Goal: Task Accomplishment & Management: Complete application form

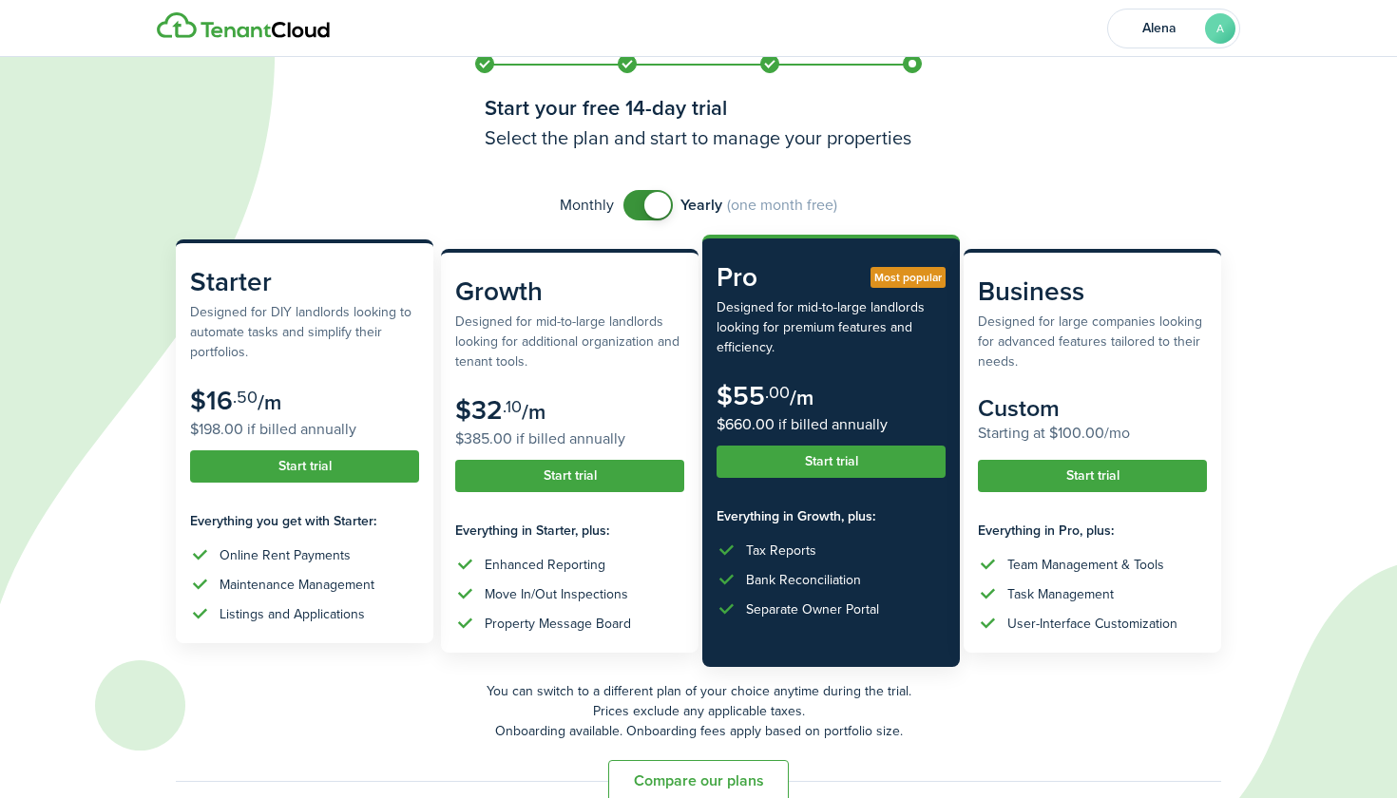
scroll to position [21, 0]
click at [293, 465] on button "Start trial" at bounding box center [304, 467] width 229 height 32
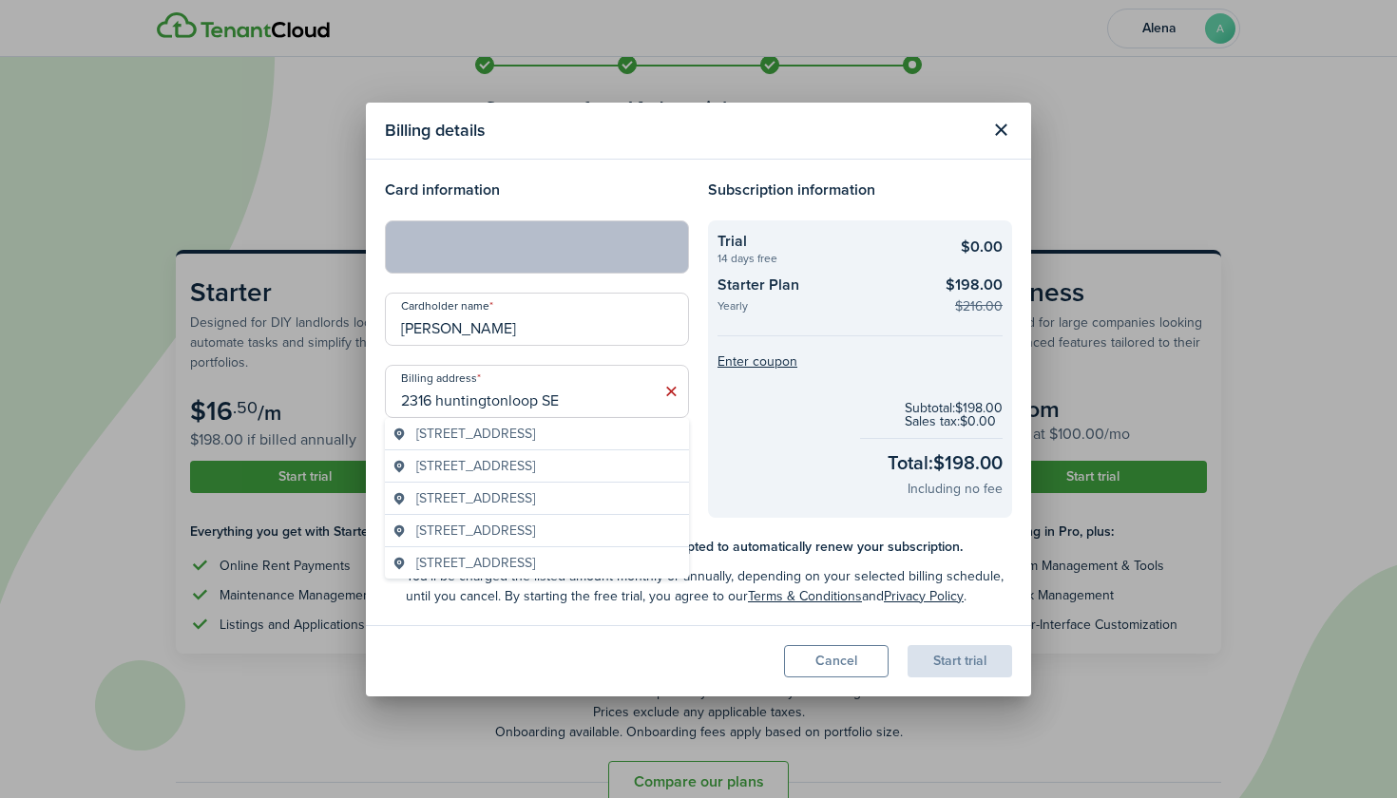
click at [535, 441] on span "2316 Huntington Loop SE, Lacey, WA, USA" at bounding box center [475, 434] width 119 height 20
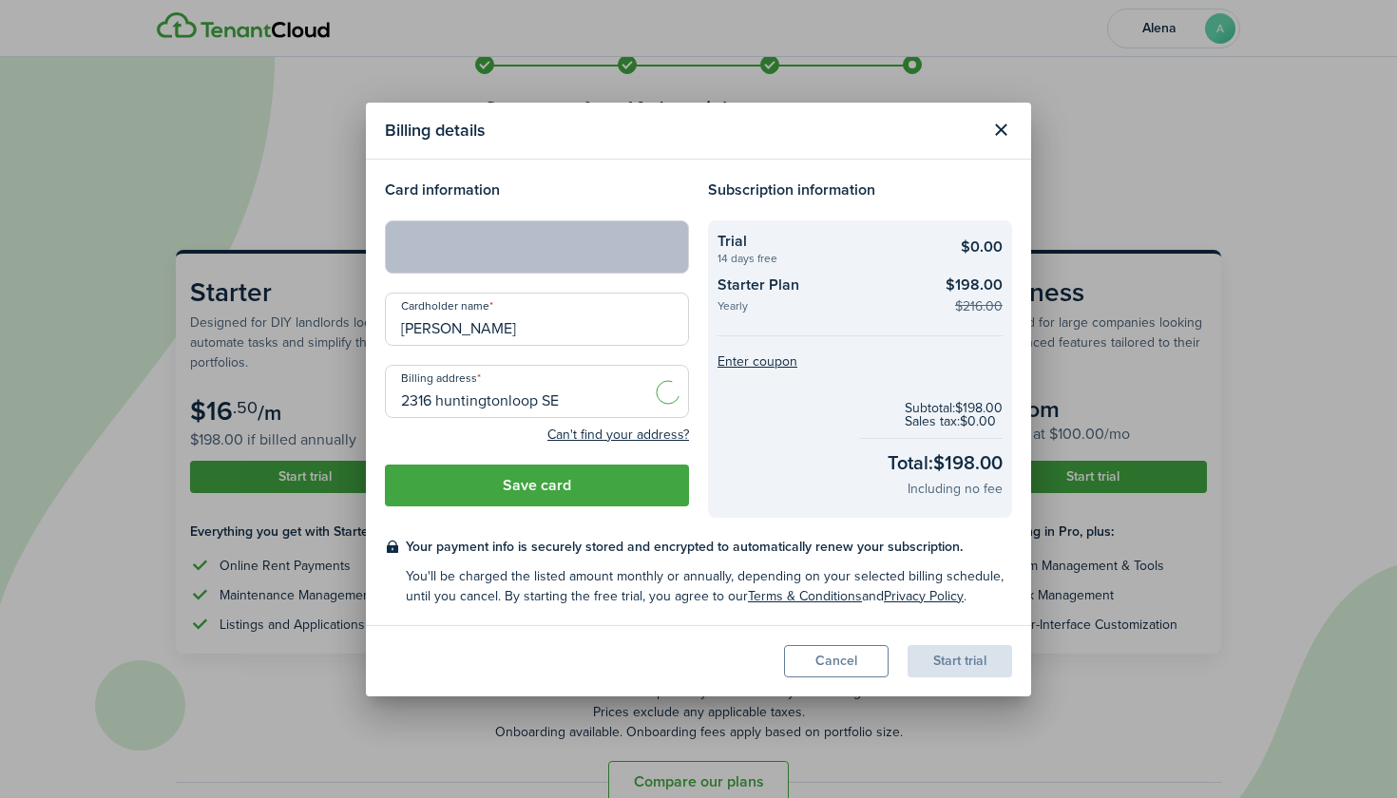
type input "2316 Huntington Loop SE, Lacey, WA 98513, USA"
click at [575, 499] on button "Save card" at bounding box center [537, 486] width 304 height 42
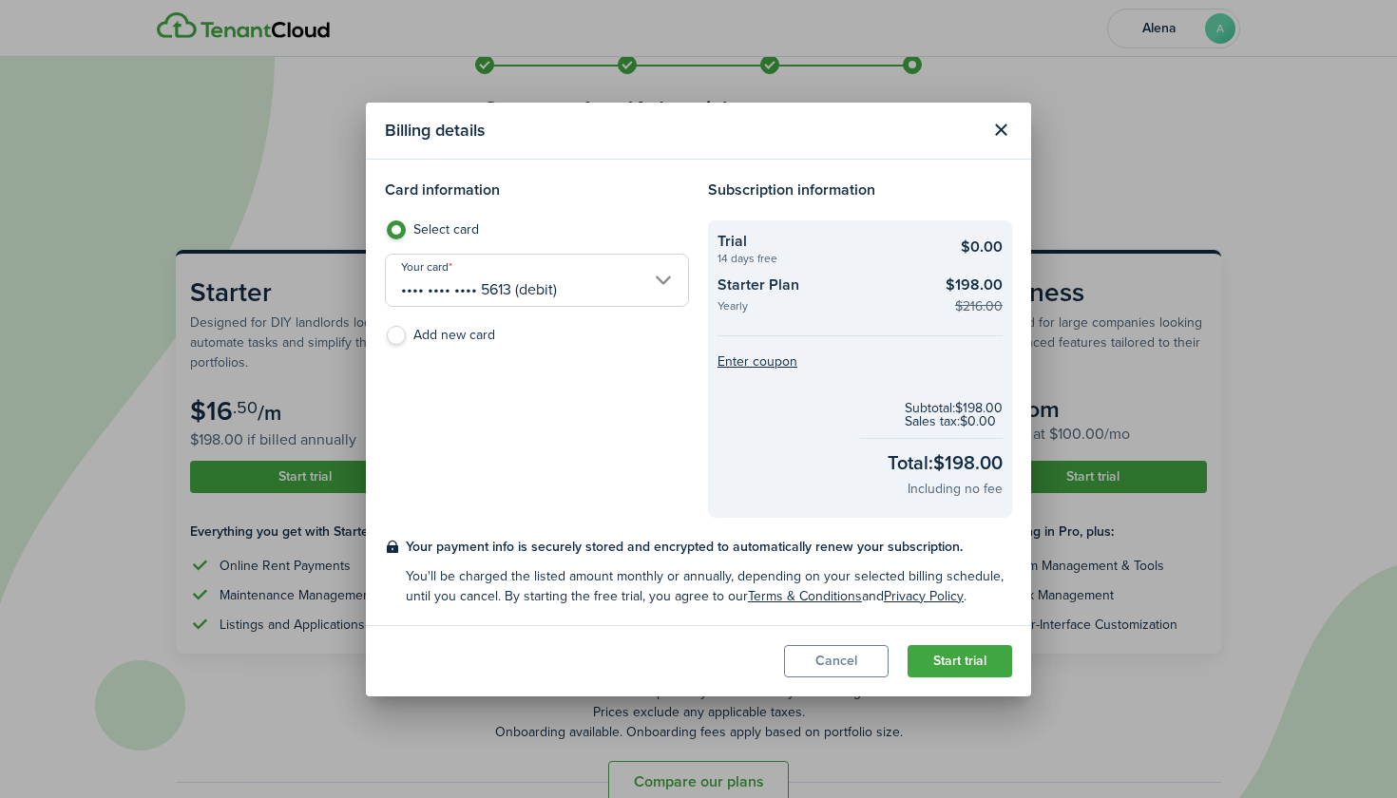
click at [393, 233] on label "Select card" at bounding box center [537, 234] width 304 height 29
click at [561, 306] on input "•••• •••• •••• 5613 (debit)" at bounding box center [537, 280] width 304 height 53
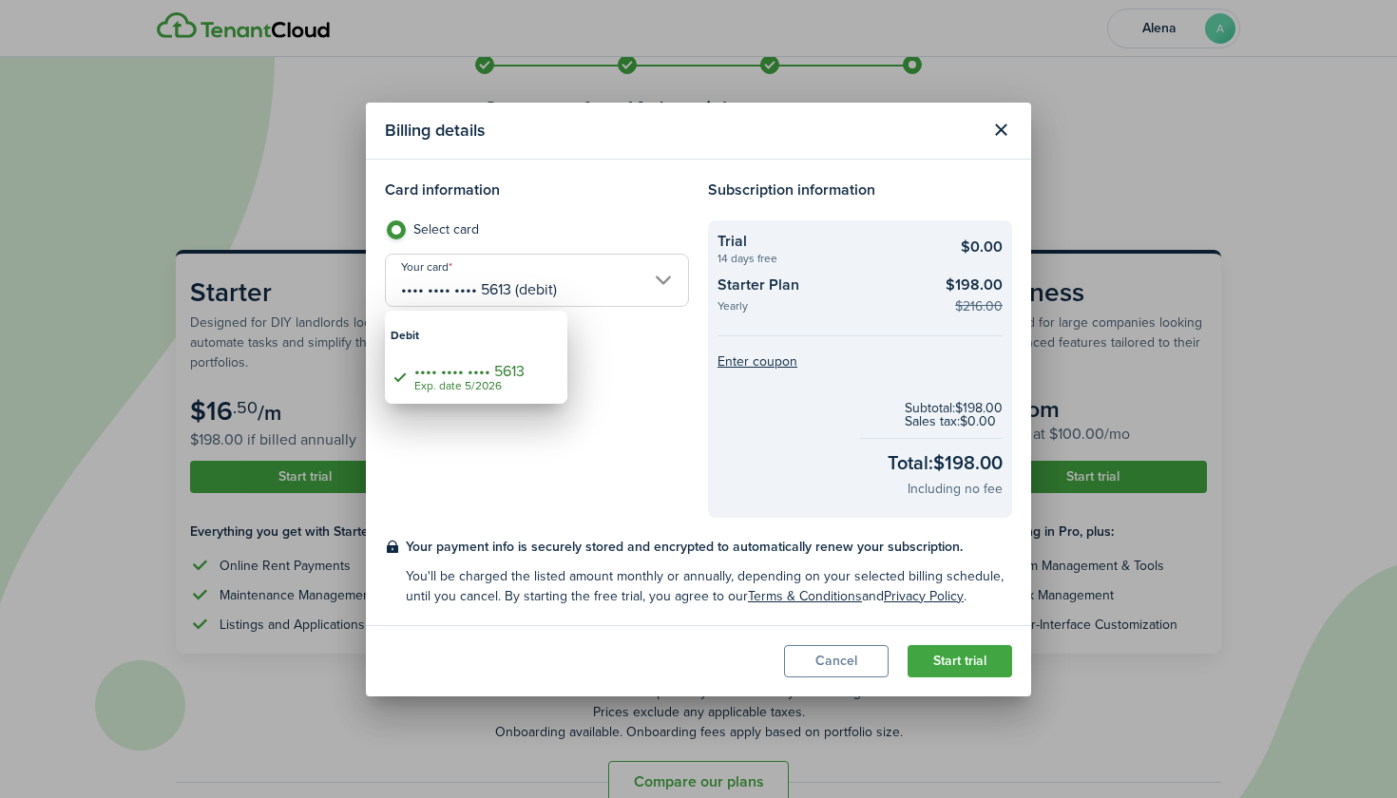
click at [822, 659] on div at bounding box center [698, 399] width 1701 height 1102
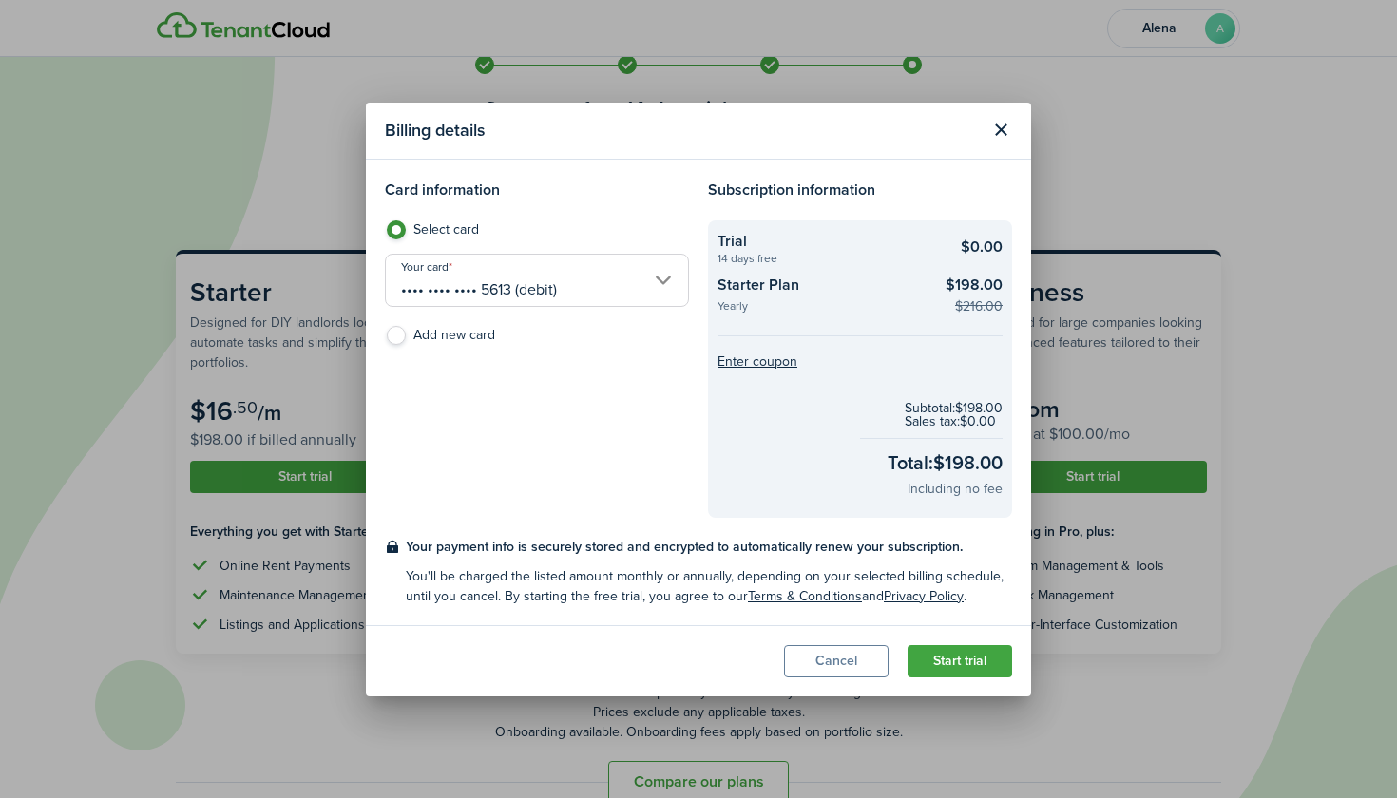
click at [822, 659] on button "Cancel" at bounding box center [836, 661] width 105 height 32
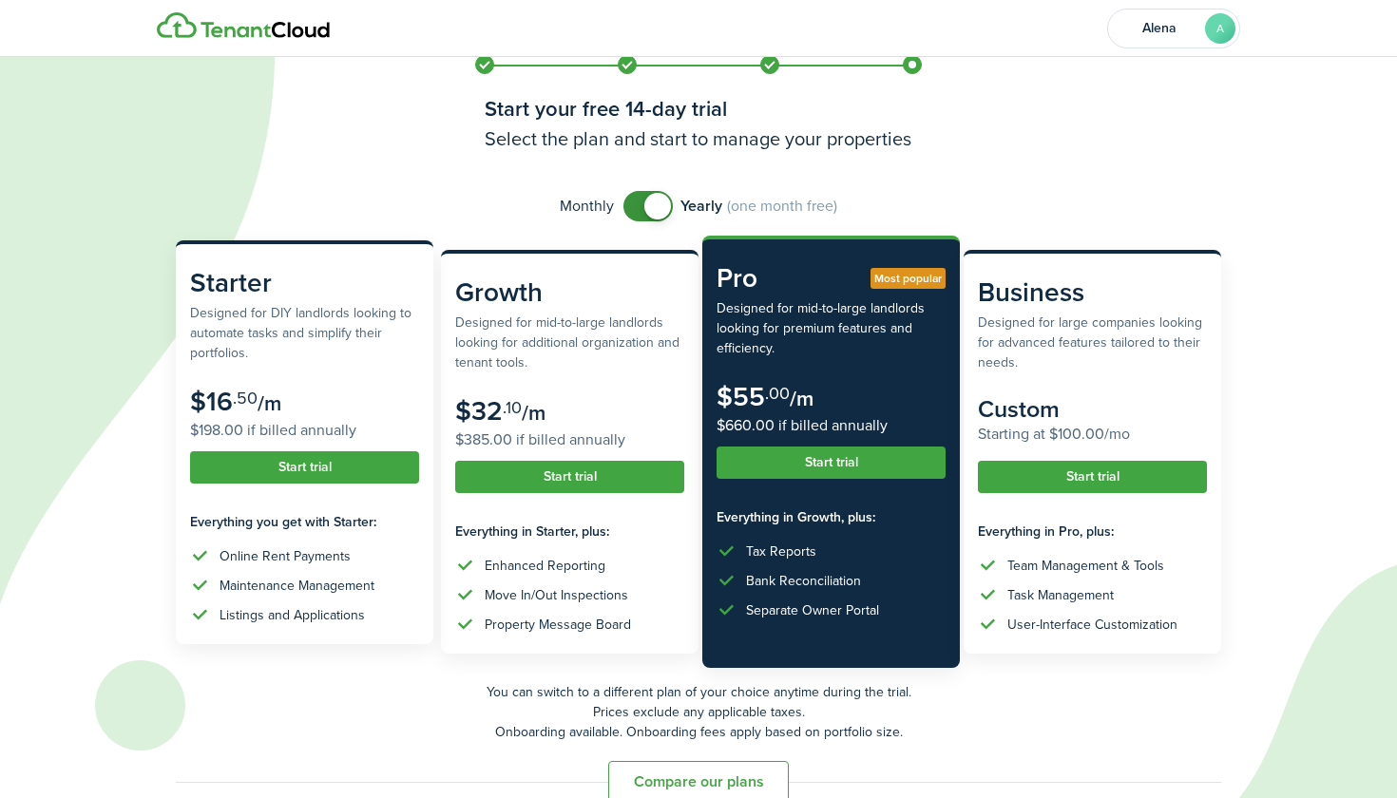
click at [293, 472] on button "Start trial" at bounding box center [304, 467] width 229 height 32
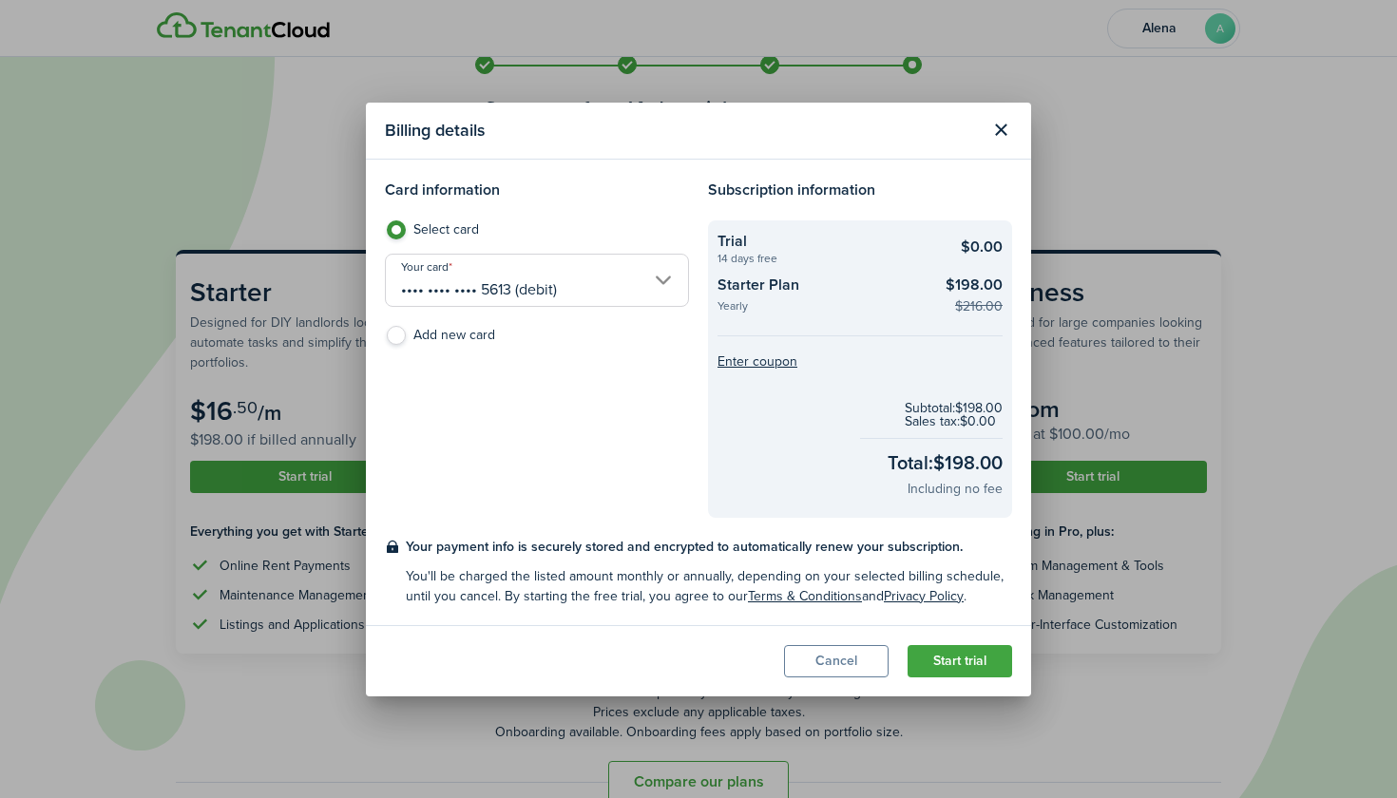
click at [731, 300] on checkout-summary-item-description "Yearly" at bounding box center [824, 308] width 214 height 16
click at [732, 304] on checkout-summary-item-description "Yearly" at bounding box center [824, 308] width 214 height 16
click at [735, 308] on checkout-summary-item-description "Yearly" at bounding box center [824, 308] width 214 height 16
click at [991, 125] on button "Close modal" at bounding box center [1001, 130] width 32 height 32
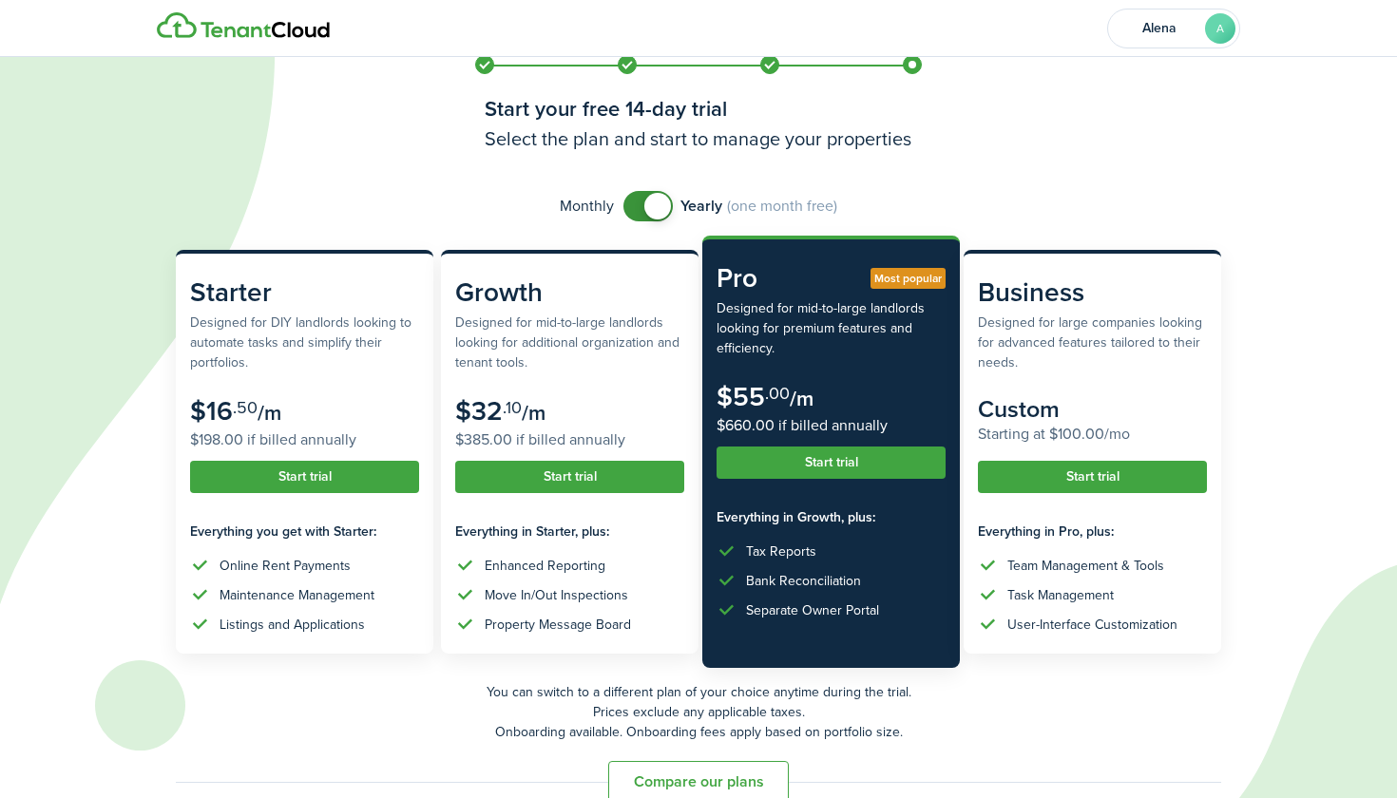
checkbox input "false"
click at [650, 201] on span at bounding box center [657, 206] width 27 height 27
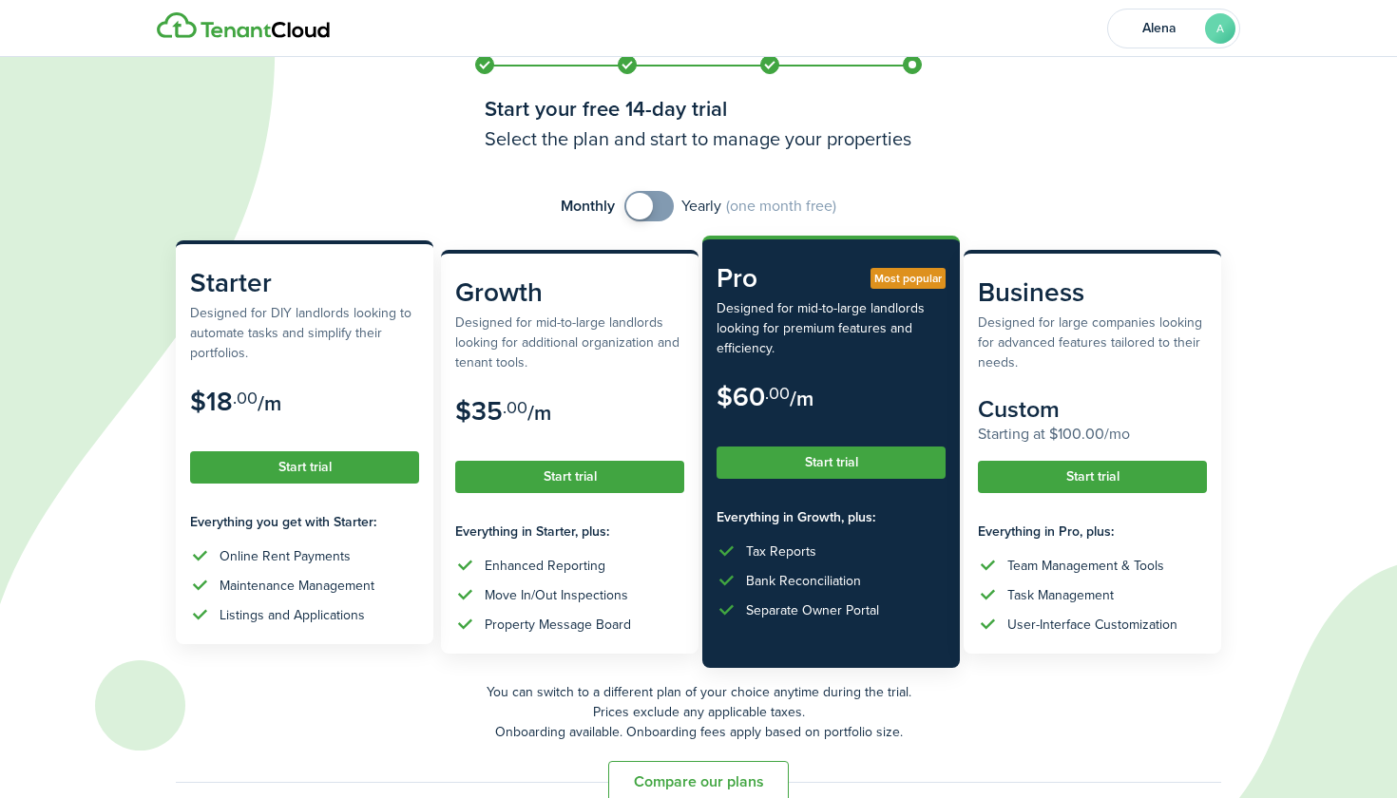
click at [335, 451] on button "Start trial" at bounding box center [304, 467] width 229 height 32
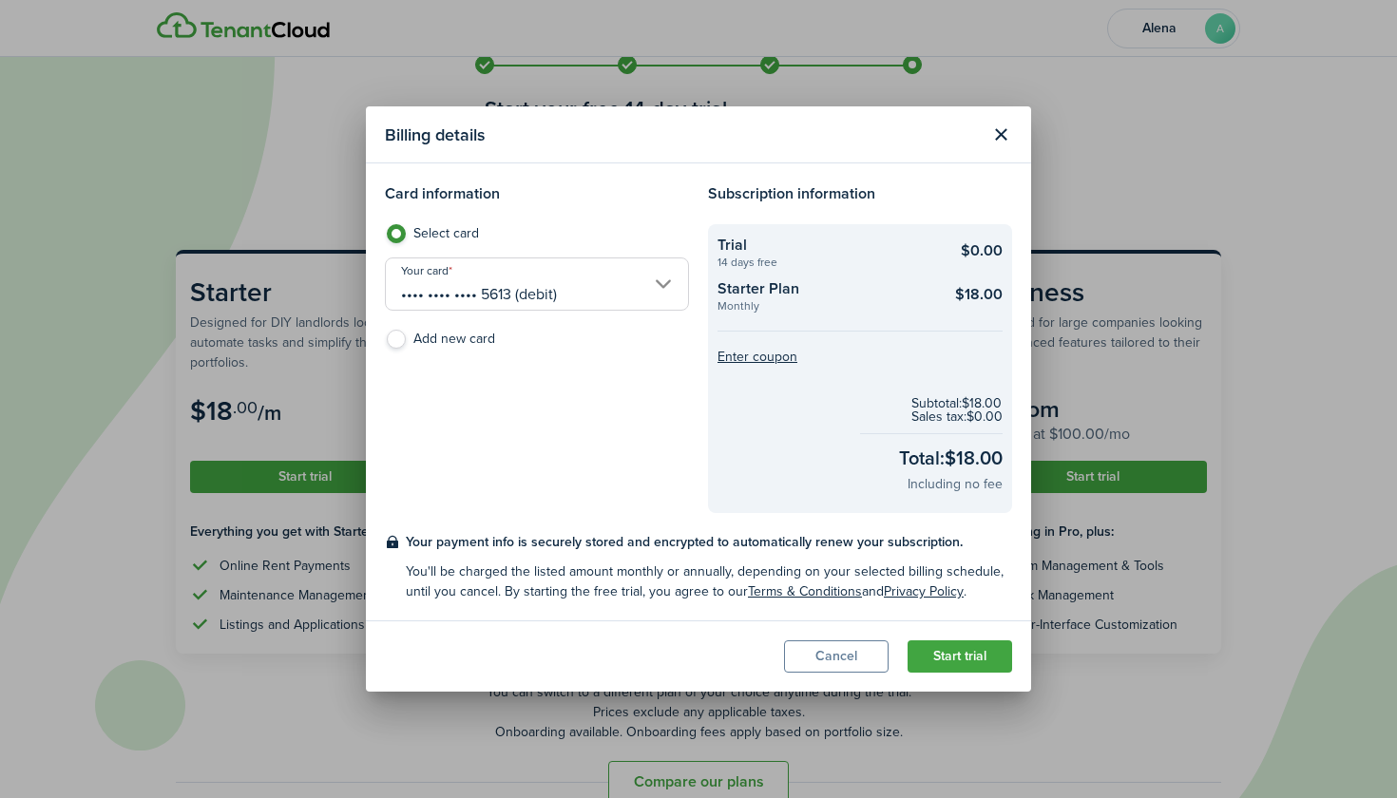
click at [945, 656] on button "Start trial" at bounding box center [960, 657] width 105 height 32
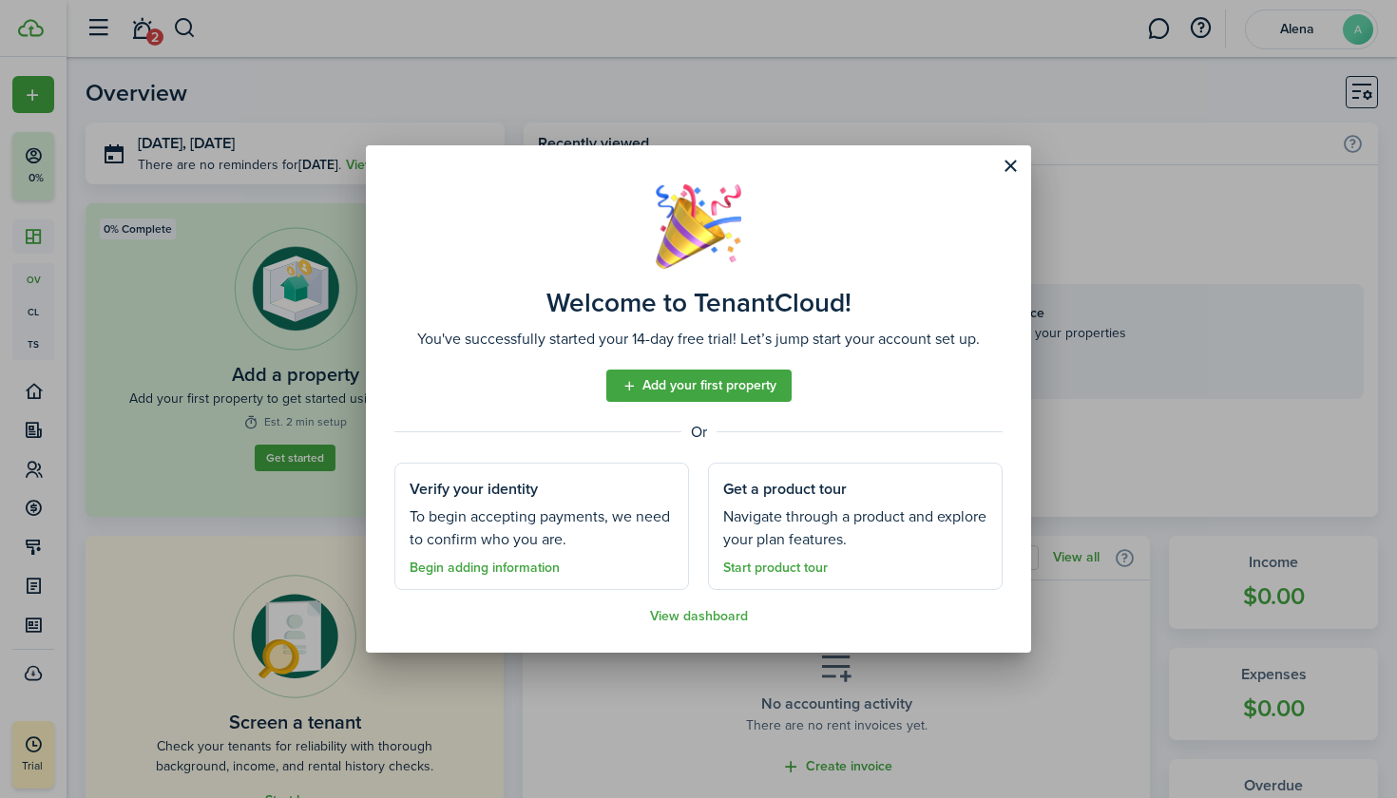
click at [1002, 166] on button "Close modal" at bounding box center [1010, 166] width 32 height 32
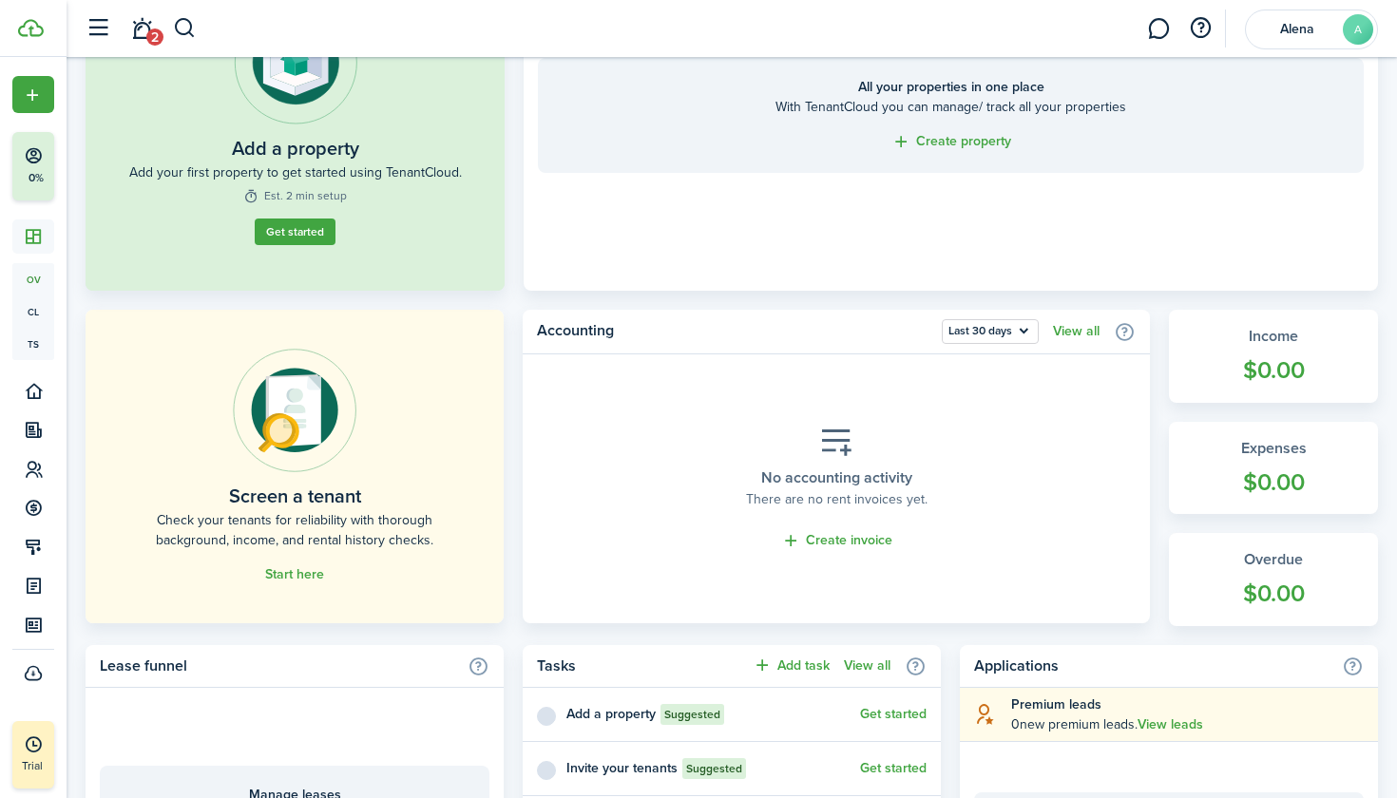
scroll to position [232, 0]
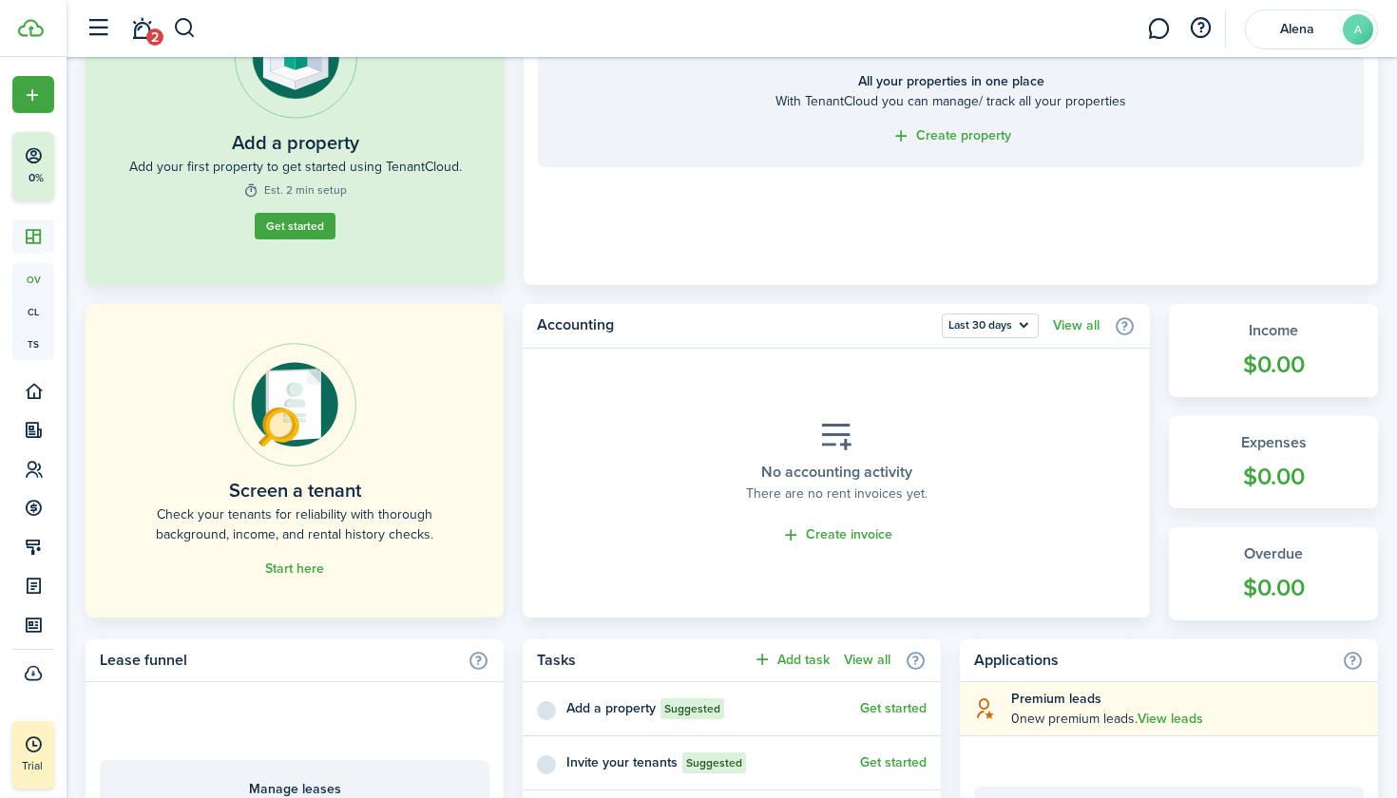
click at [284, 572] on link "Start here" at bounding box center [294, 569] width 59 height 15
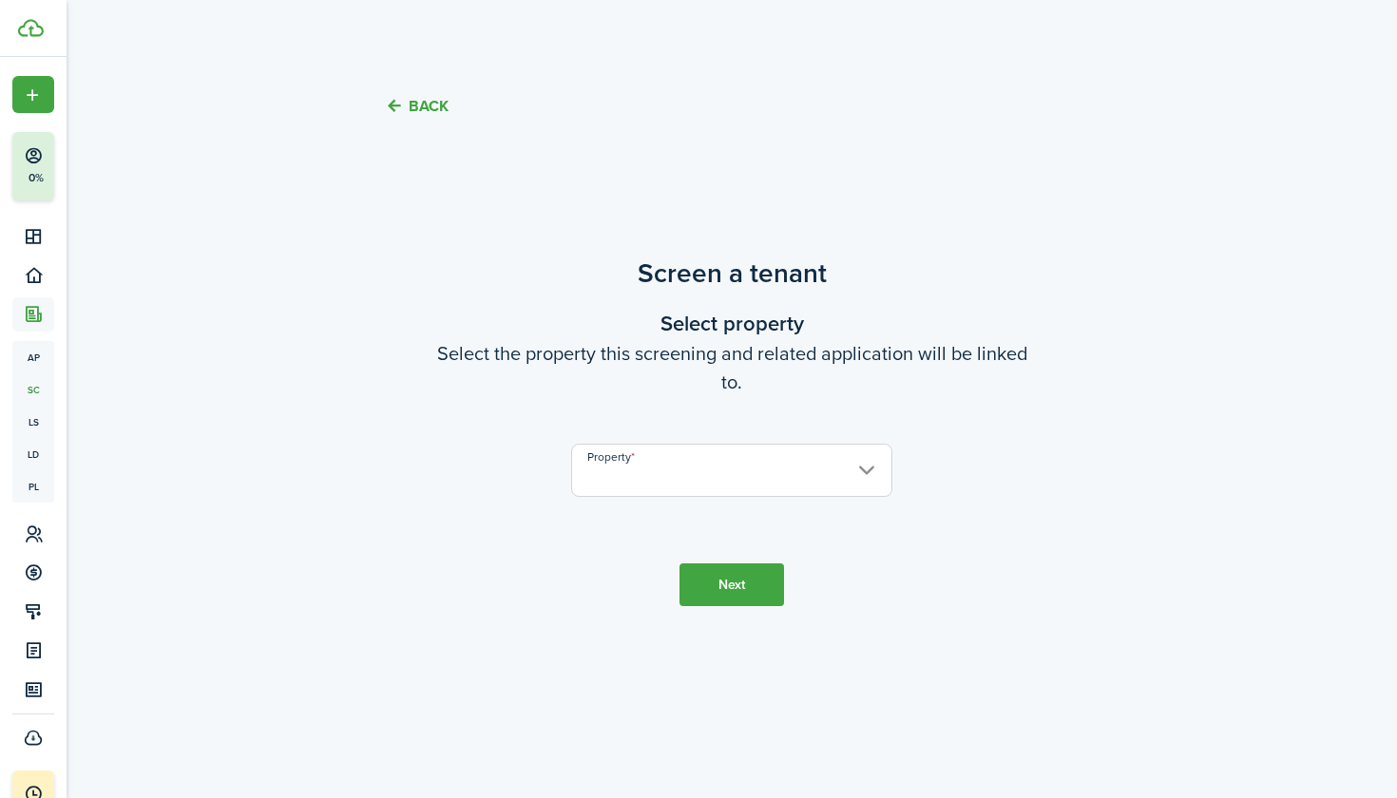
click at [692, 455] on input "Property" at bounding box center [731, 470] width 321 height 53
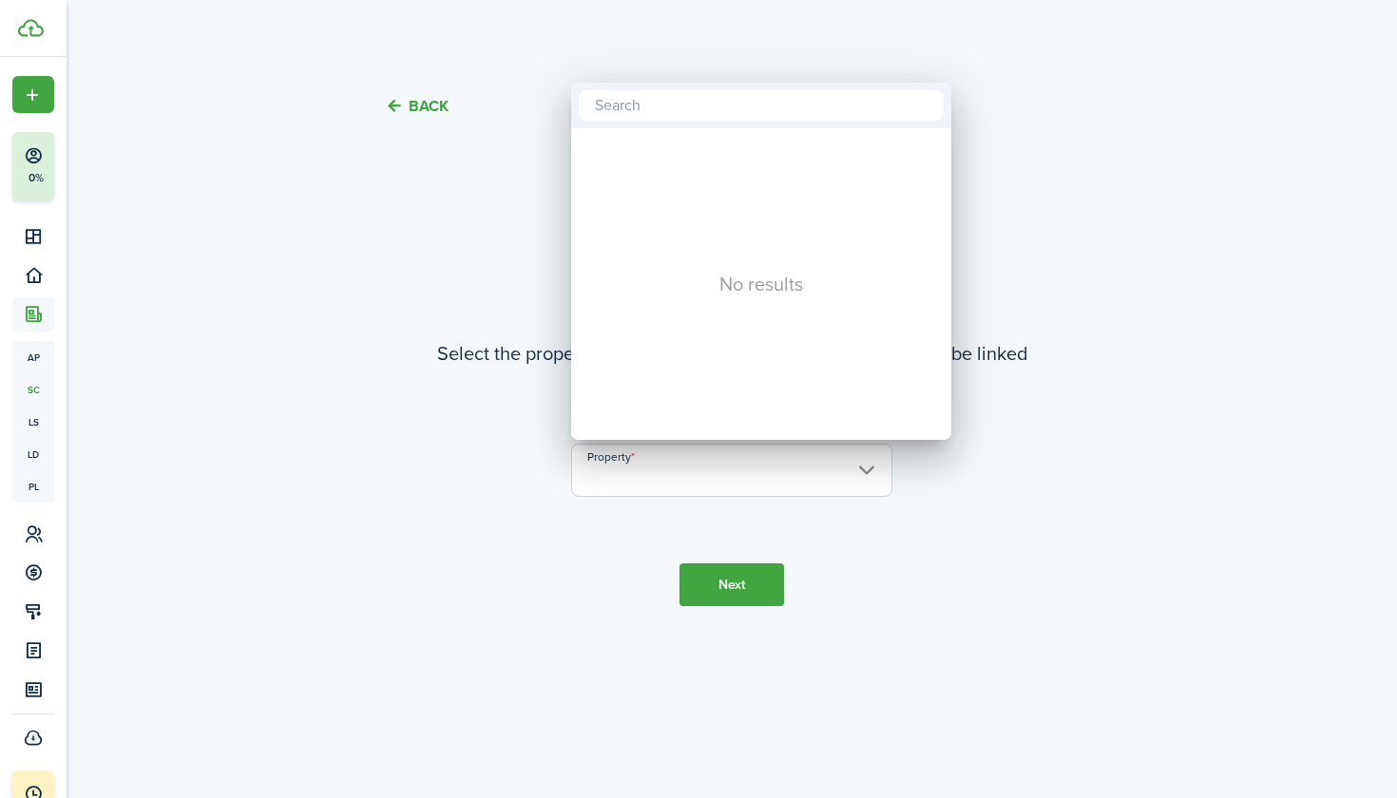
click at [1048, 341] on div at bounding box center [698, 399] width 1701 height 1102
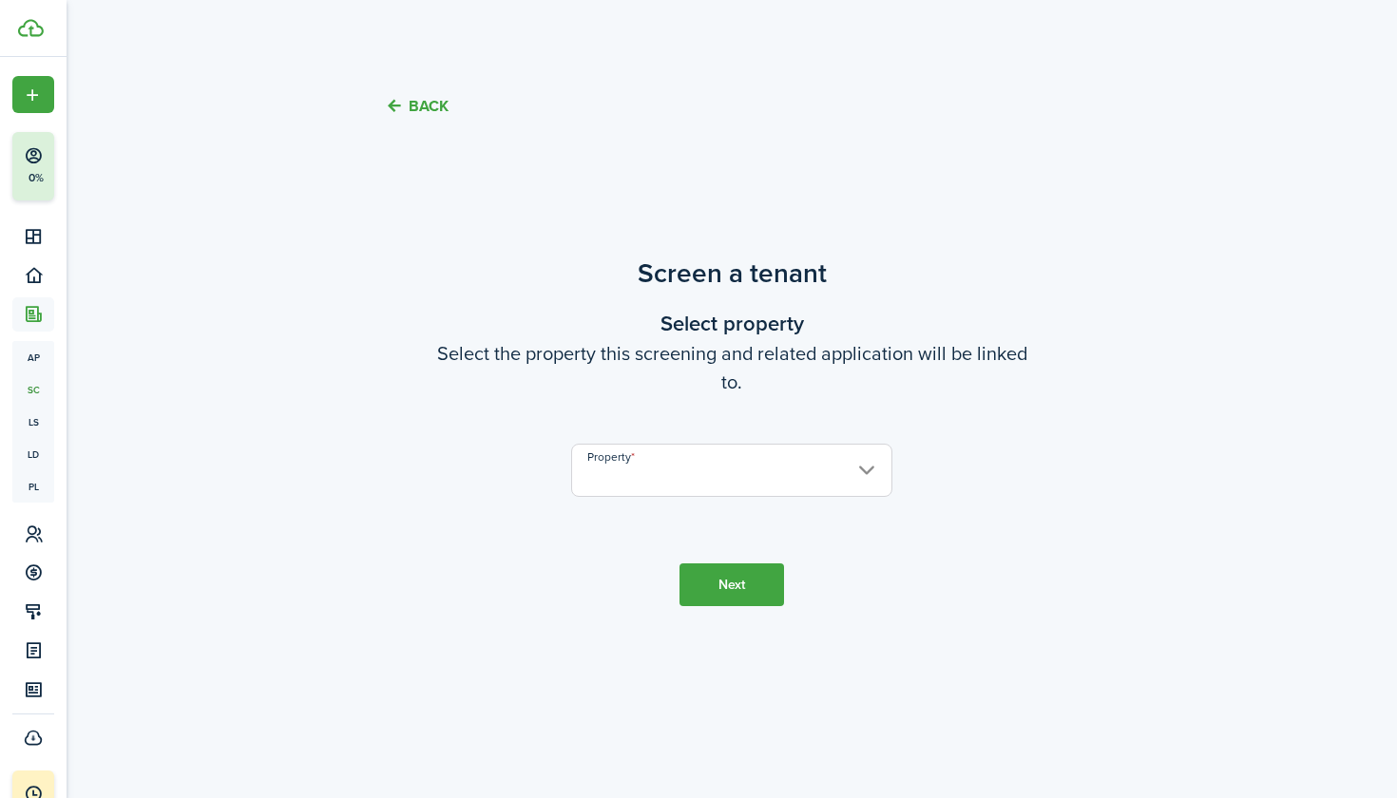
click at [712, 476] on input "Property" at bounding box center [731, 470] width 321 height 53
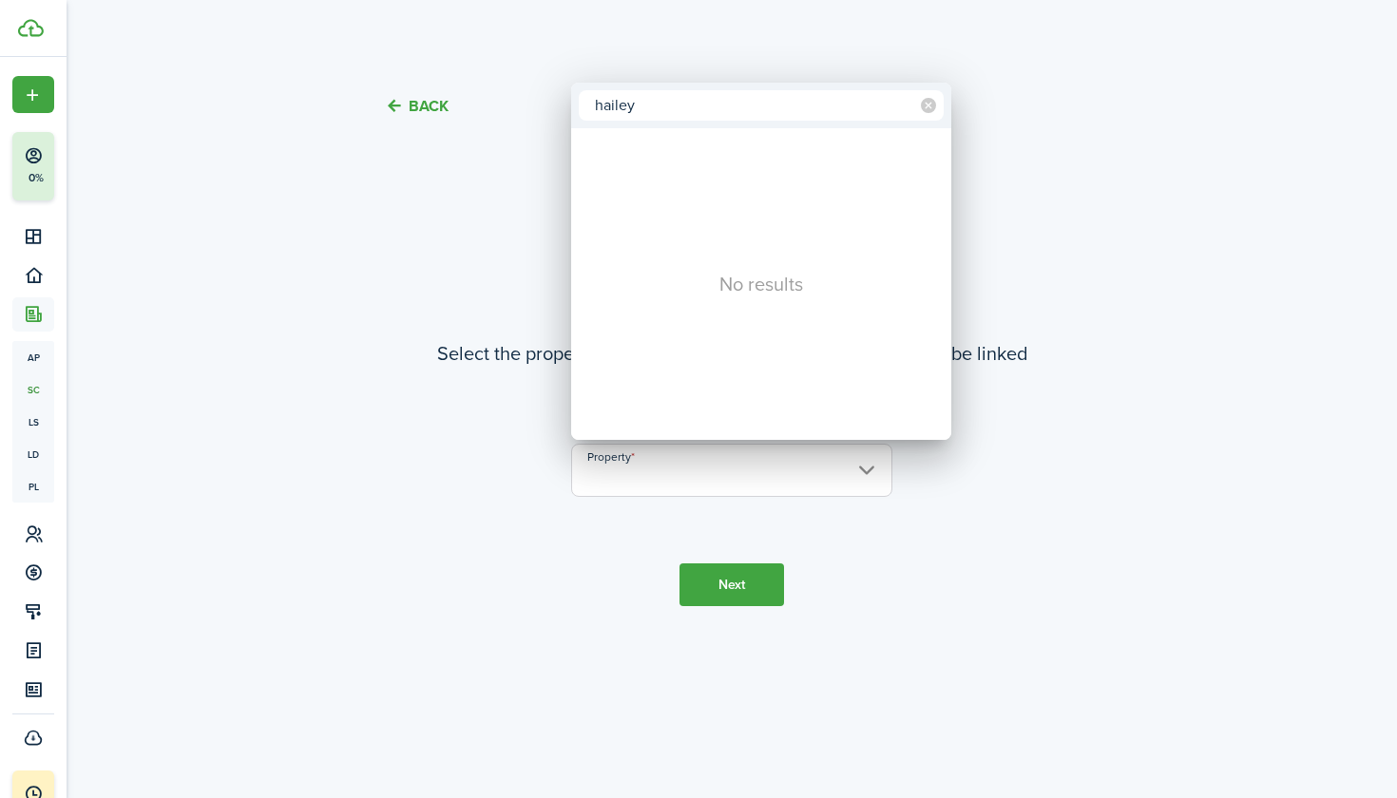
type input "hailey"
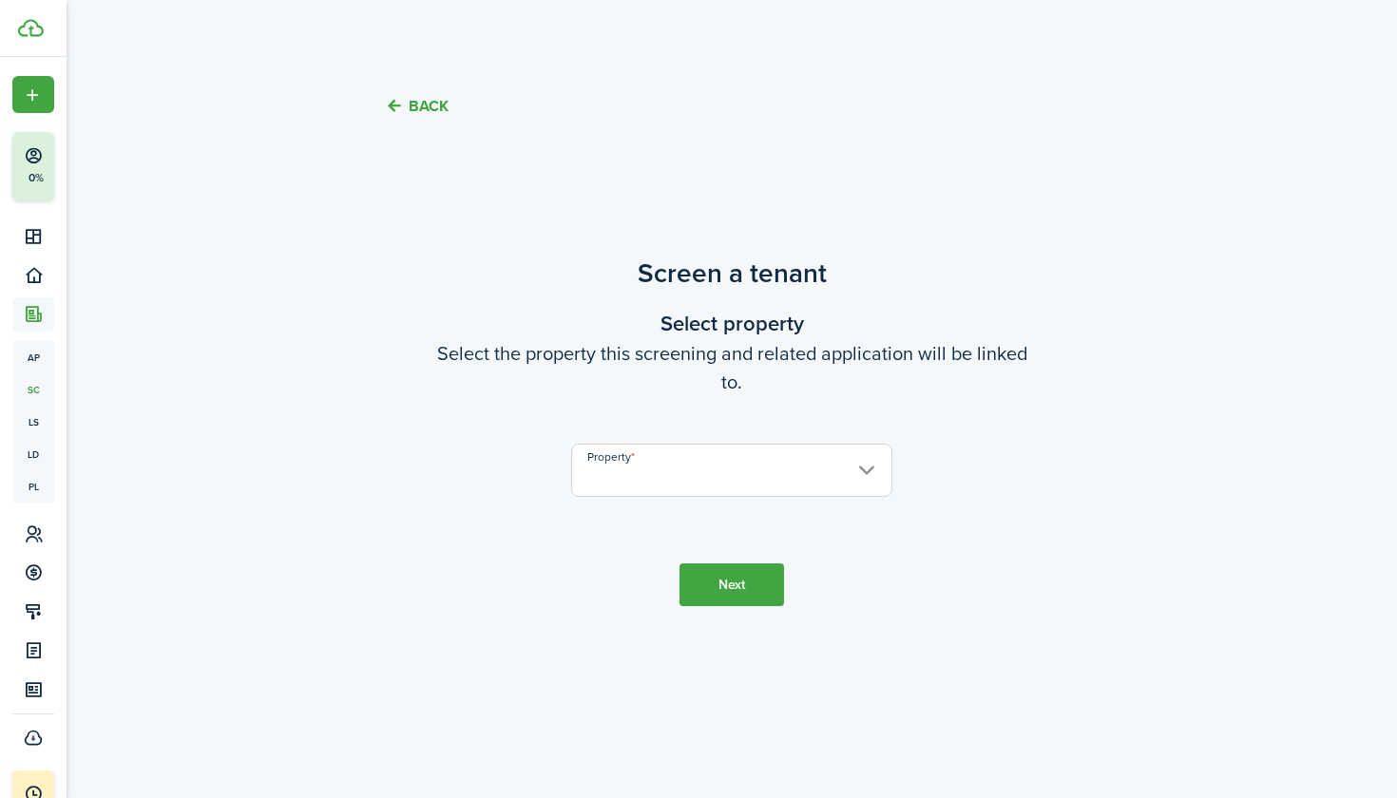
click at [679, 499] on property-select "Property" at bounding box center [731, 480] width 321 height 72
click at [695, 480] on input "Property" at bounding box center [731, 470] width 321 height 53
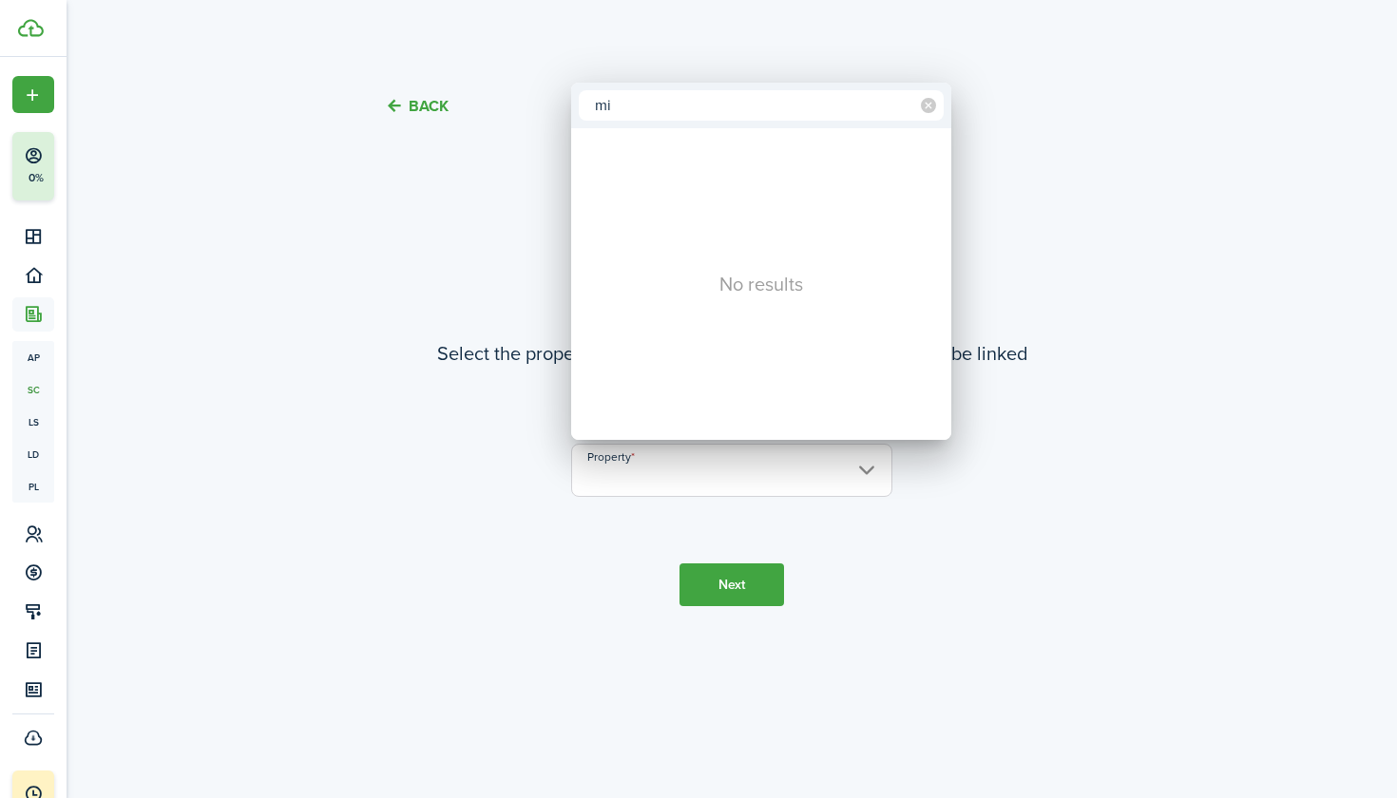
type input "m"
type input "Emerson"
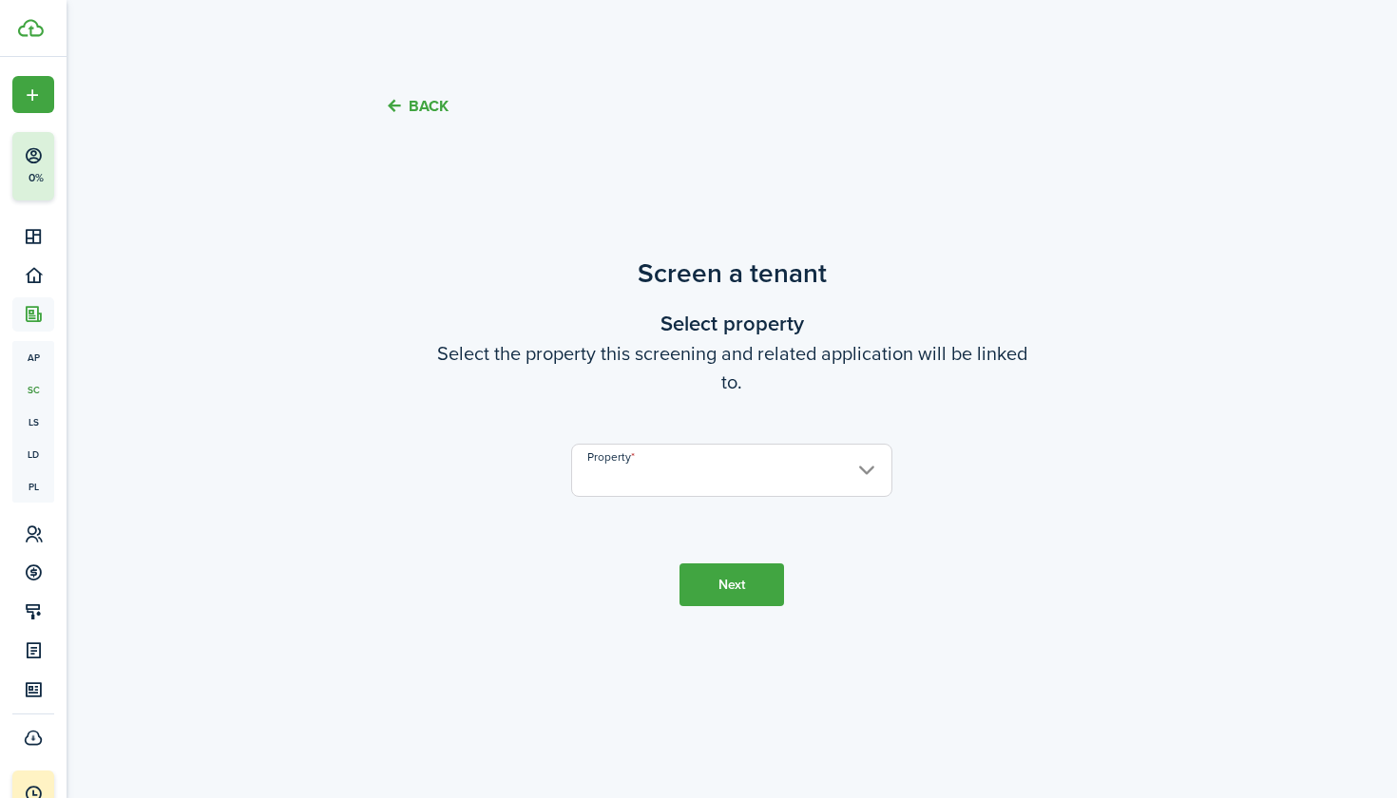
click at [734, 610] on tc-wizard-step "Screen a tenant Select property Select the property this screening and related …" at bounding box center [732, 430] width 798 height 594
click at [735, 593] on button "Next" at bounding box center [731, 585] width 105 height 43
click at [729, 477] on input "Property" at bounding box center [731, 470] width 321 height 53
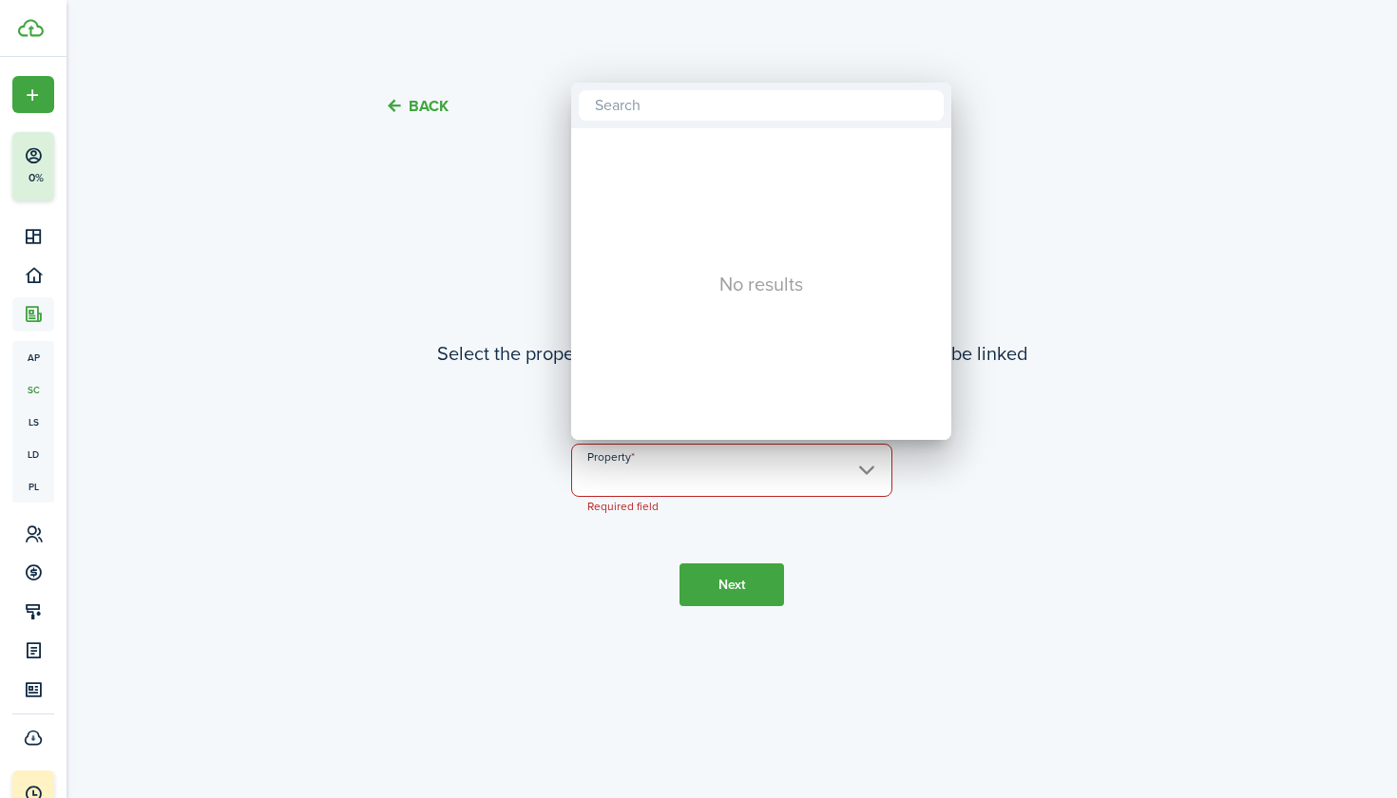
click at [723, 340] on div "No results" at bounding box center [761, 284] width 380 height 312
click at [752, 282] on div "No results" at bounding box center [761, 284] width 380 height 312
click at [656, 101] on input "text" at bounding box center [761, 105] width 365 height 30
type input "Jefferson flats"
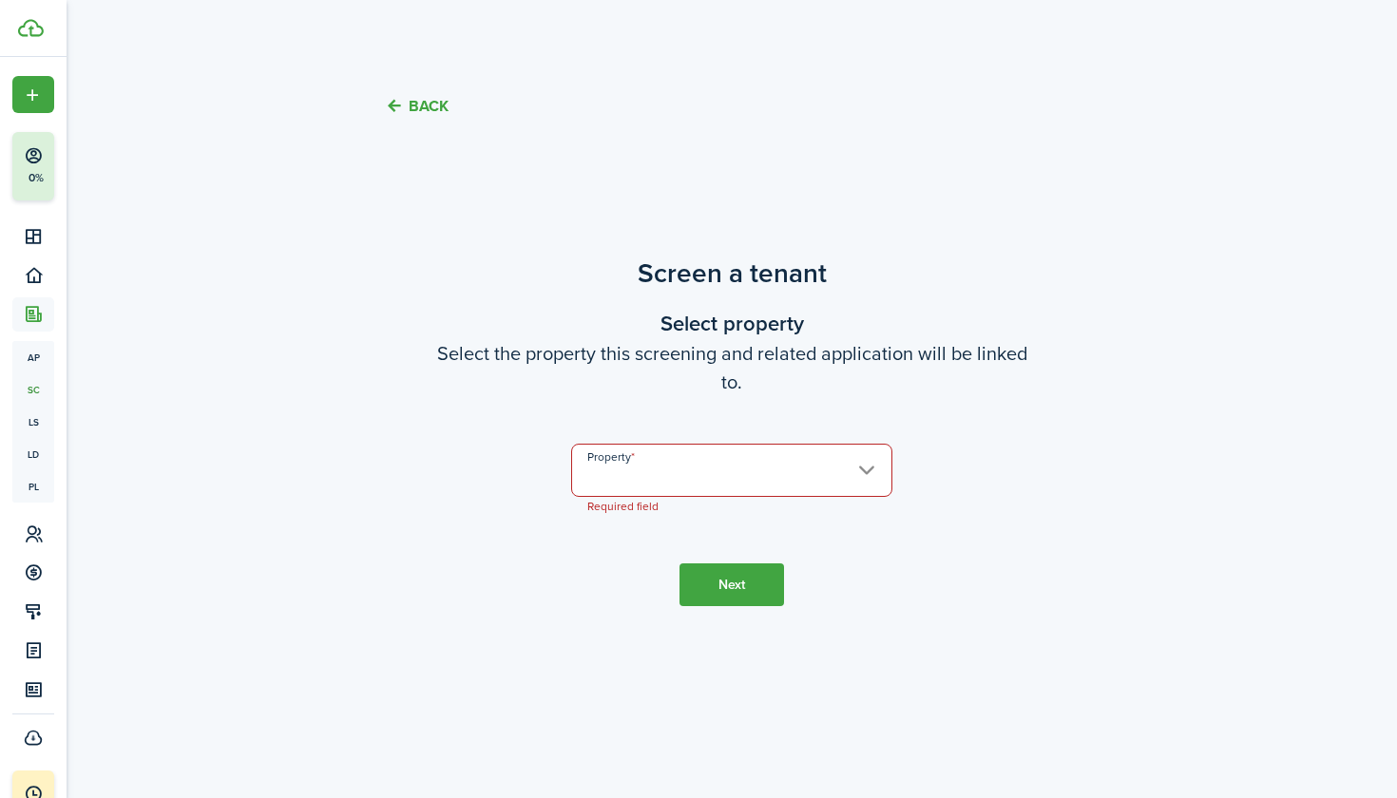
click at [653, 485] on input "Property" at bounding box center [731, 470] width 321 height 53
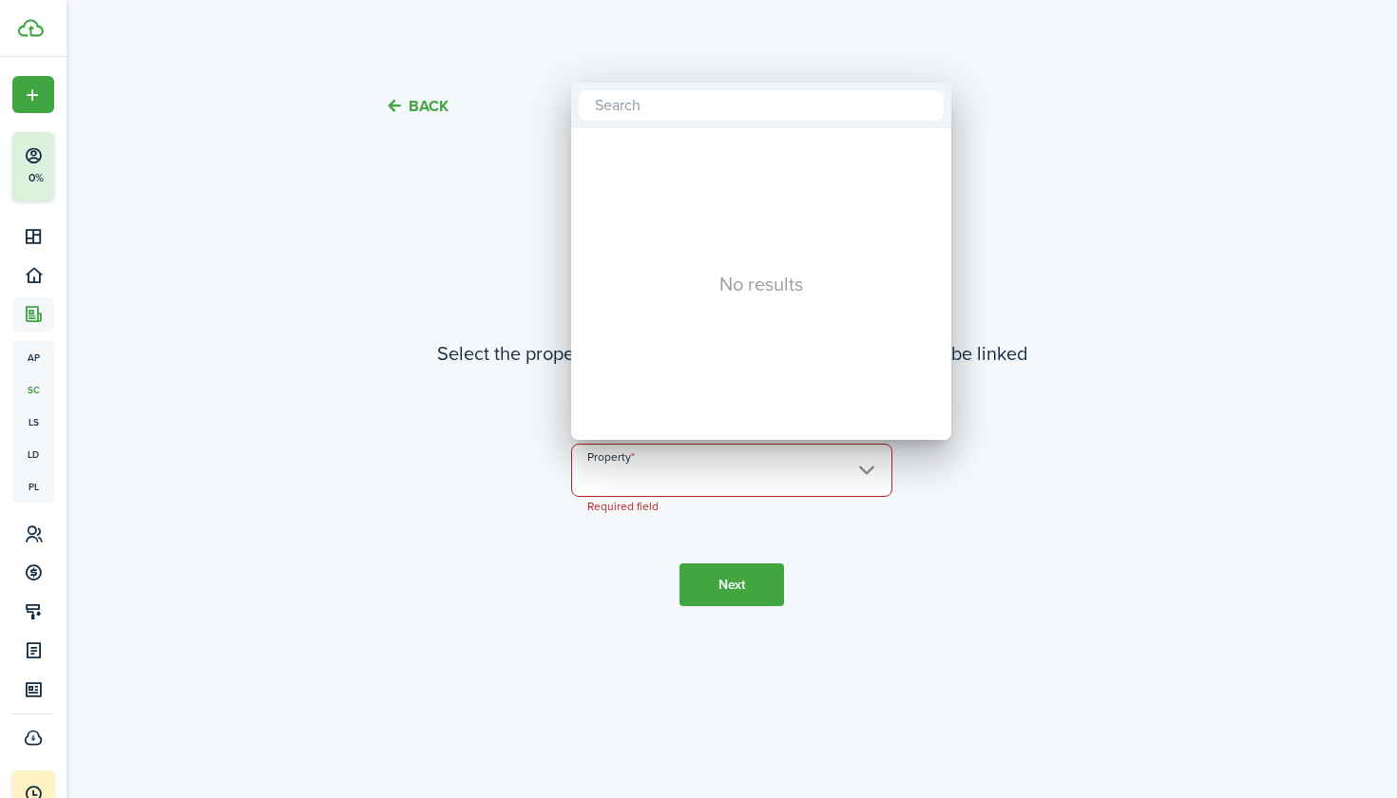
click at [763, 587] on div at bounding box center [698, 399] width 1701 height 1102
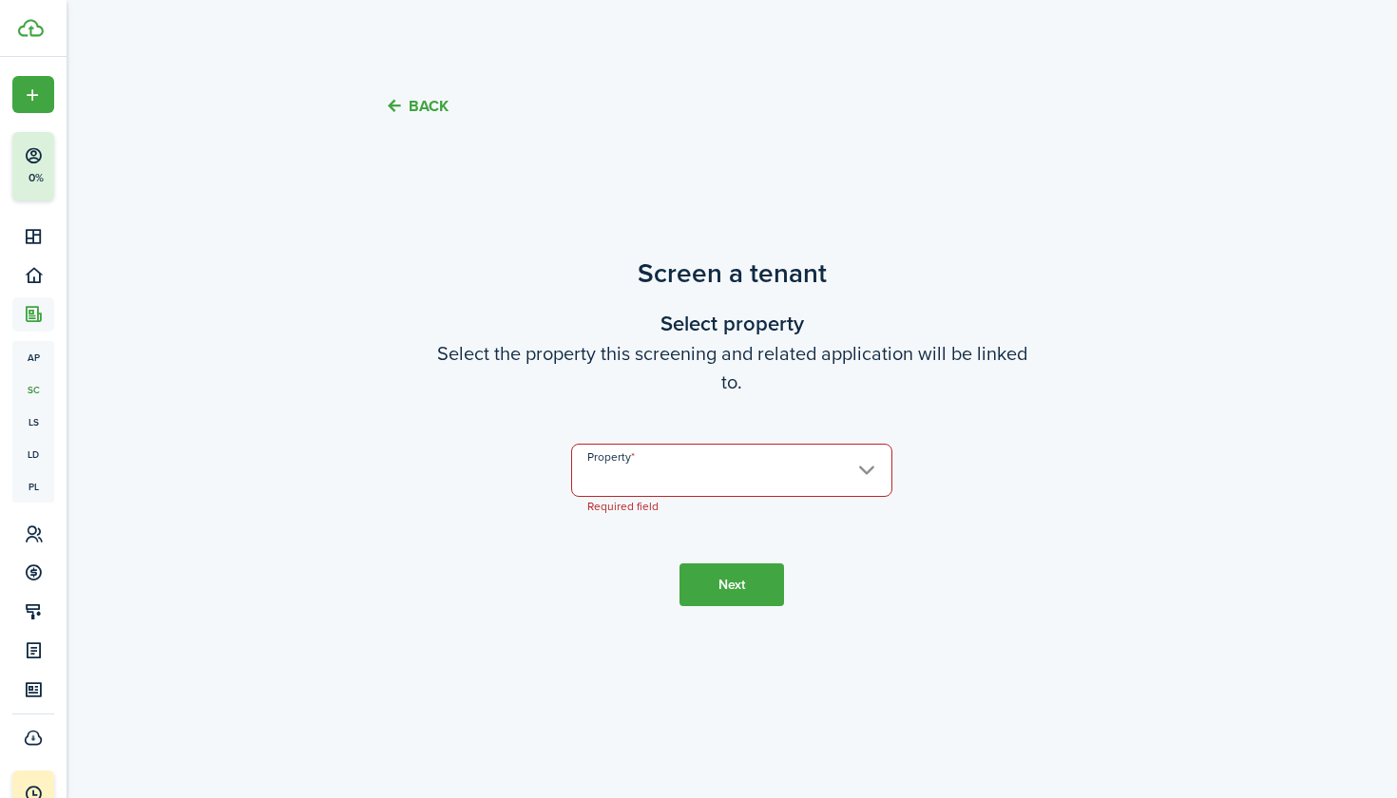
click at [763, 587] on button "Next" at bounding box center [731, 585] width 105 height 43
click at [426, 96] on tc-wizard-header "Back" at bounding box center [731, 100] width 827 height 67
click at [402, 105] on button "Back" at bounding box center [417, 106] width 64 height 20
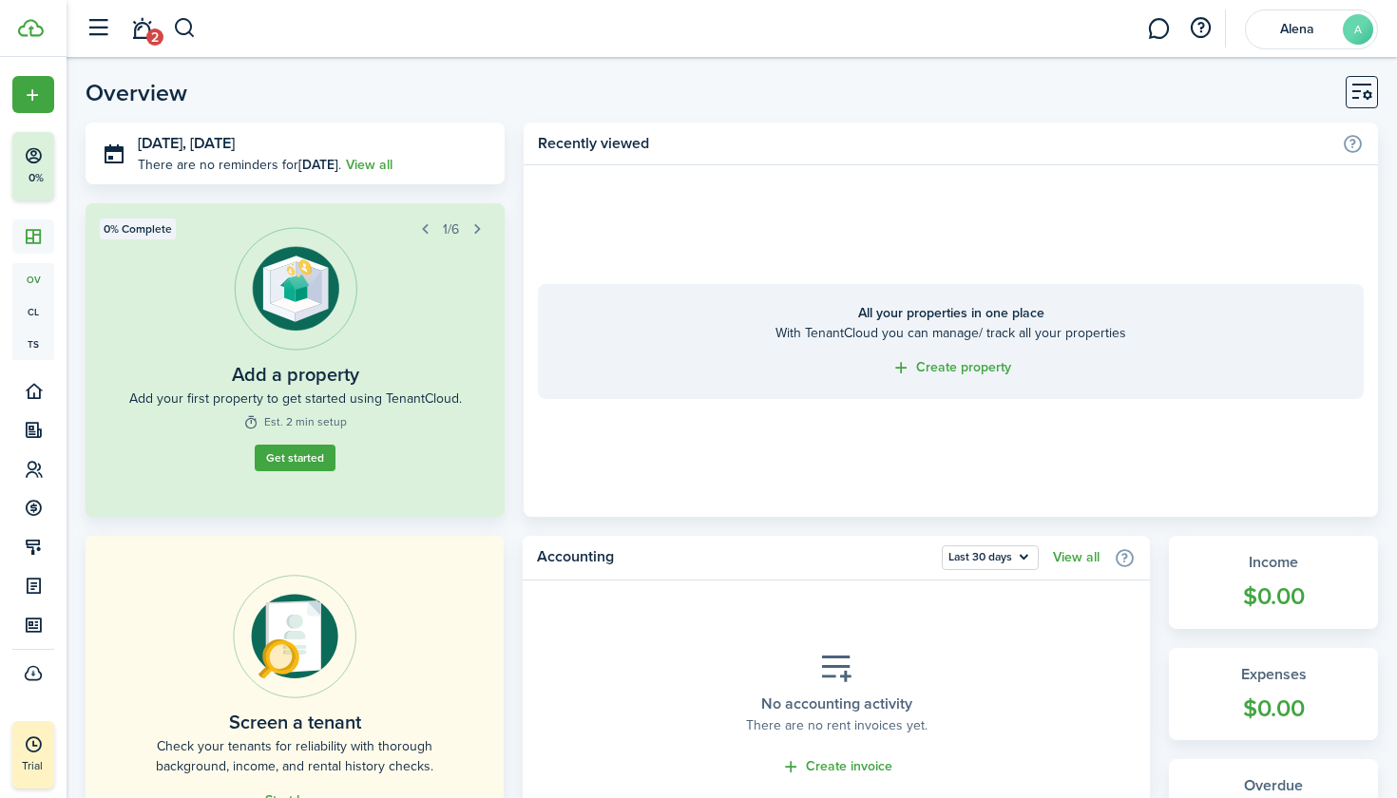
click at [297, 457] on link "Get started" at bounding box center [295, 458] width 81 height 27
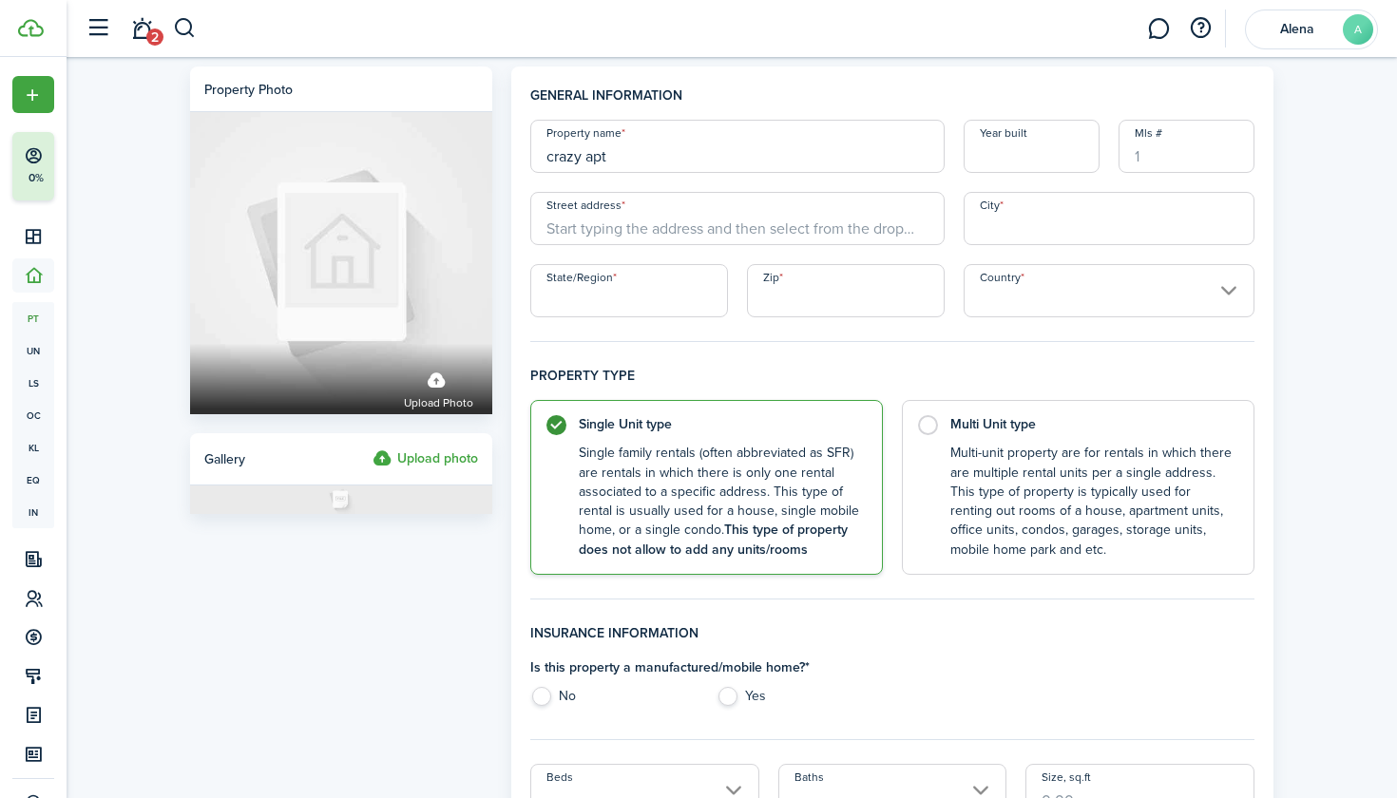
type input "crazy apt"
click at [604, 216] on input "Street address" at bounding box center [737, 218] width 414 height 53
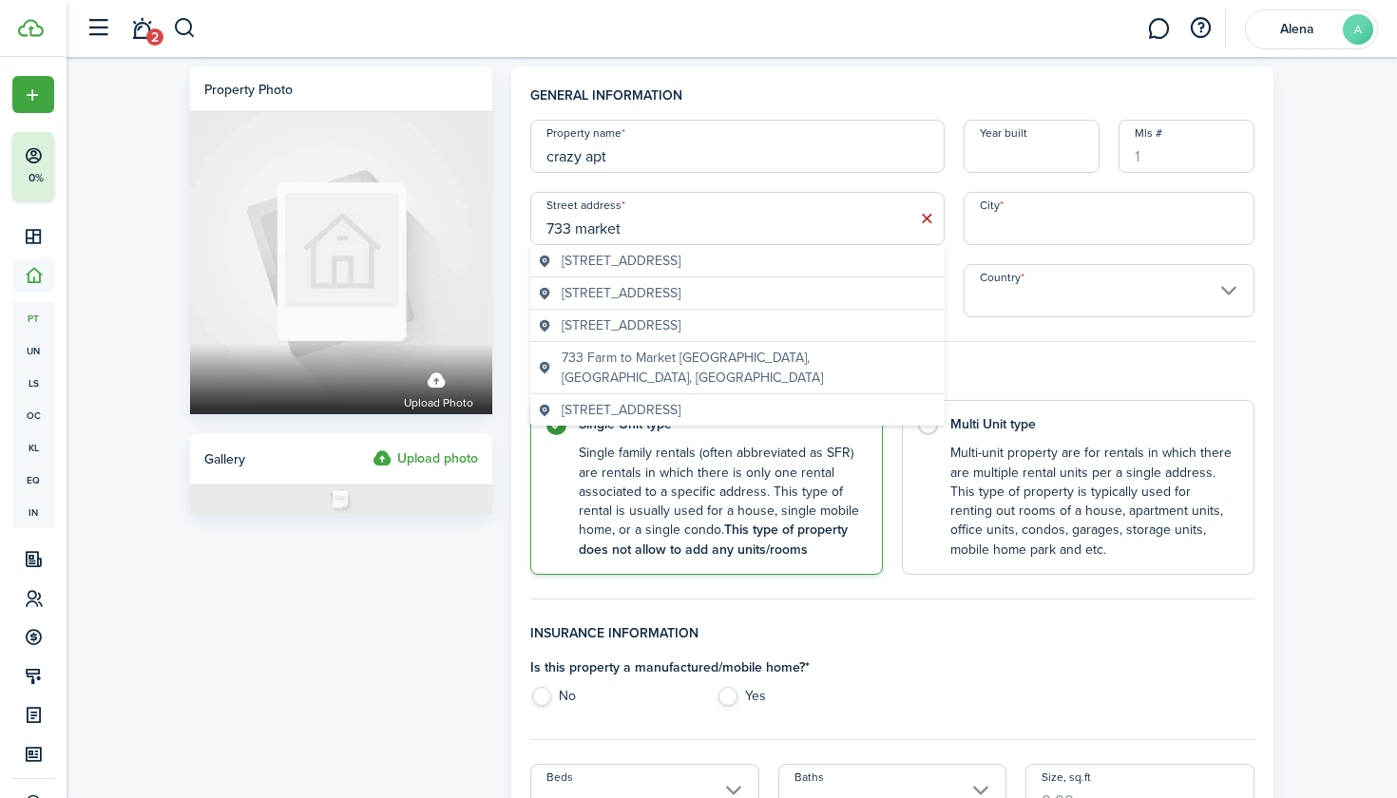
click at [680, 257] on span "733 Market Street, Tacoma, WA, USA" at bounding box center [621, 261] width 119 height 20
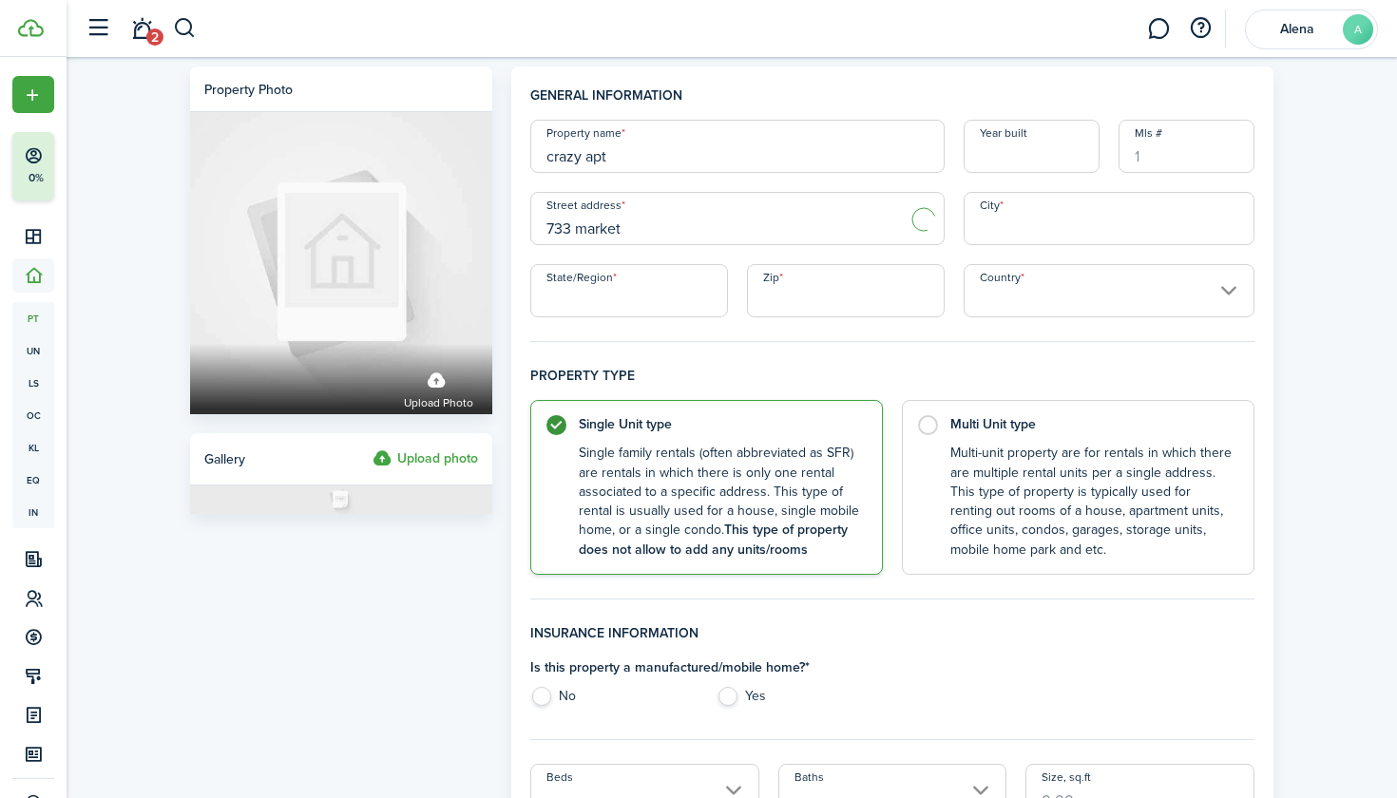
type input "733 Market St"
type input "Tacoma"
type input "WA"
type input "98402"
type input "United States"
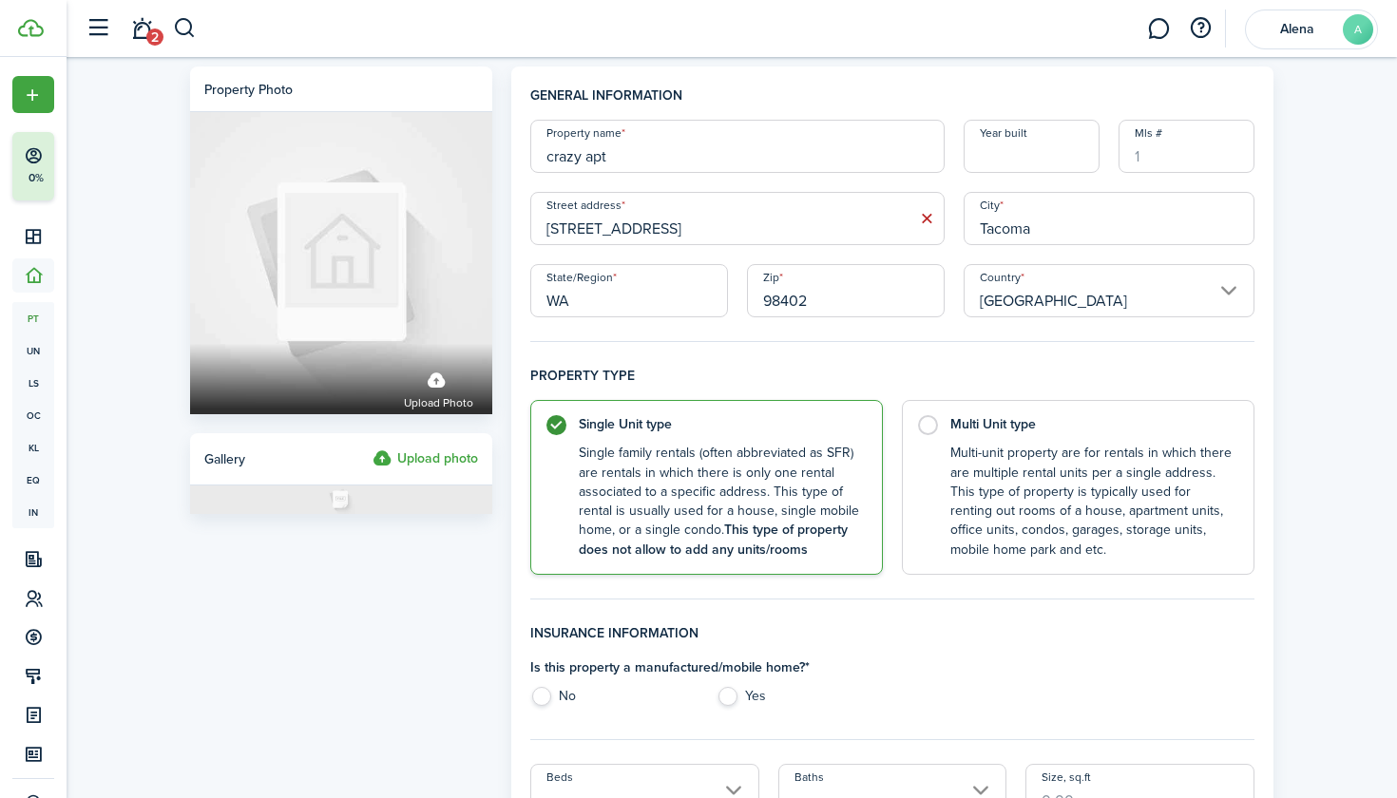
click at [796, 212] on input "733 Market St" at bounding box center [737, 218] width 414 height 53
click at [922, 218] on icon at bounding box center [927, 218] width 20 height 19
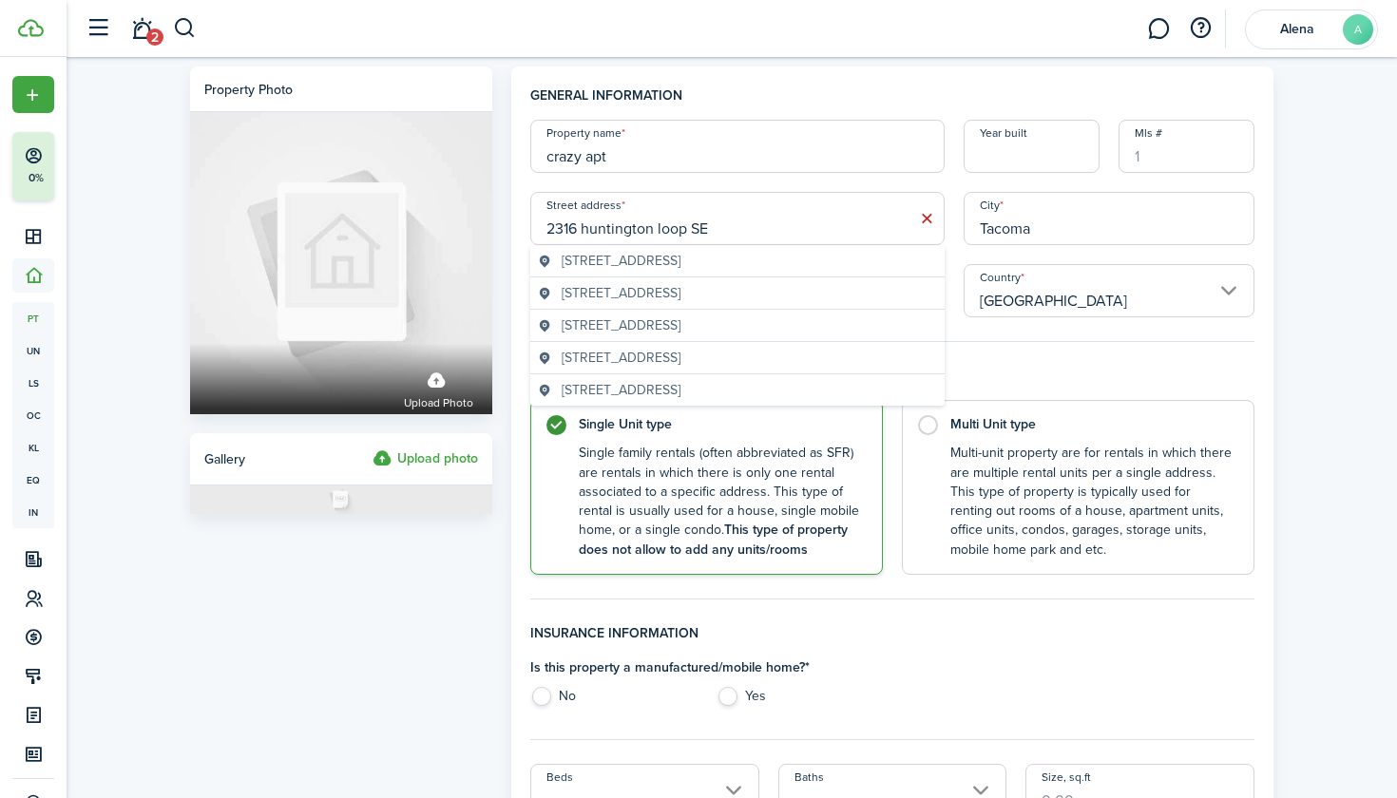
click at [680, 262] on span "2316 Huntington Loop SE, Lacey, WA, USA" at bounding box center [621, 261] width 119 height 20
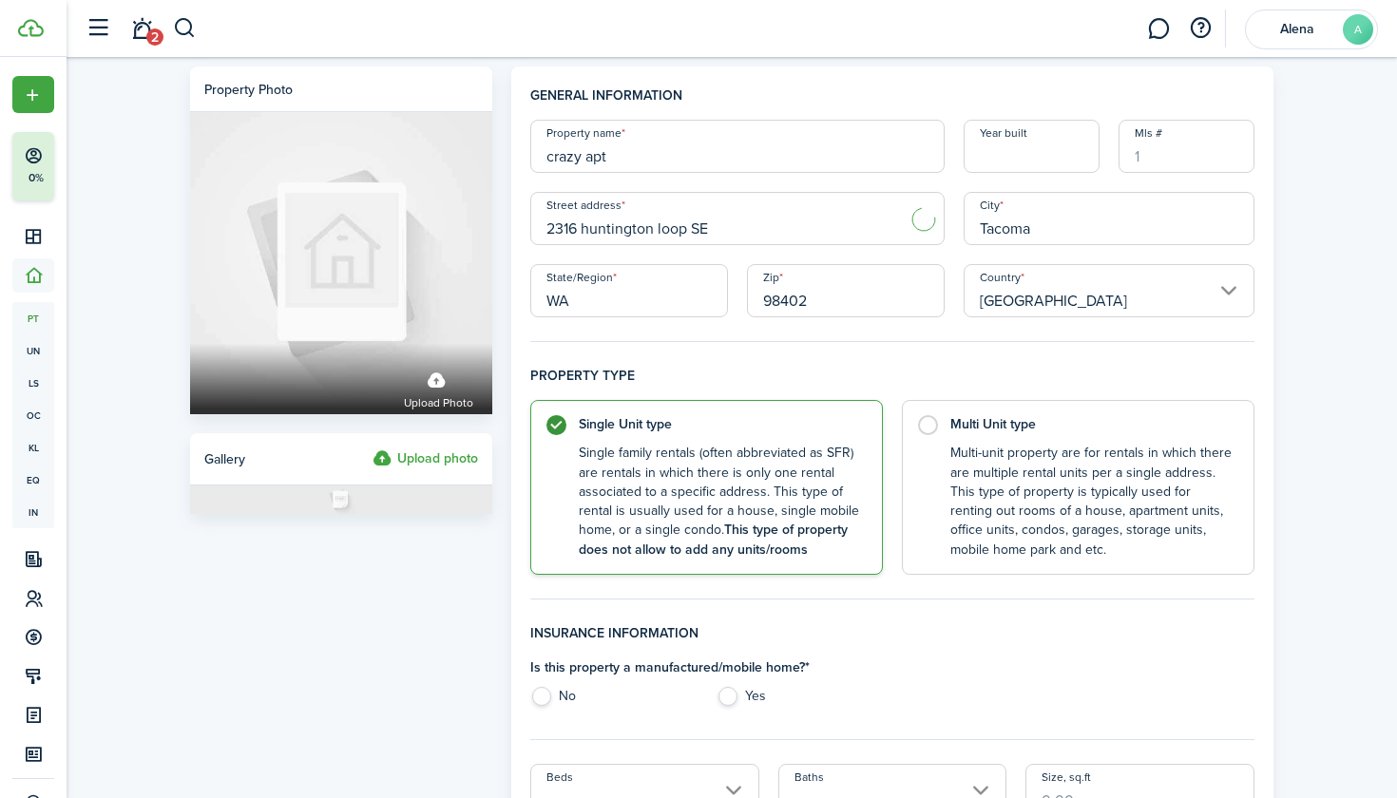
type input "2316 Huntington Loop SE"
type input "Lacey"
type input "98513"
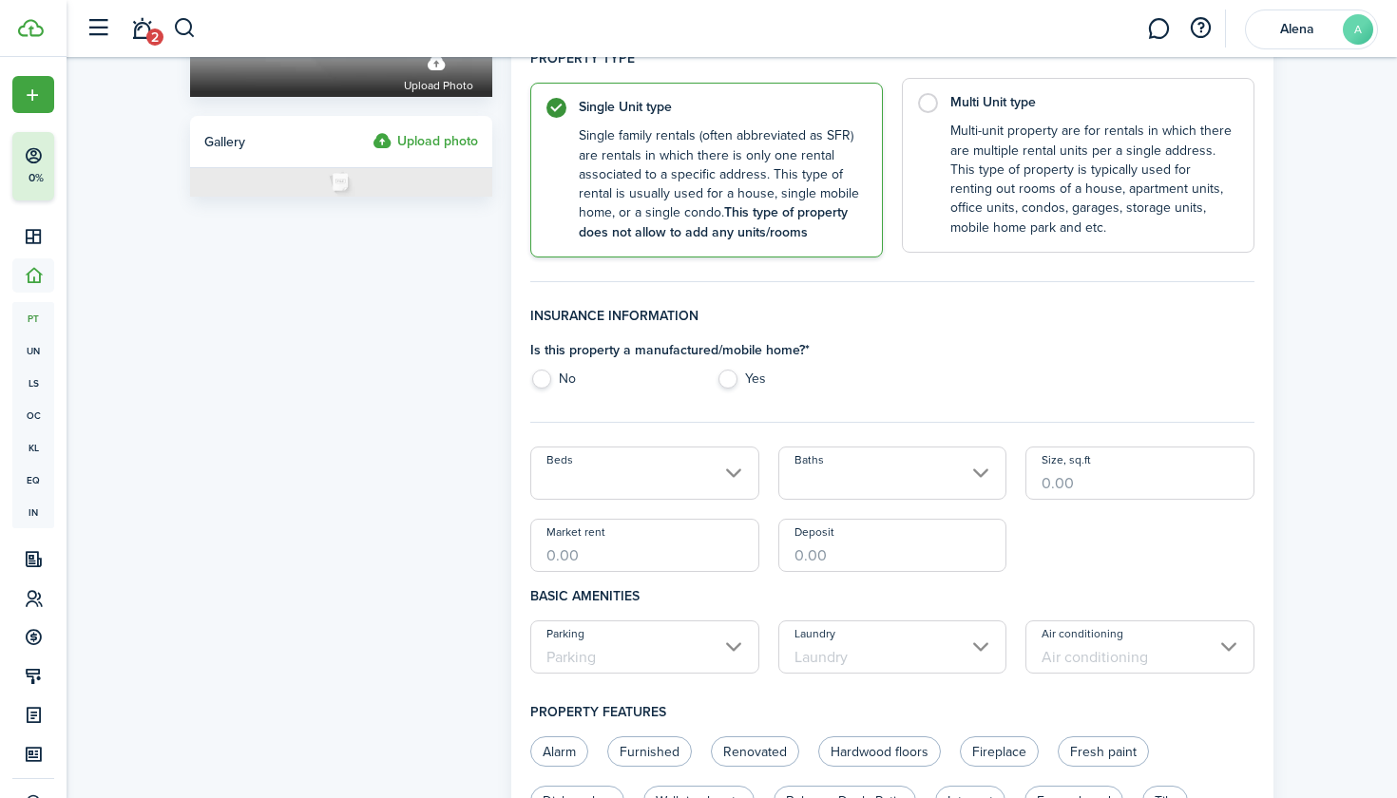
scroll to position [318, 0]
click at [550, 380] on label "No" at bounding box center [613, 383] width 166 height 29
radio input "true"
click at [585, 479] on input "Beds" at bounding box center [644, 472] width 229 height 53
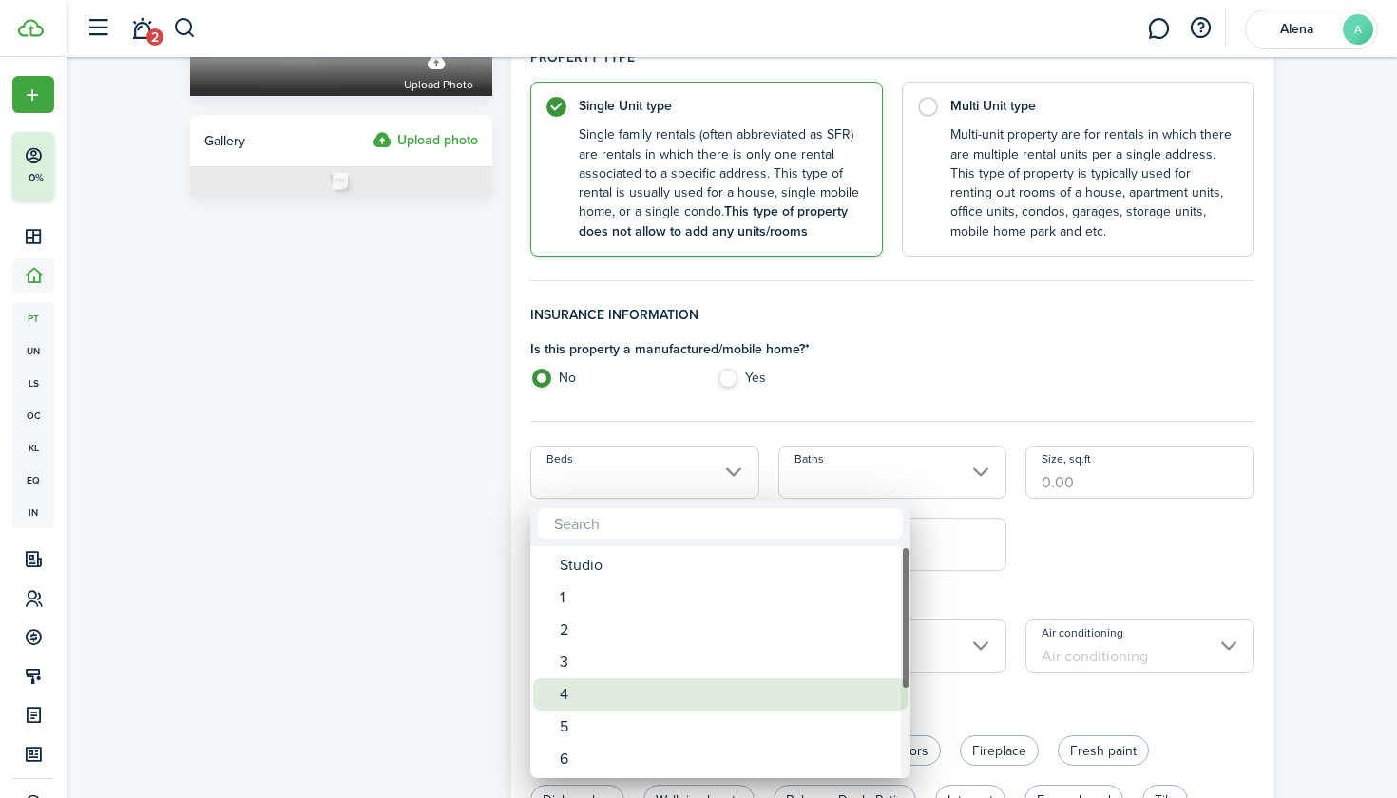
click at [574, 690] on div "4" at bounding box center [728, 695] width 336 height 32
type input "4"
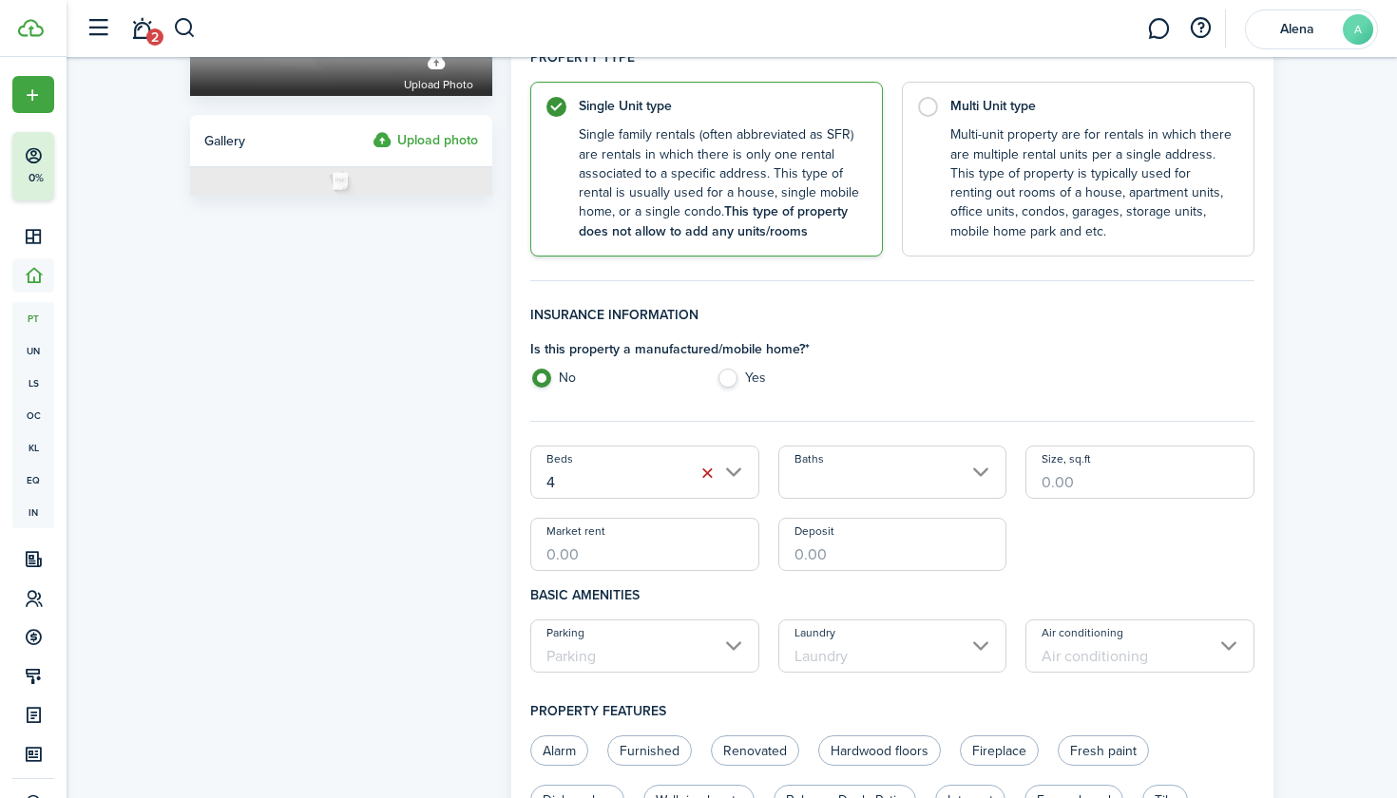
click at [871, 469] on input "Baths" at bounding box center [892, 472] width 229 height 53
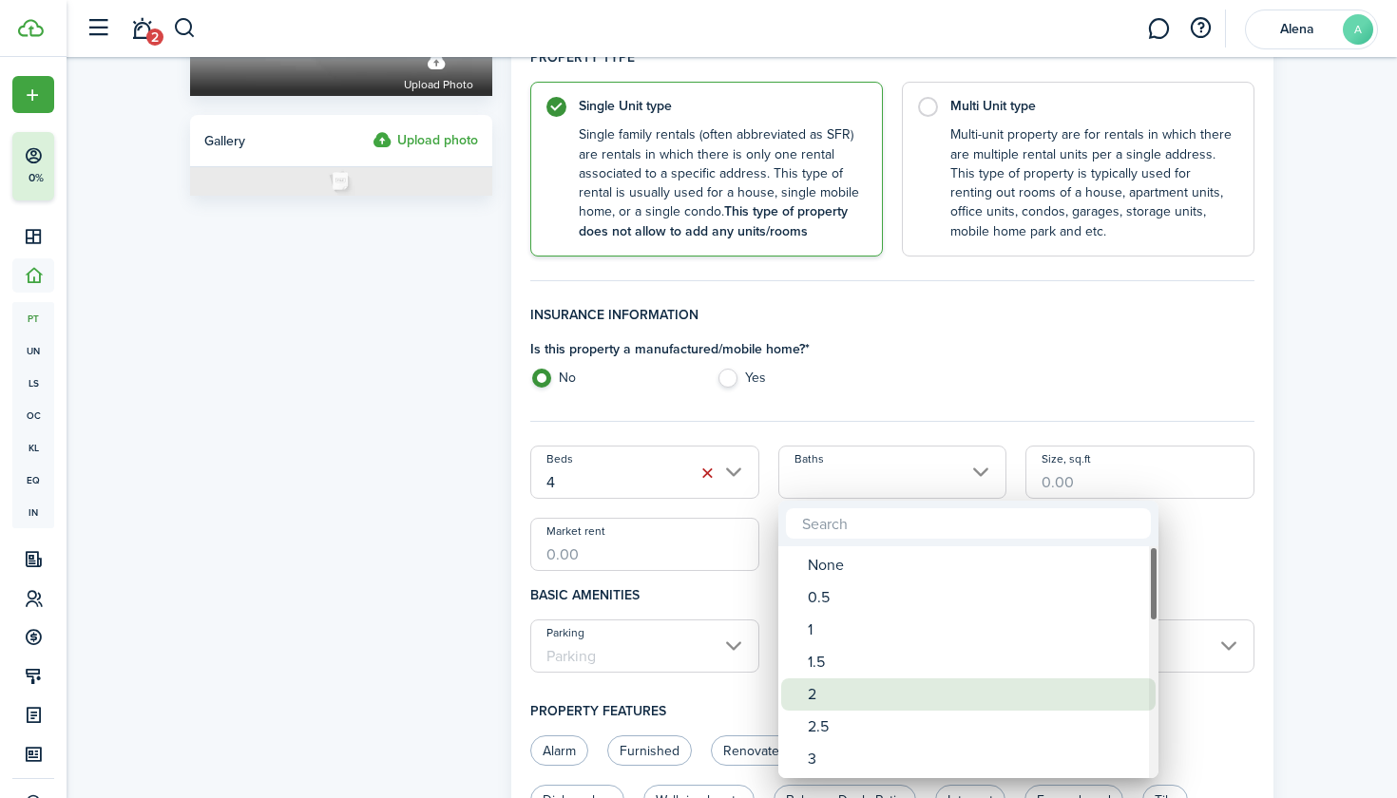
click at [823, 695] on div "2" at bounding box center [976, 695] width 336 height 32
type input "2"
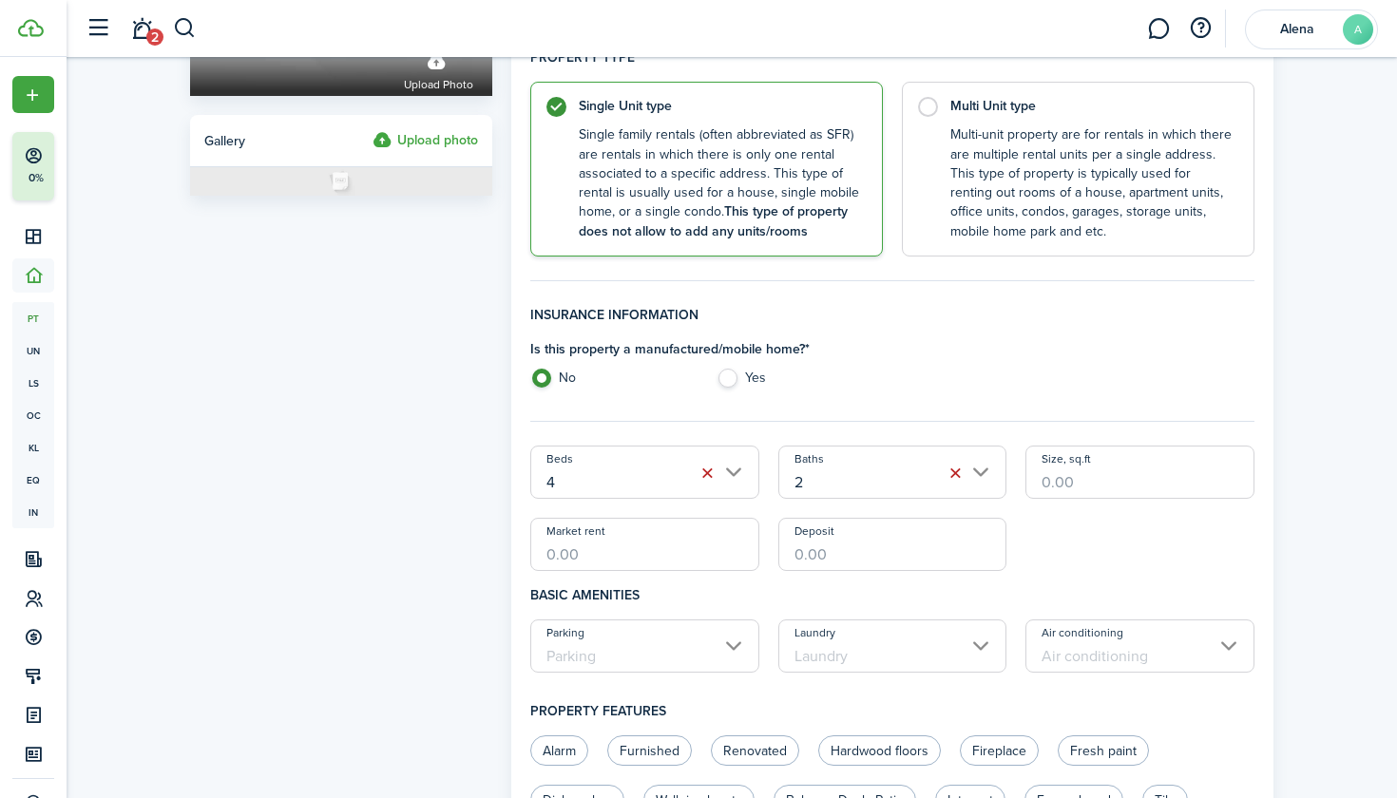
click at [1089, 492] on input "Size, sq.ft" at bounding box center [1139, 472] width 229 height 53
type input "15,000"
click at [681, 543] on input "Market rent" at bounding box center [644, 544] width 229 height 53
type input "$1,200.00"
click at [925, 544] on input "Deposit" at bounding box center [892, 544] width 229 height 53
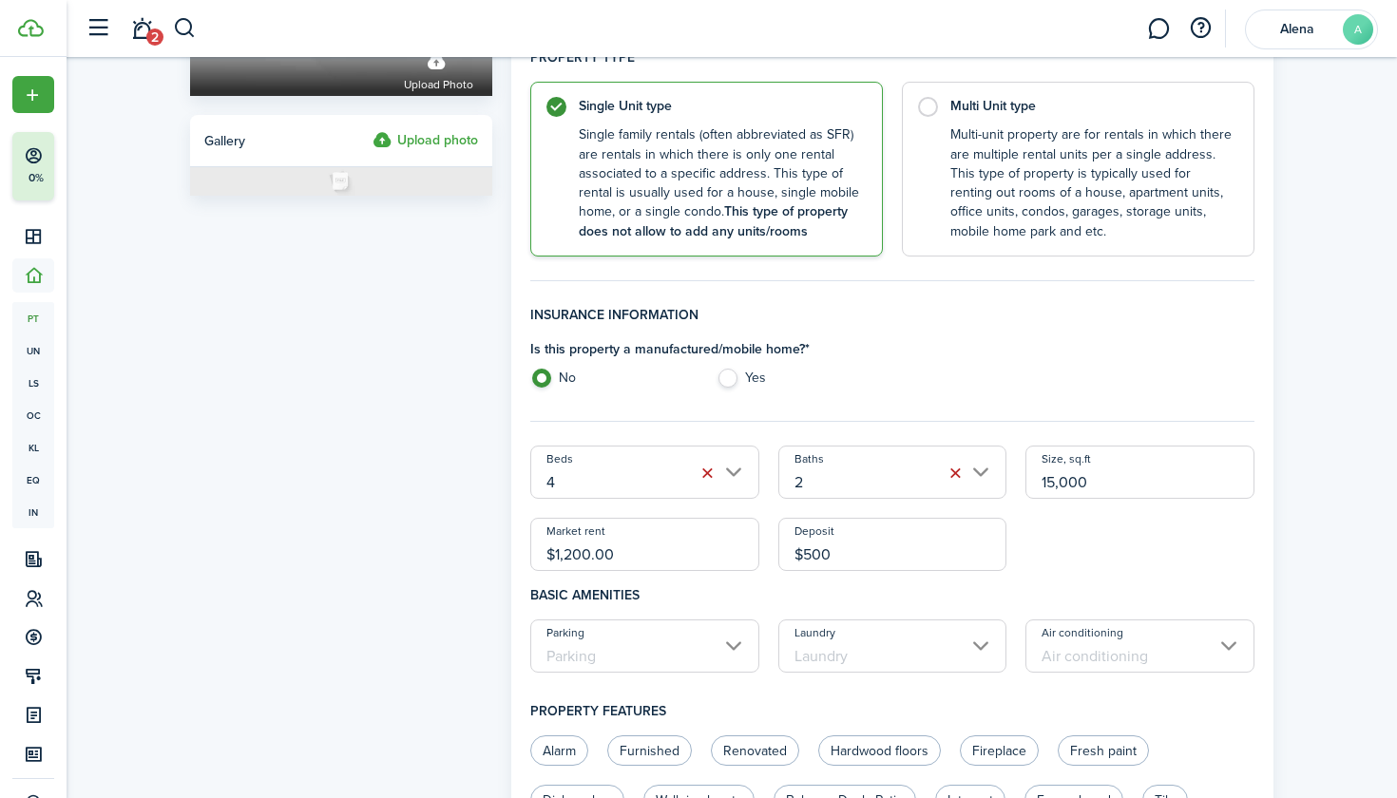
type input "$500.00"
click at [679, 611] on h4 "Basic amenities" at bounding box center [892, 595] width 724 height 48
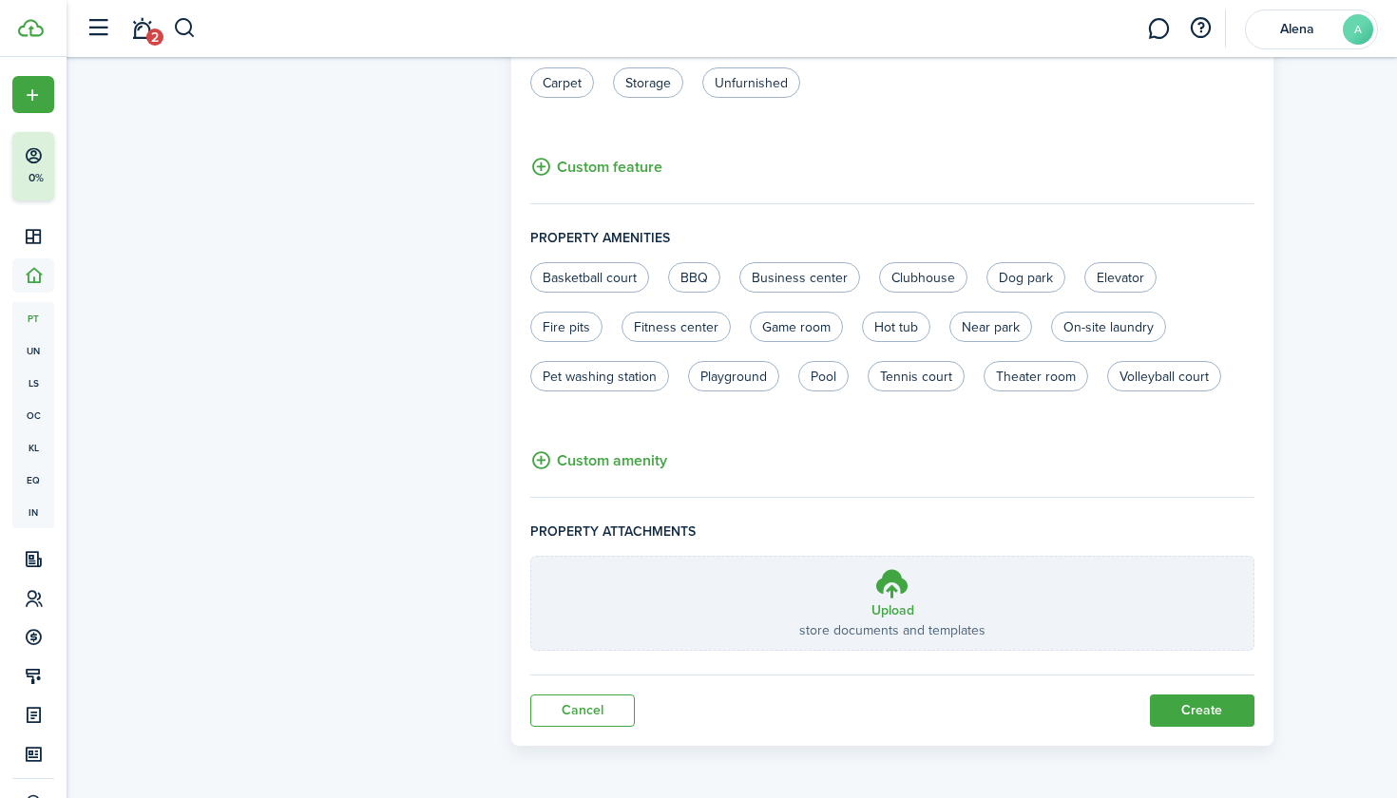
scroll to position [1083, 0]
click at [1192, 717] on button "Create" at bounding box center [1202, 713] width 105 height 32
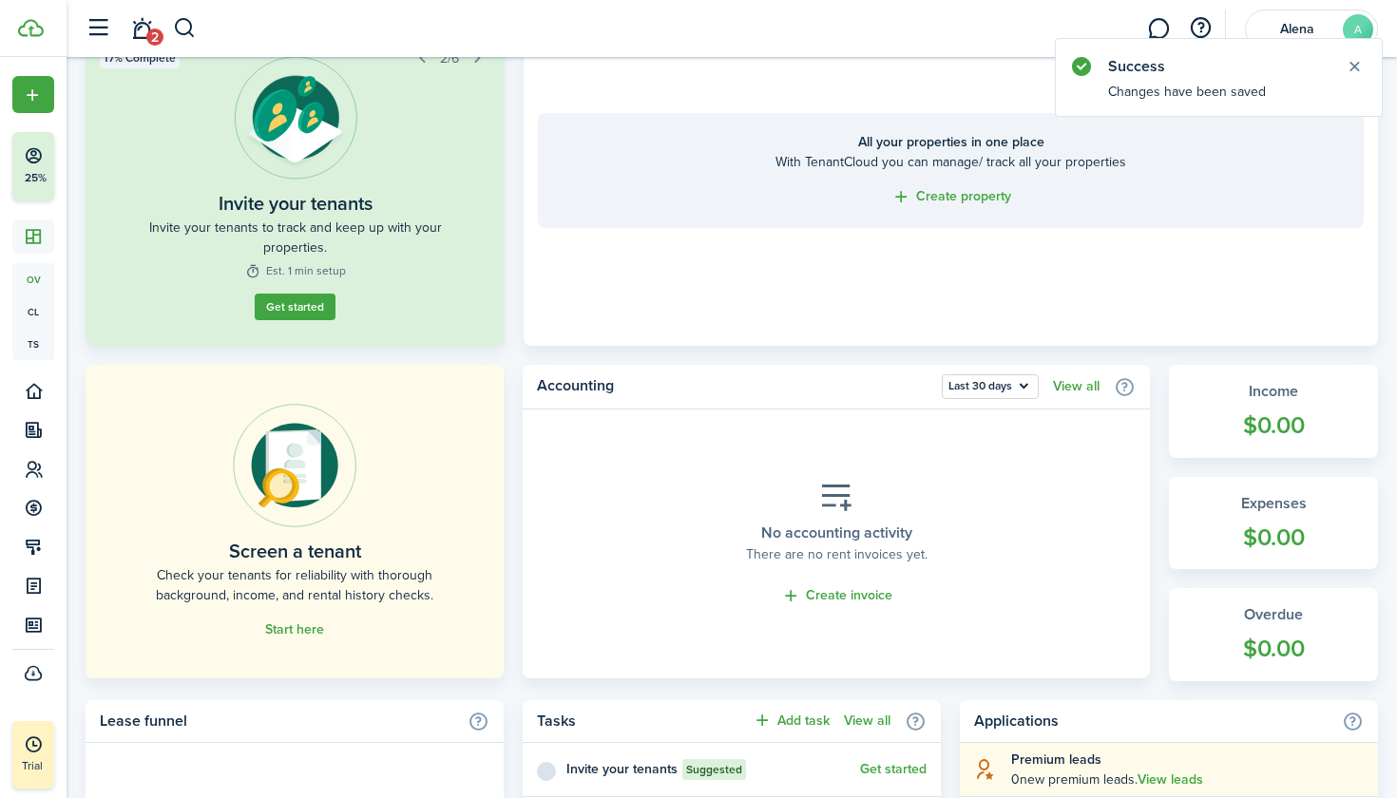
scroll to position [176, 0]
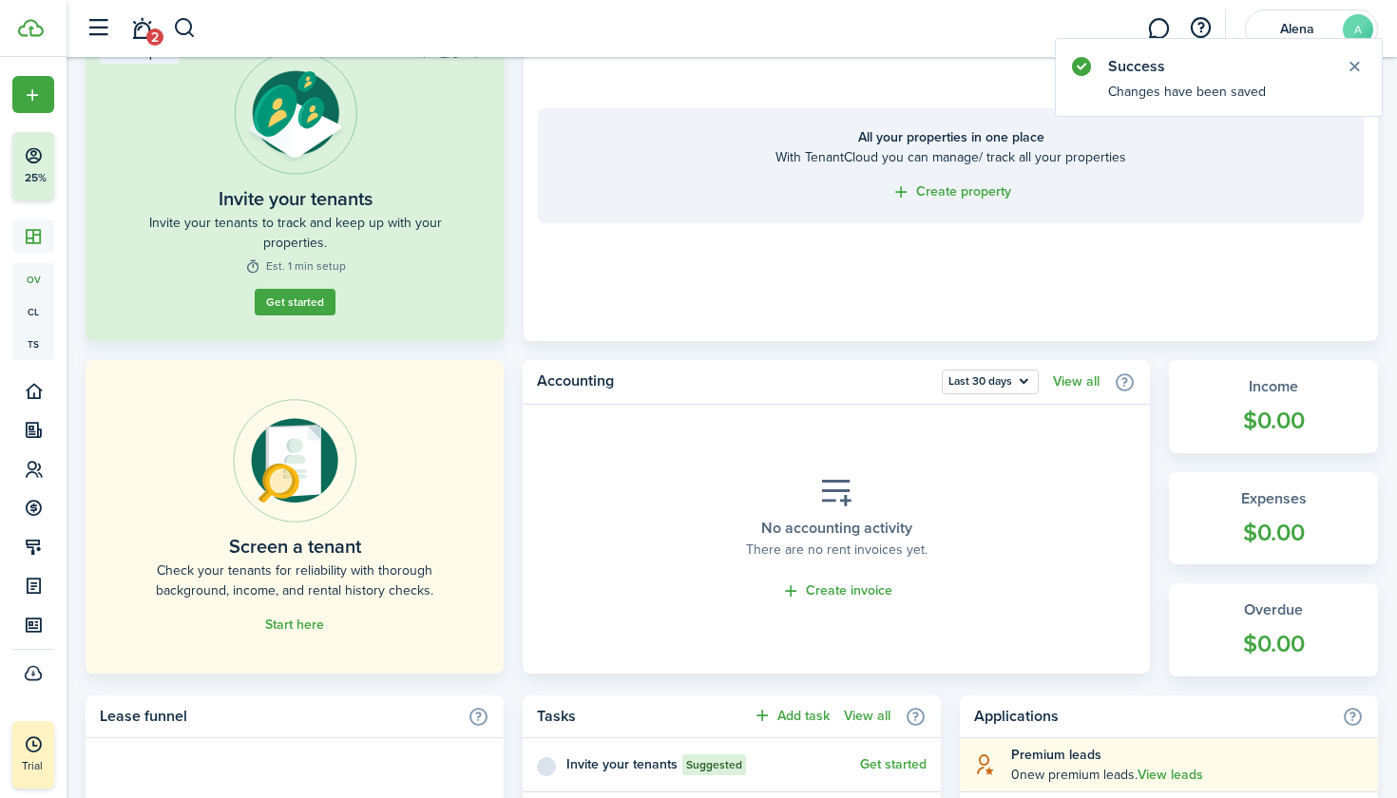
click at [303, 622] on link "Start here" at bounding box center [294, 625] width 59 height 15
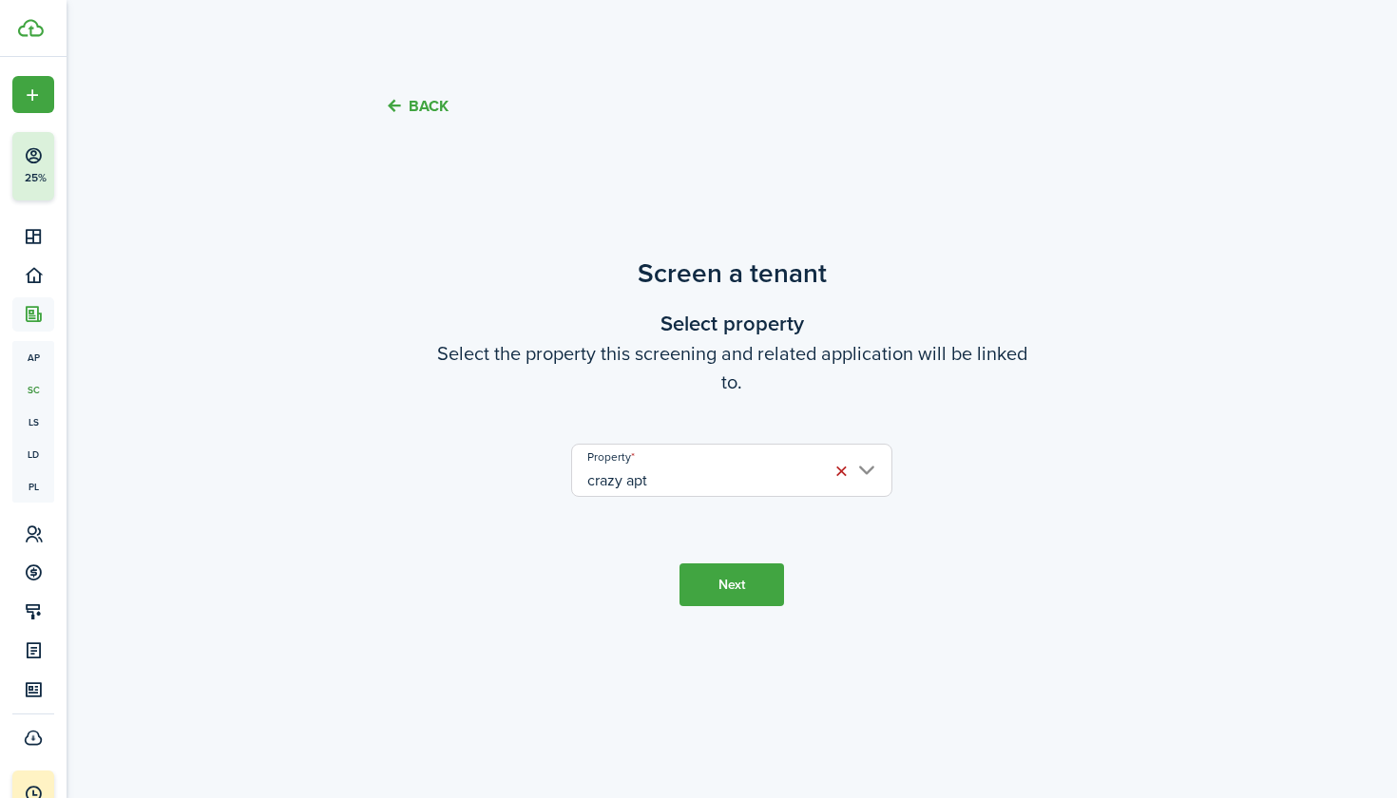
click at [746, 585] on button "Next" at bounding box center [731, 585] width 105 height 43
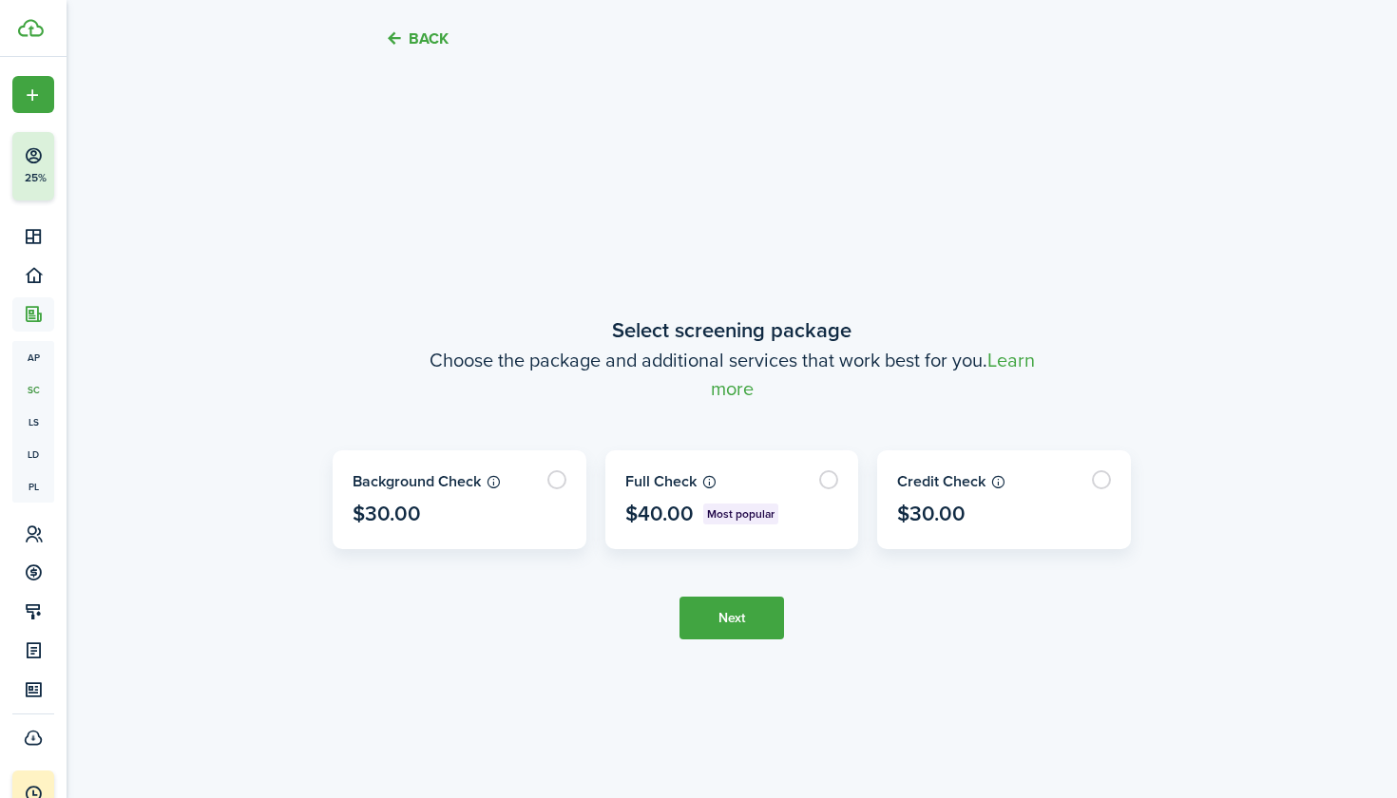
scroll to position [651, 0]
click at [804, 472] on label at bounding box center [732, 498] width 252 height 97
radio input "true"
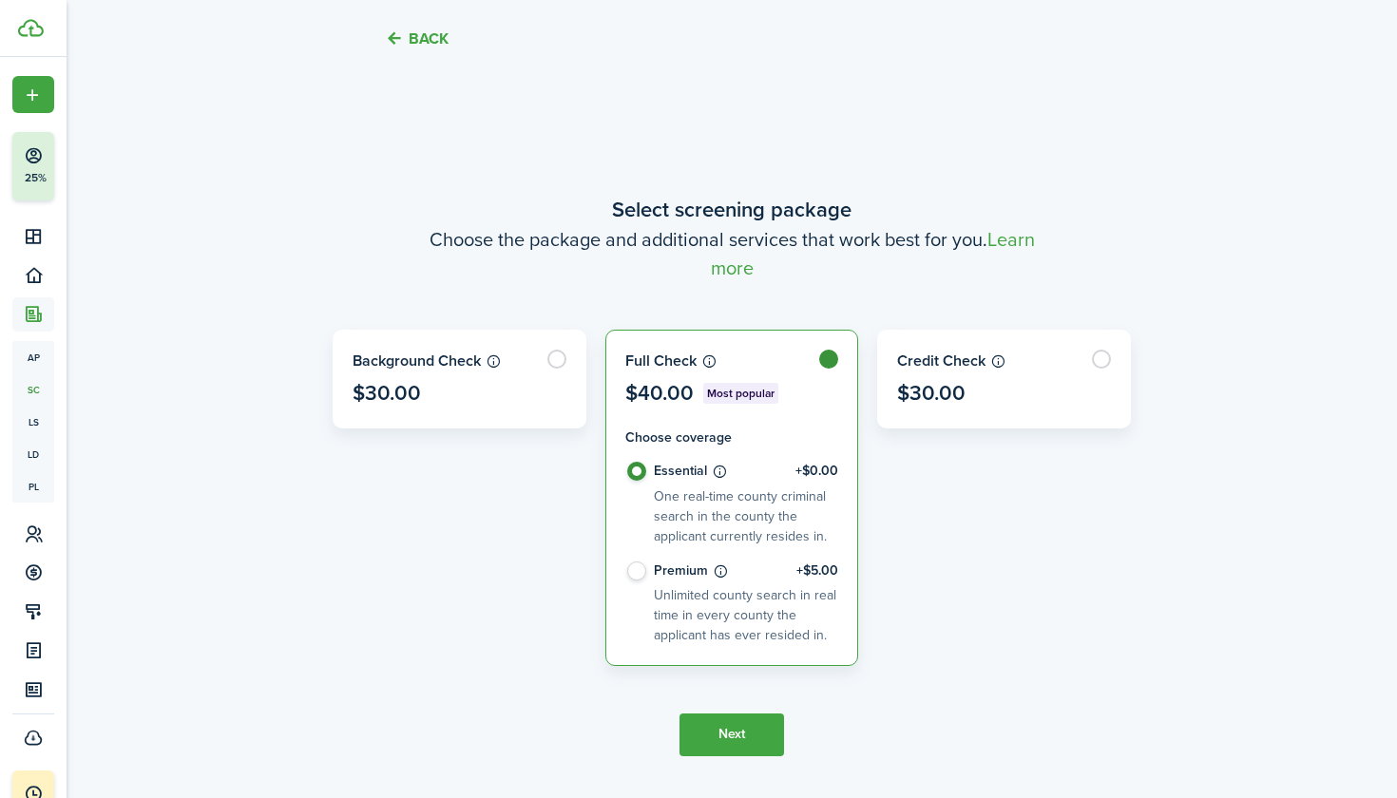
click at [756, 732] on button "Next" at bounding box center [731, 735] width 105 height 43
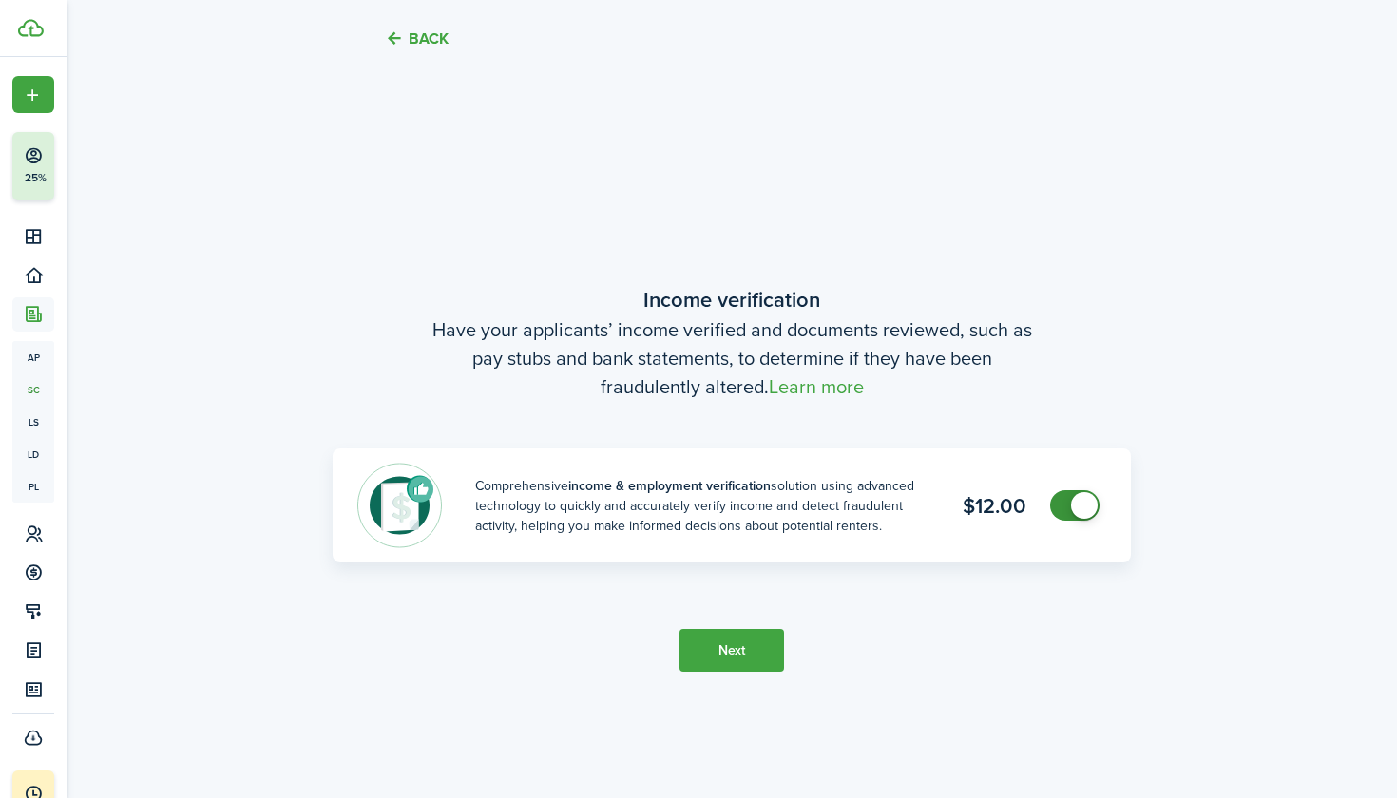
scroll to position [1449, 0]
checkbox input "false"
click at [1075, 510] on span at bounding box center [1084, 502] width 27 height 27
click at [739, 642] on button "Next" at bounding box center [731, 647] width 105 height 43
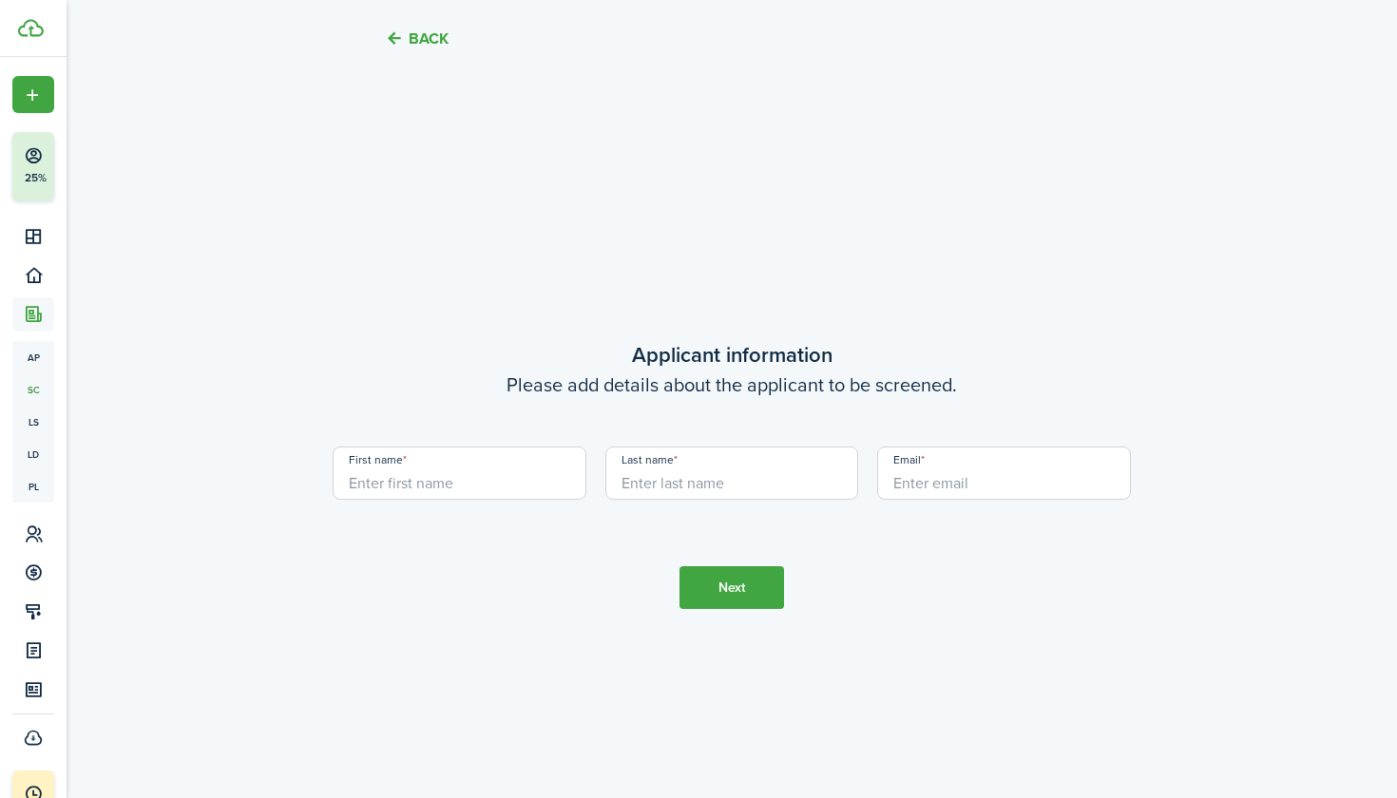
scroll to position [2248, 0]
type input "Alena"
type input "Lewis"
click at [761, 583] on button "Next" at bounding box center [731, 588] width 105 height 43
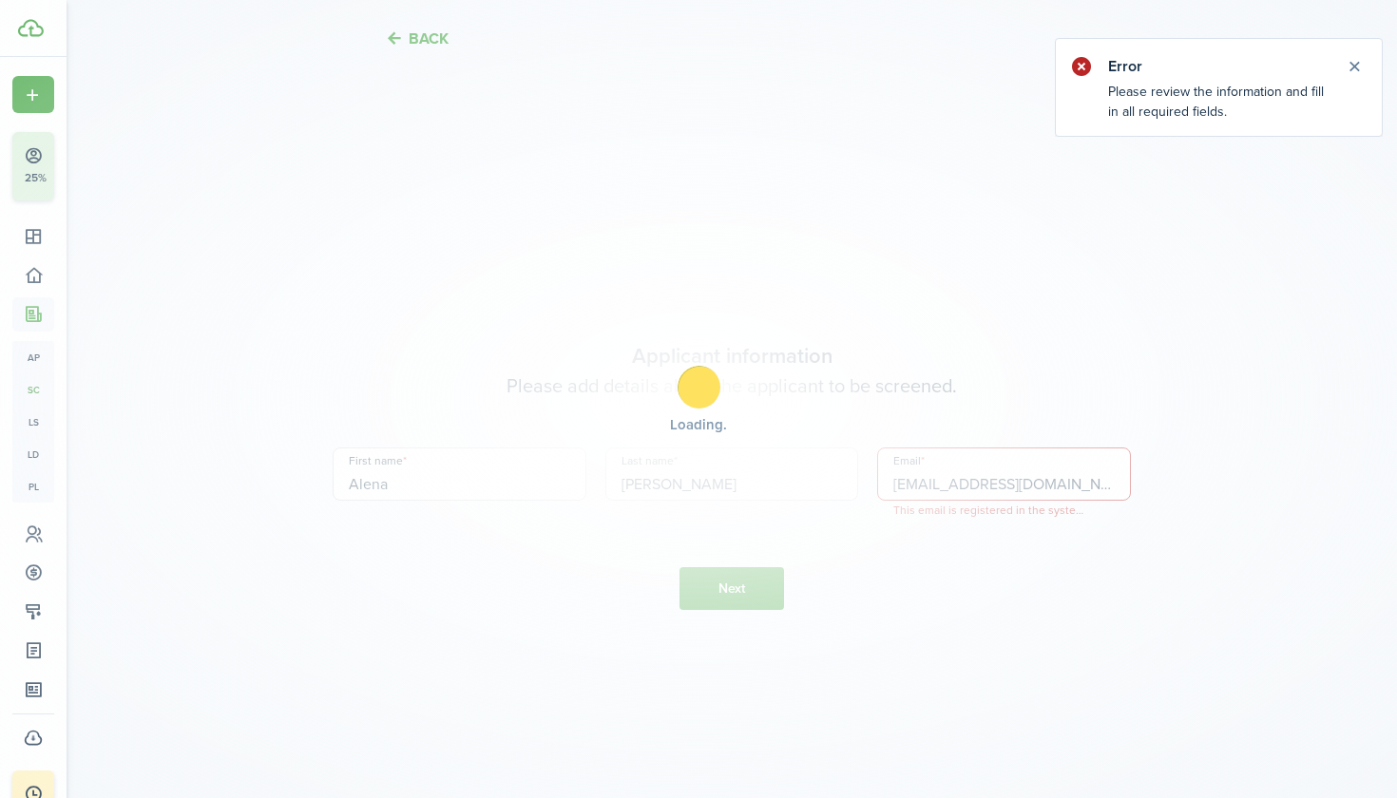
scroll to position [2323, 0]
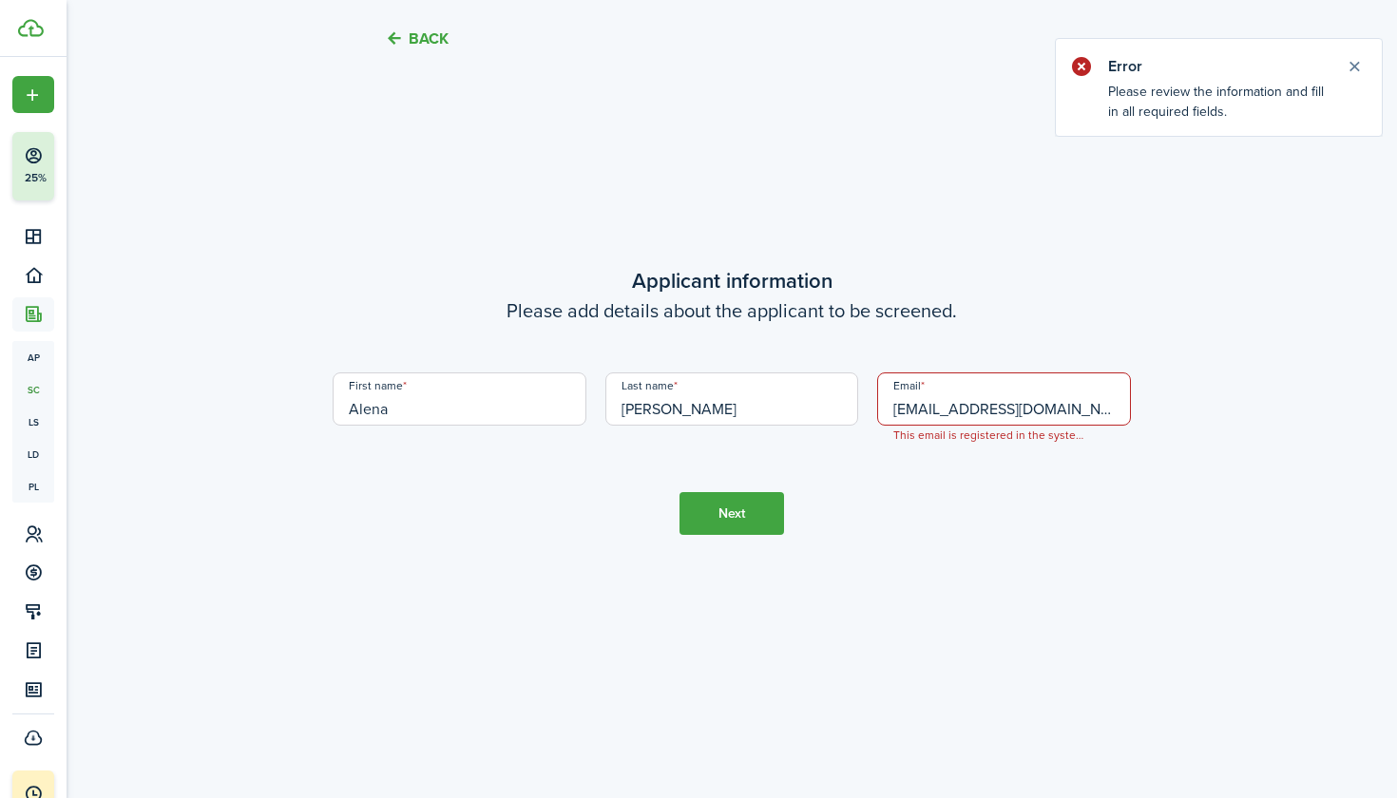
click at [1046, 413] on input "lewi0960@gmail.com" at bounding box center [1004, 399] width 254 height 53
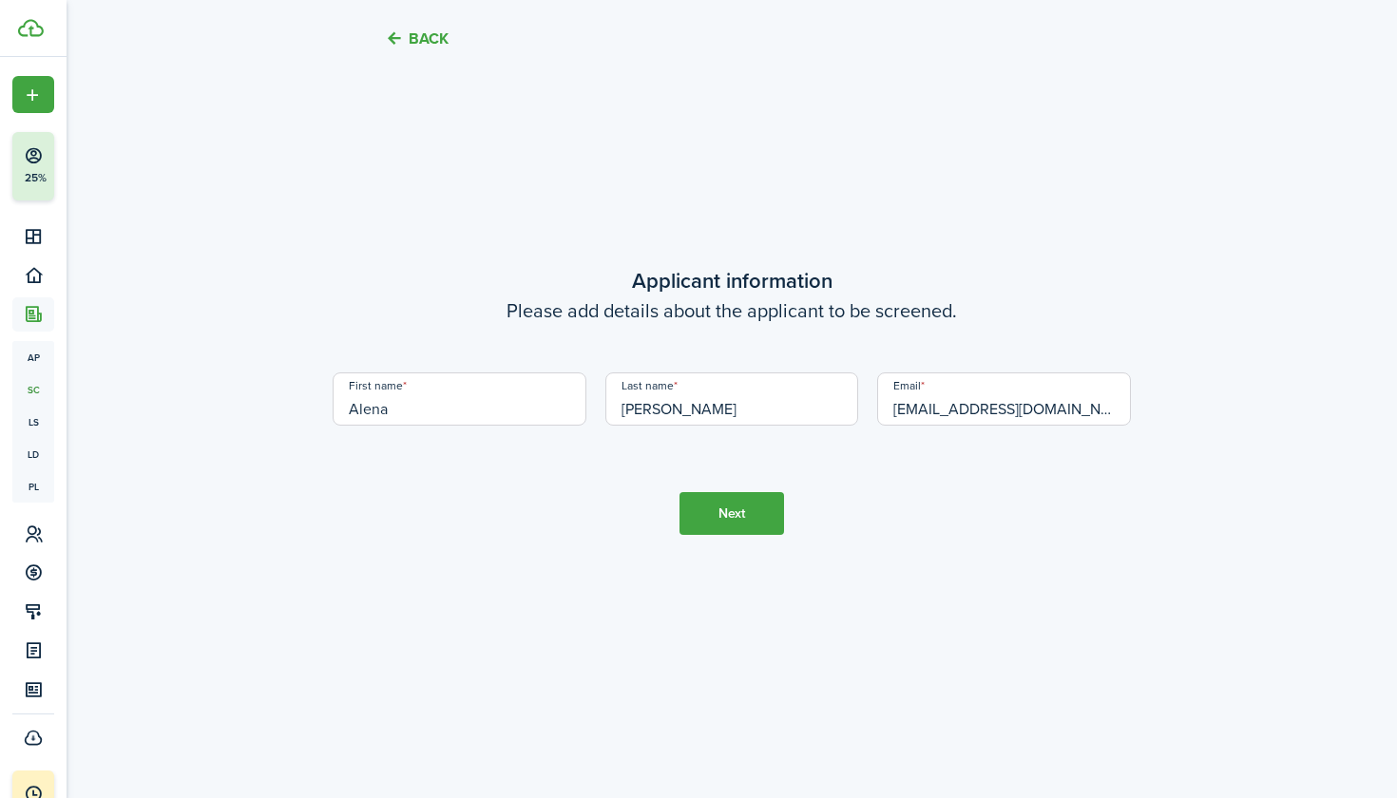
type input "lewi1478@gmail.com"
click at [735, 510] on button "Next" at bounding box center [731, 513] width 105 height 43
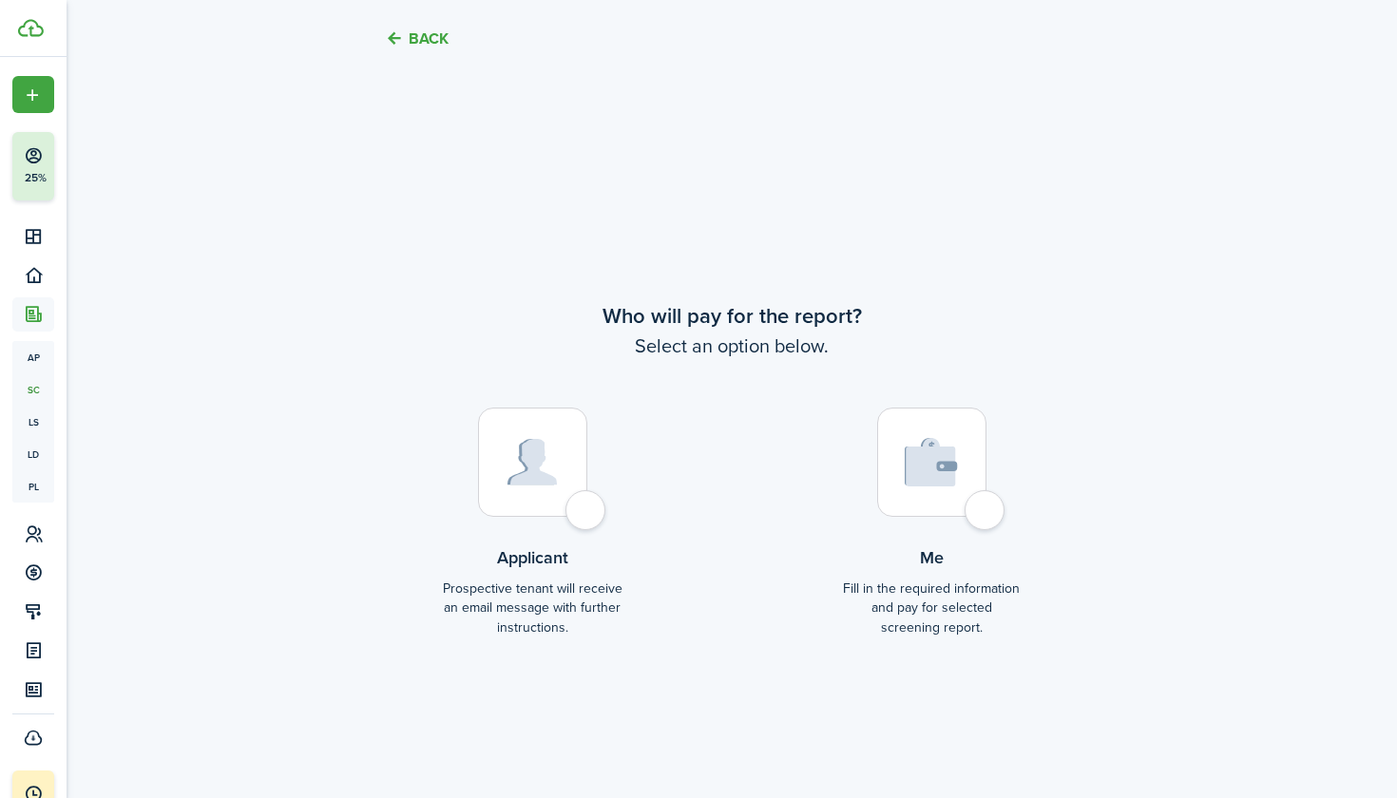
scroll to position [3046, 0]
click at [947, 526] on label "Me Fill in the required information and pay for selected screening report." at bounding box center [931, 529] width 181 height 244
radio input "true"
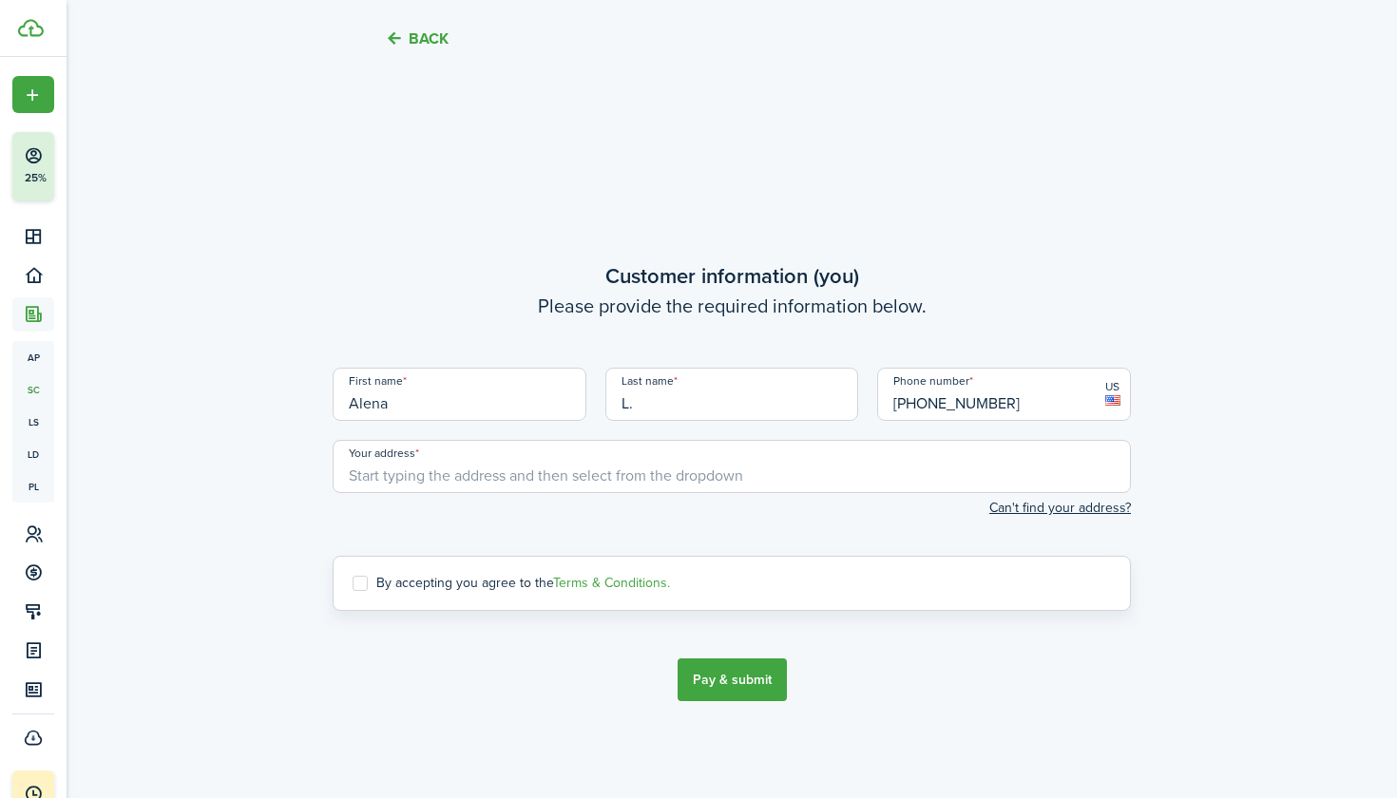
scroll to position [3844, 0]
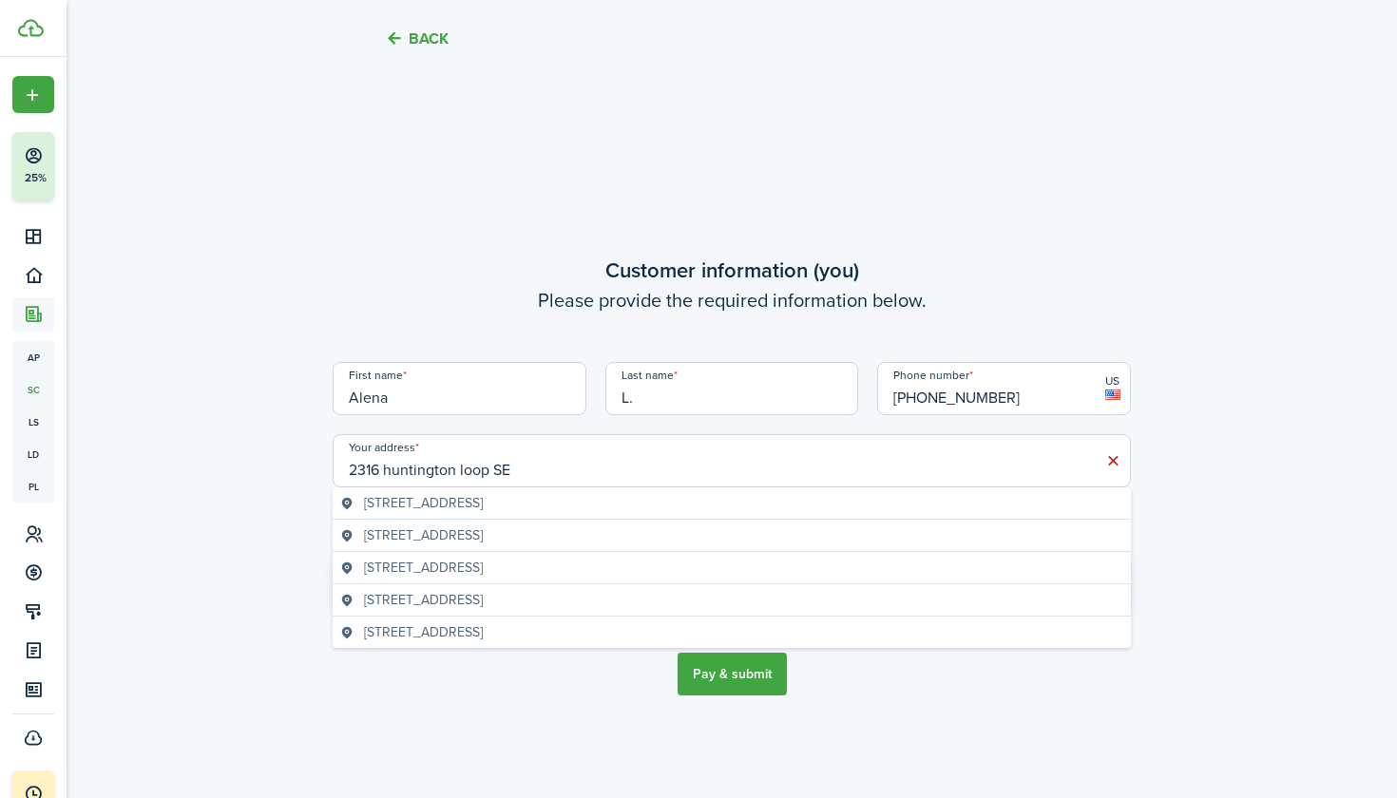
click at [690, 504] on geo-item "2316 Huntington Loop SE, Lacey, WA, USA" at bounding box center [731, 503] width 783 height 20
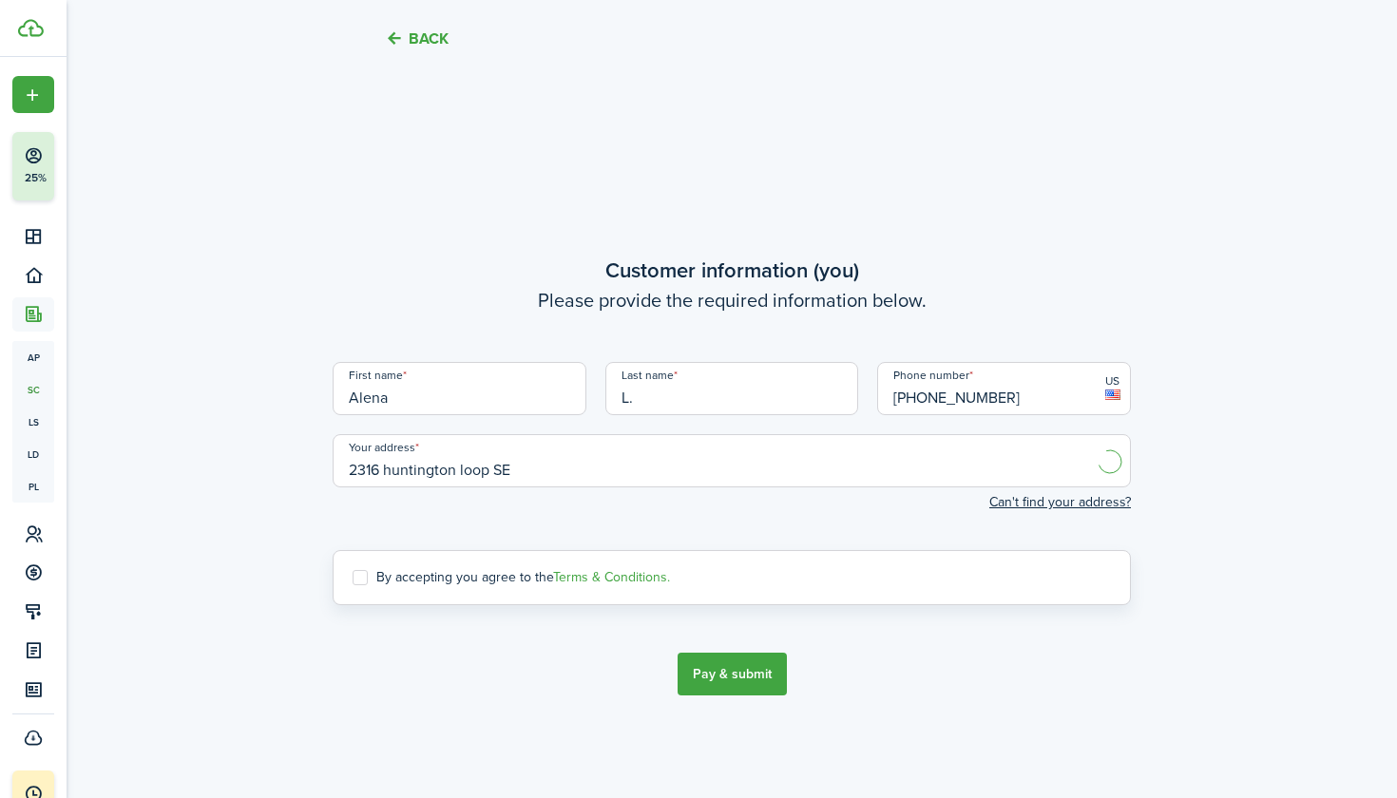
type input "2316 Huntington Loop SE, Lacey, WA 98513, USA"
click at [356, 580] on label "By accepting you agree to the Terms & Conditions." at bounding box center [511, 577] width 317 height 15
click at [353, 579] on input "By accepting you agree to the Terms & Conditions." at bounding box center [352, 578] width 1 height 1
checkbox input "true"
click at [742, 666] on button "Pay & submit" at bounding box center [732, 674] width 109 height 43
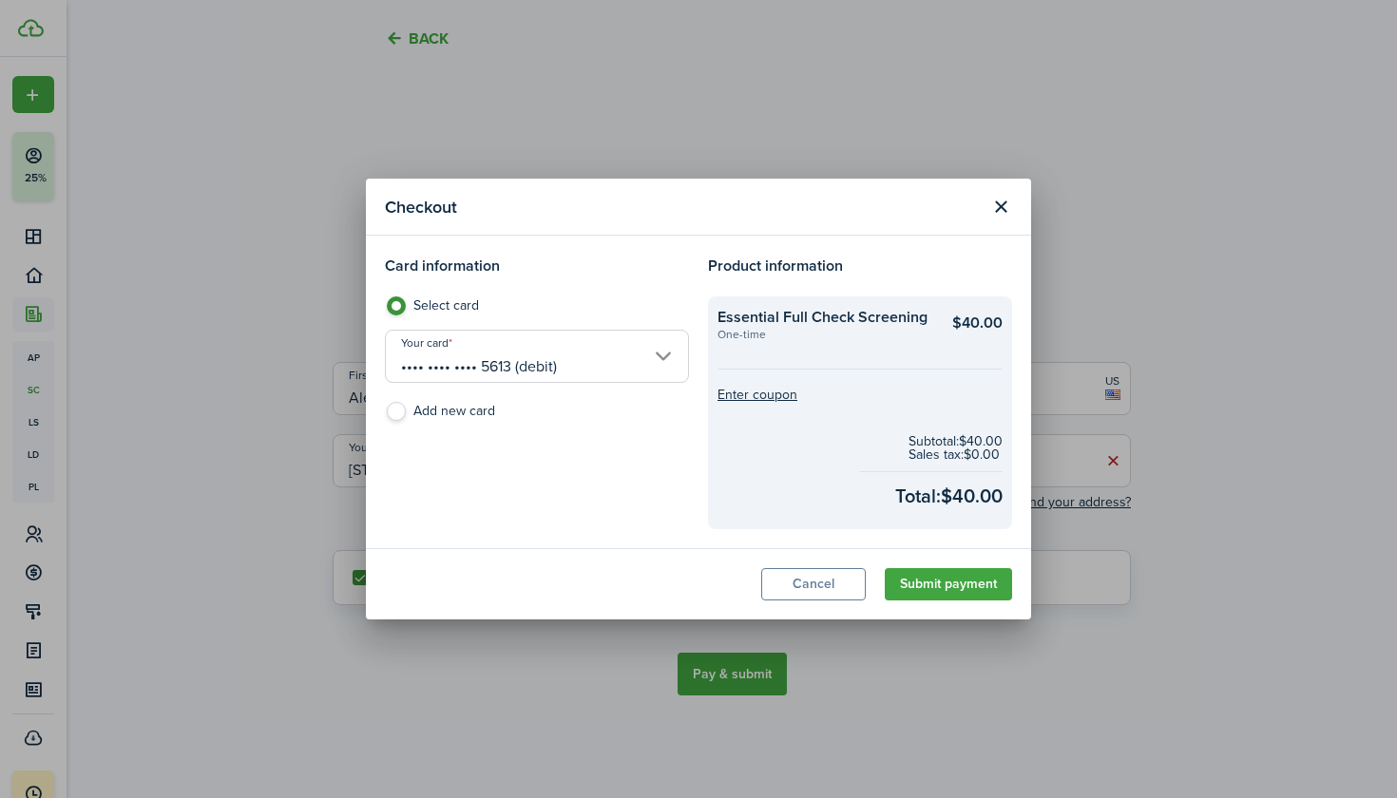
click at [924, 590] on button "Submit payment" at bounding box center [948, 584] width 127 height 32
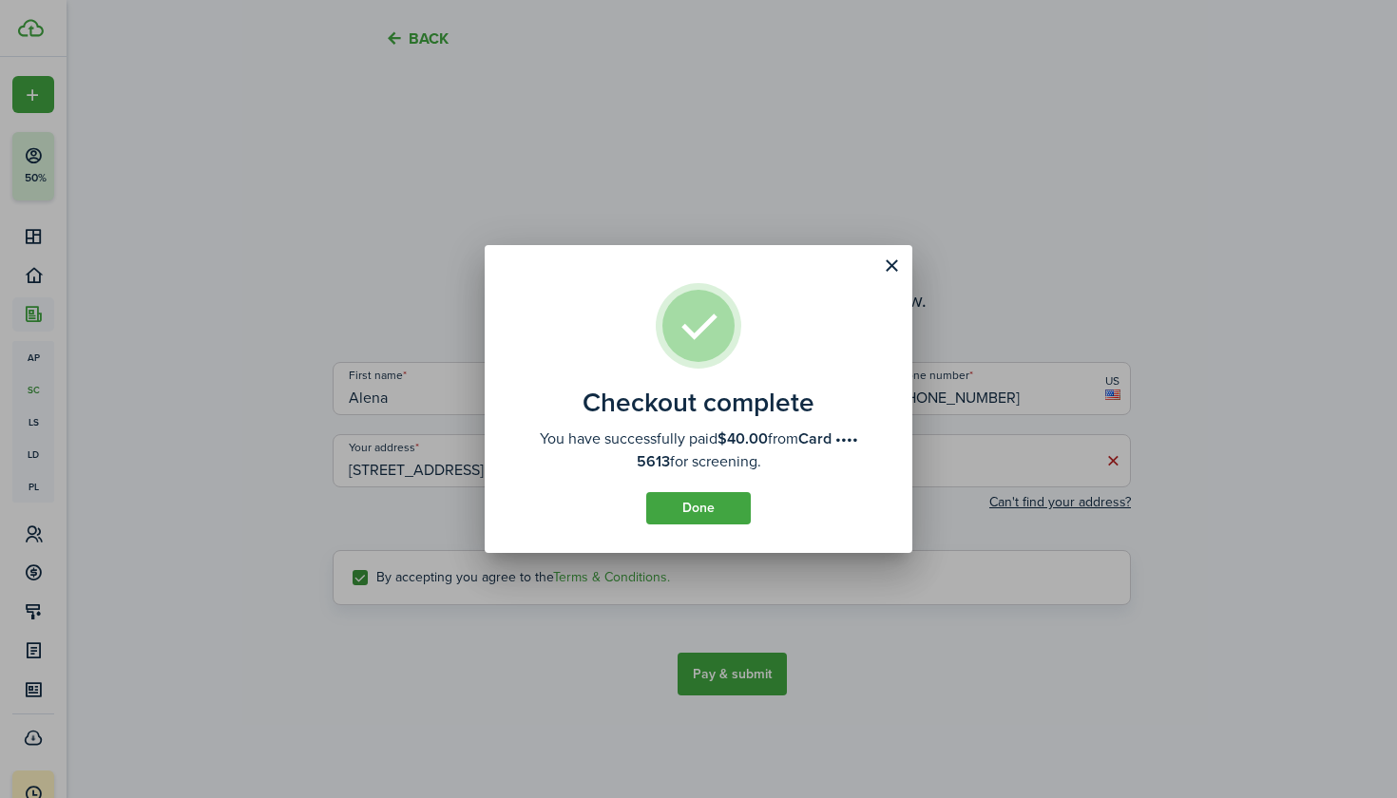
click at [693, 513] on button "Done" at bounding box center [698, 508] width 105 height 32
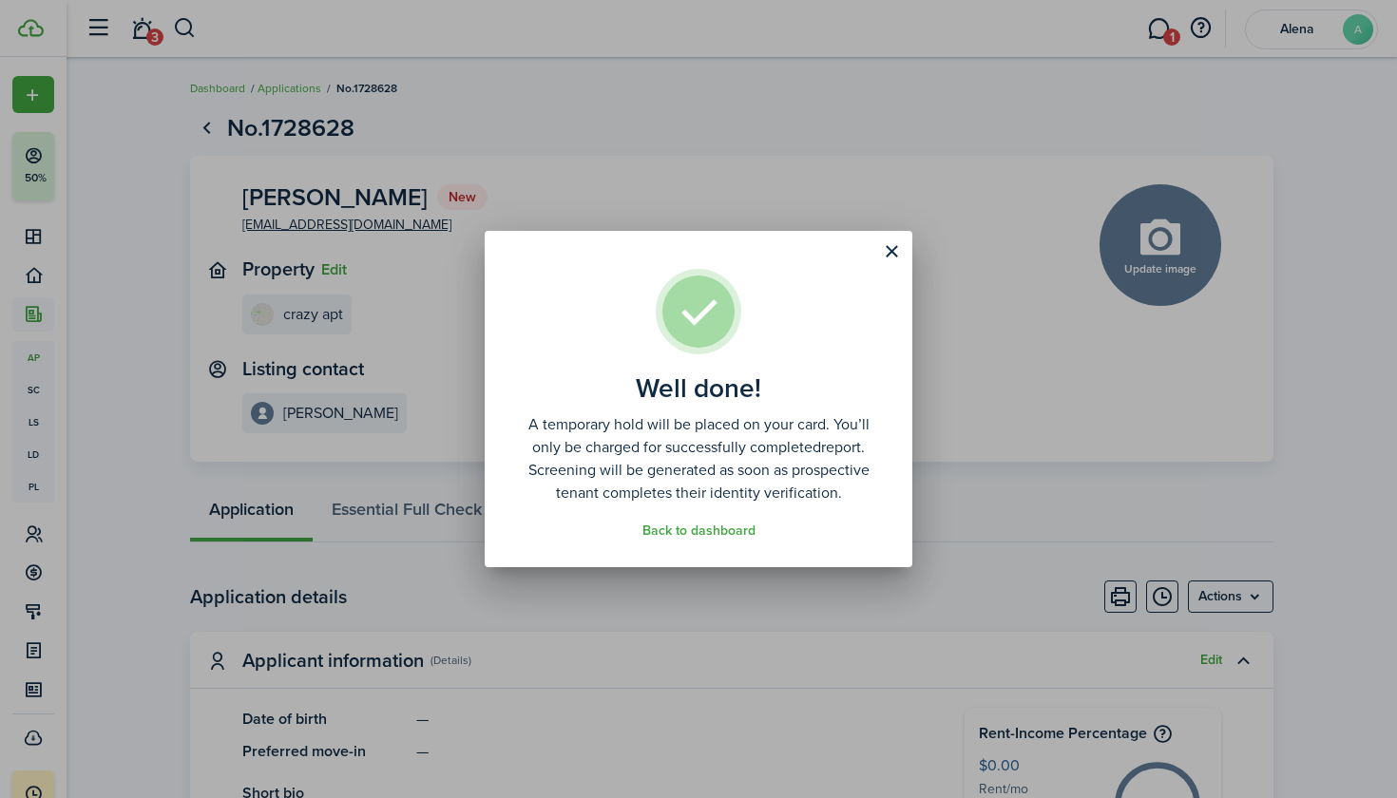
click at [678, 525] on link "Back to dashboard" at bounding box center [698, 531] width 113 height 15
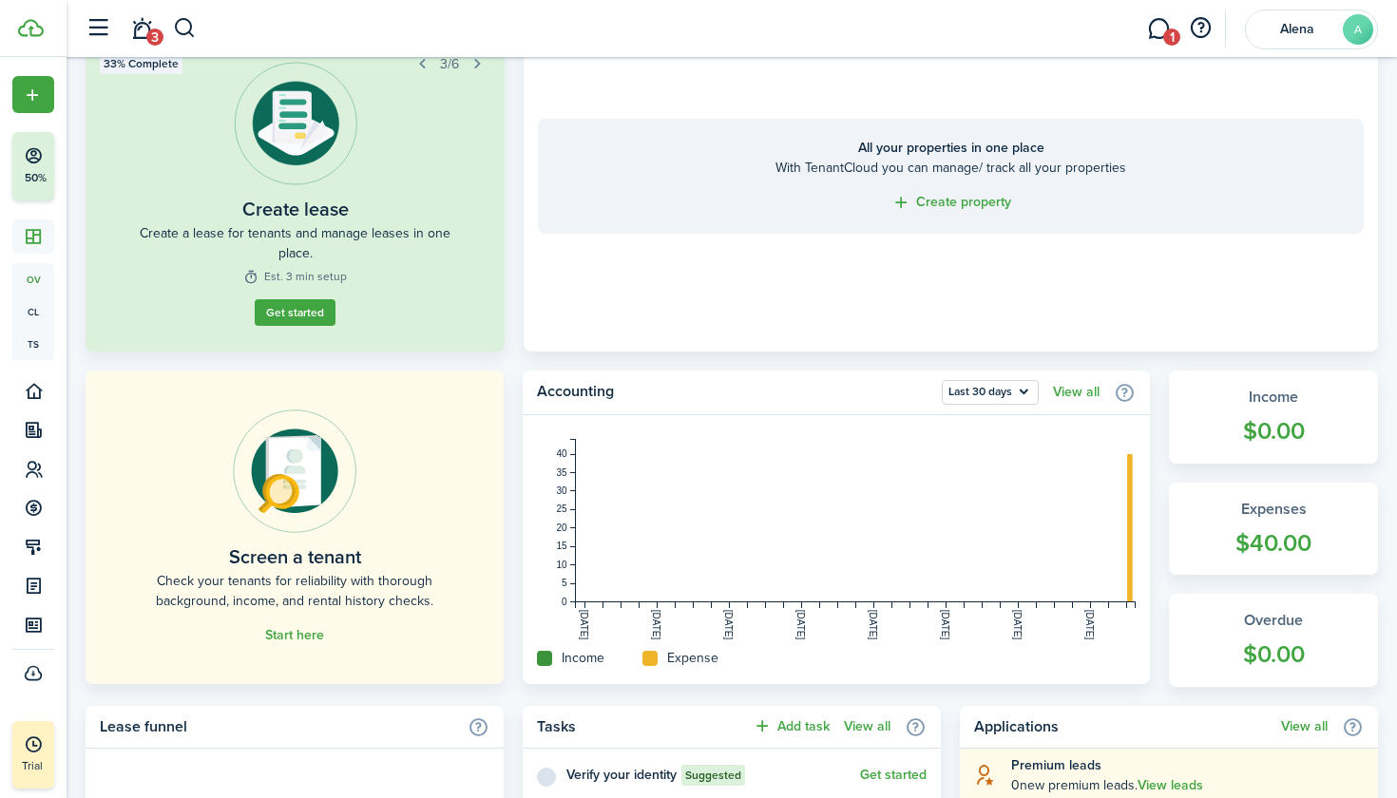
scroll to position [166, 0]
click at [377, 527] on div "Screen a tenant Check your tenants for reliability with thorough background, in…" at bounding box center [295, 527] width 390 height 236
click at [291, 629] on link "Start here" at bounding box center [294, 634] width 59 height 15
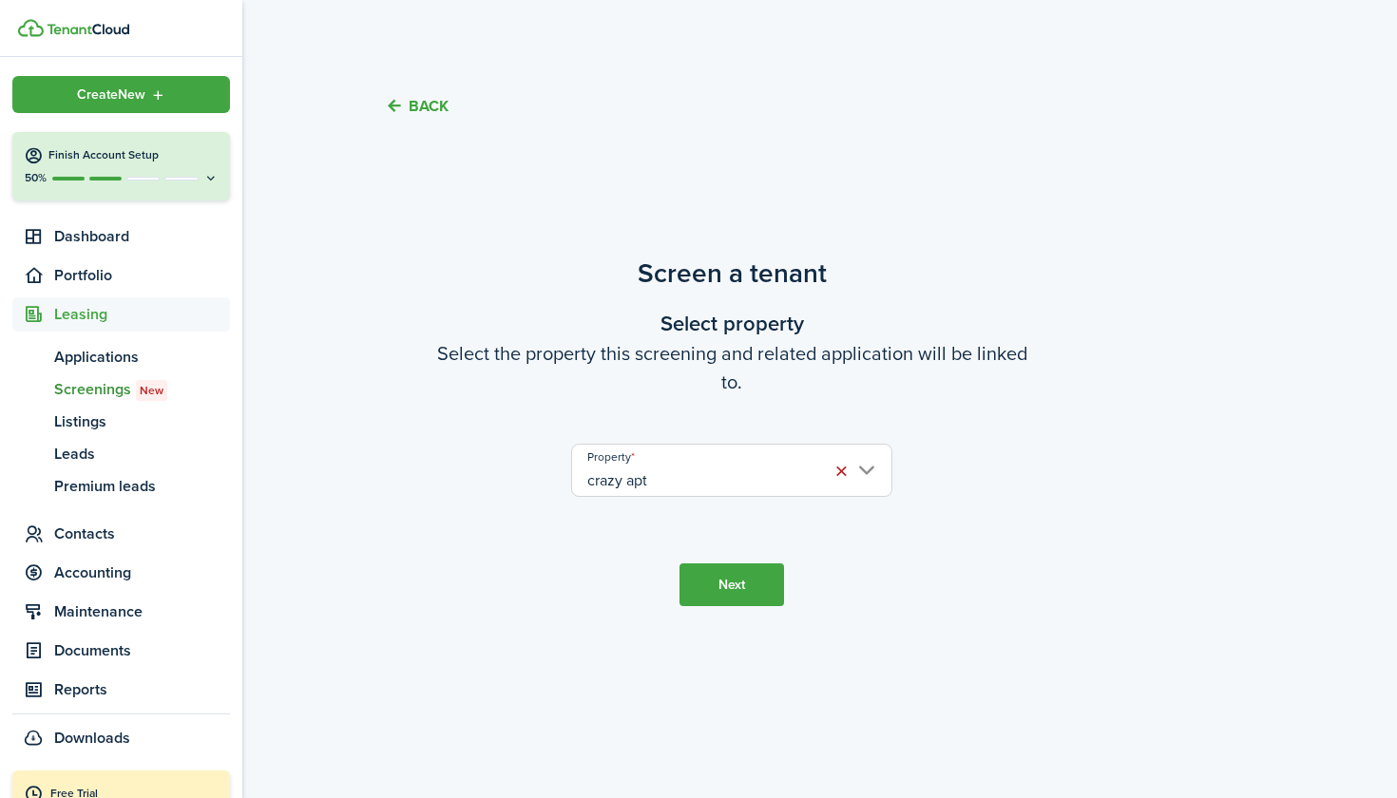
click at [38, 160] on icon at bounding box center [34, 155] width 20 height 19
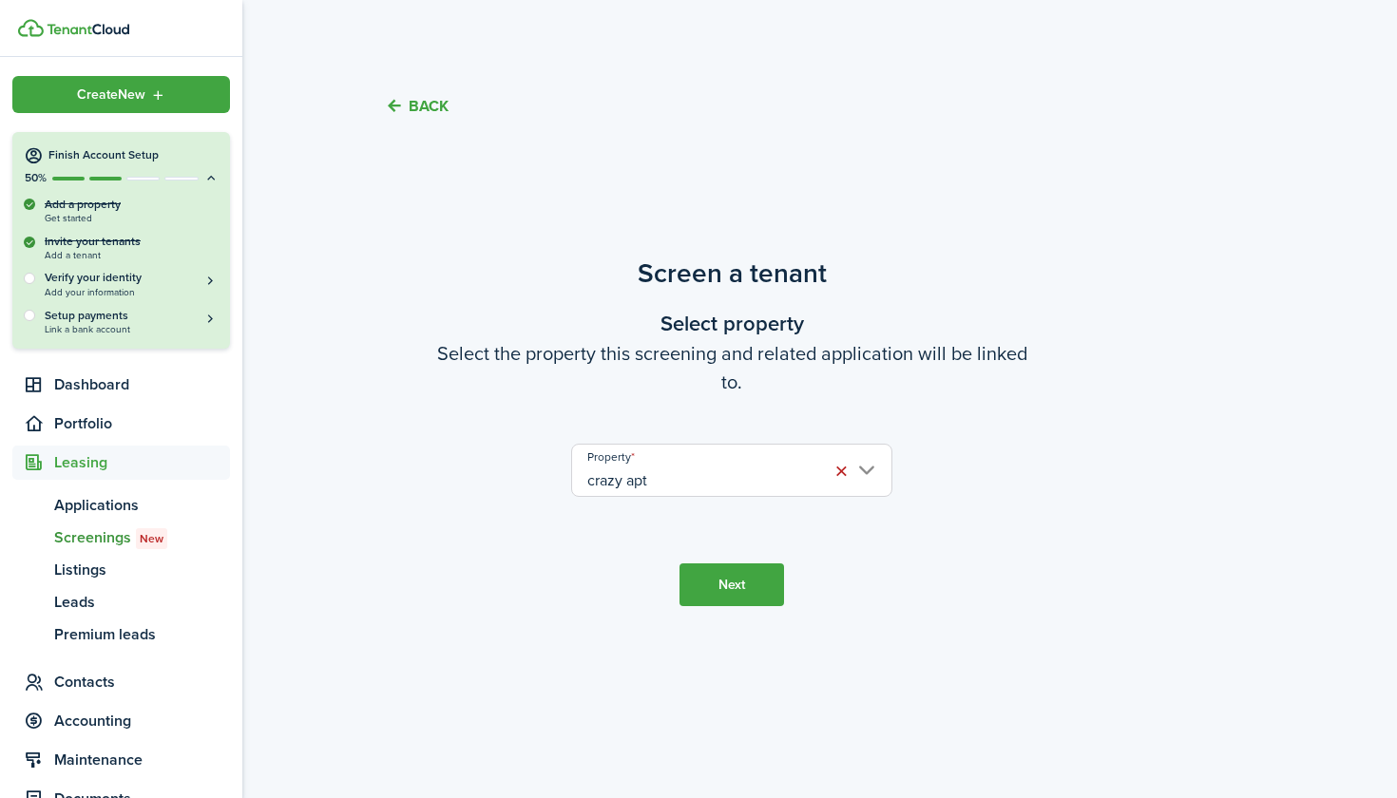
click at [114, 522] on link "sc Screenings New" at bounding box center [121, 538] width 218 height 32
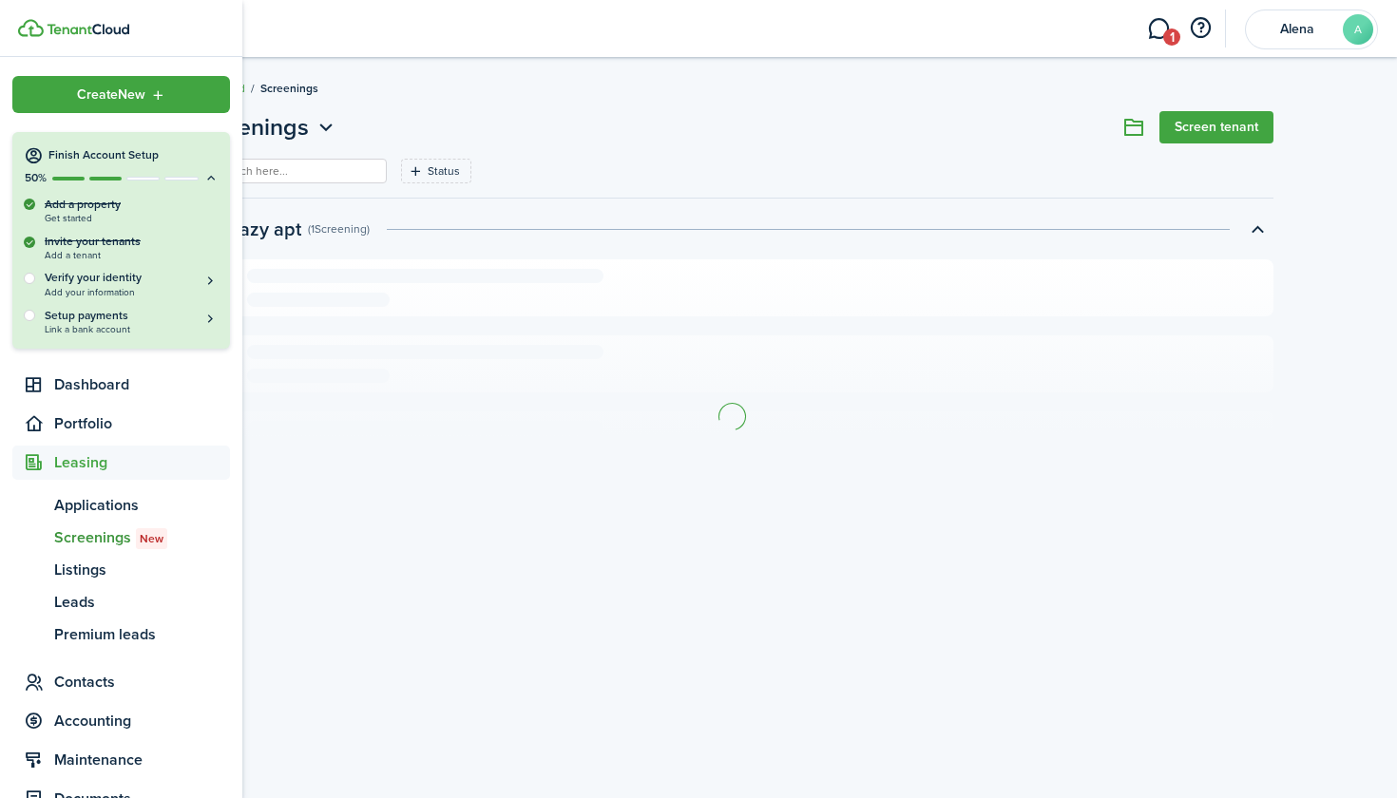
click at [109, 538] on span "Screenings New" at bounding box center [142, 537] width 176 height 23
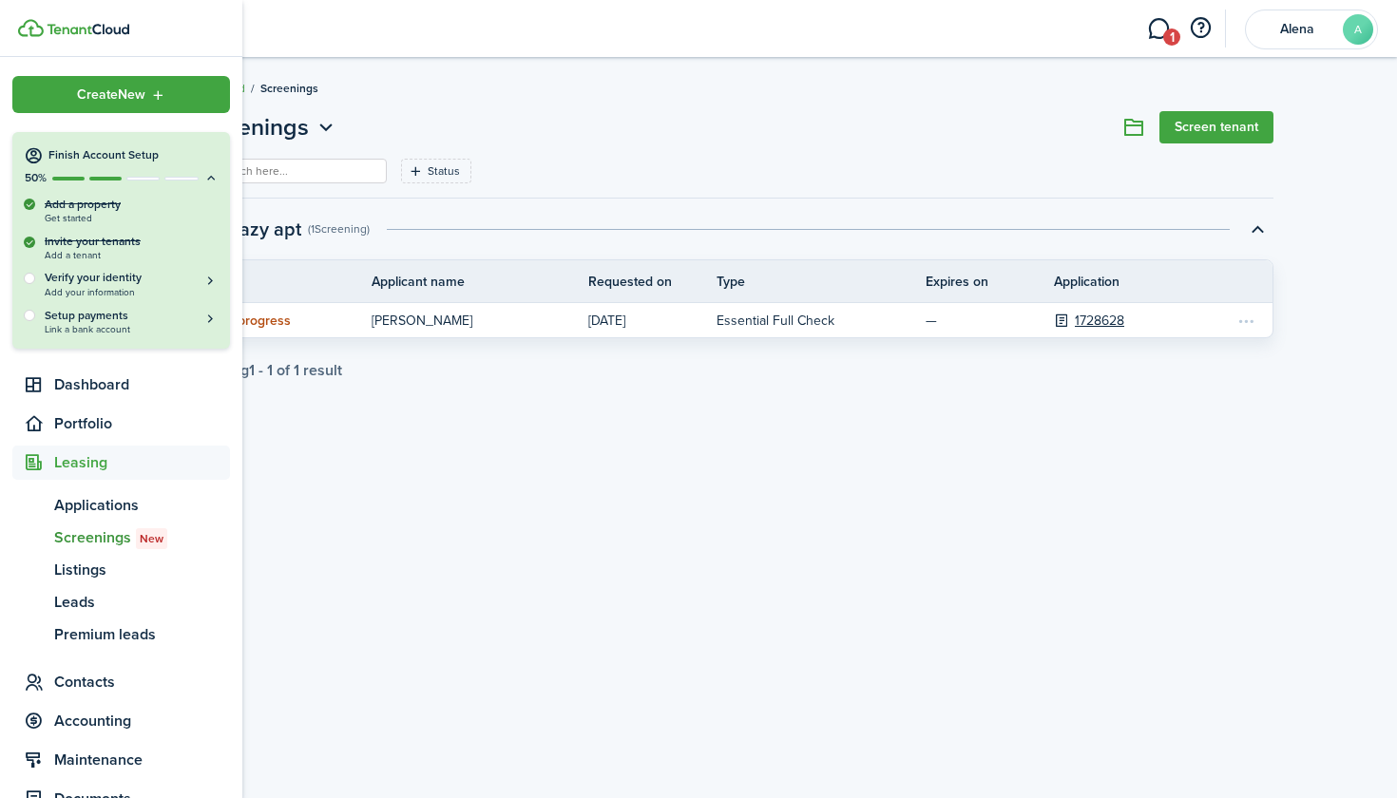
click at [114, 539] on span "Screenings New" at bounding box center [142, 537] width 176 height 23
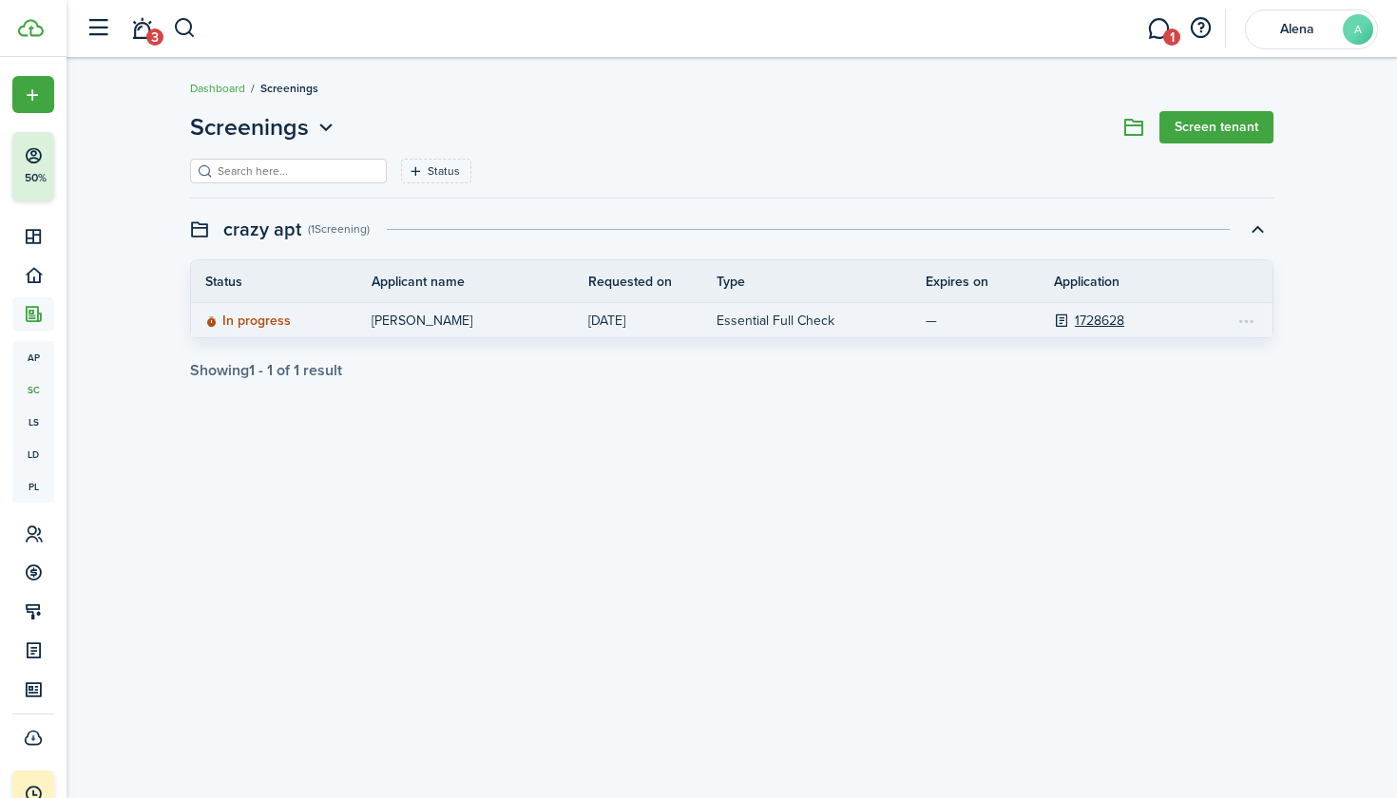
click at [1072, 322] on p "1728628" at bounding box center [1130, 321] width 152 height 20
click at [1093, 316] on link "1728628" at bounding box center [1099, 321] width 49 height 20
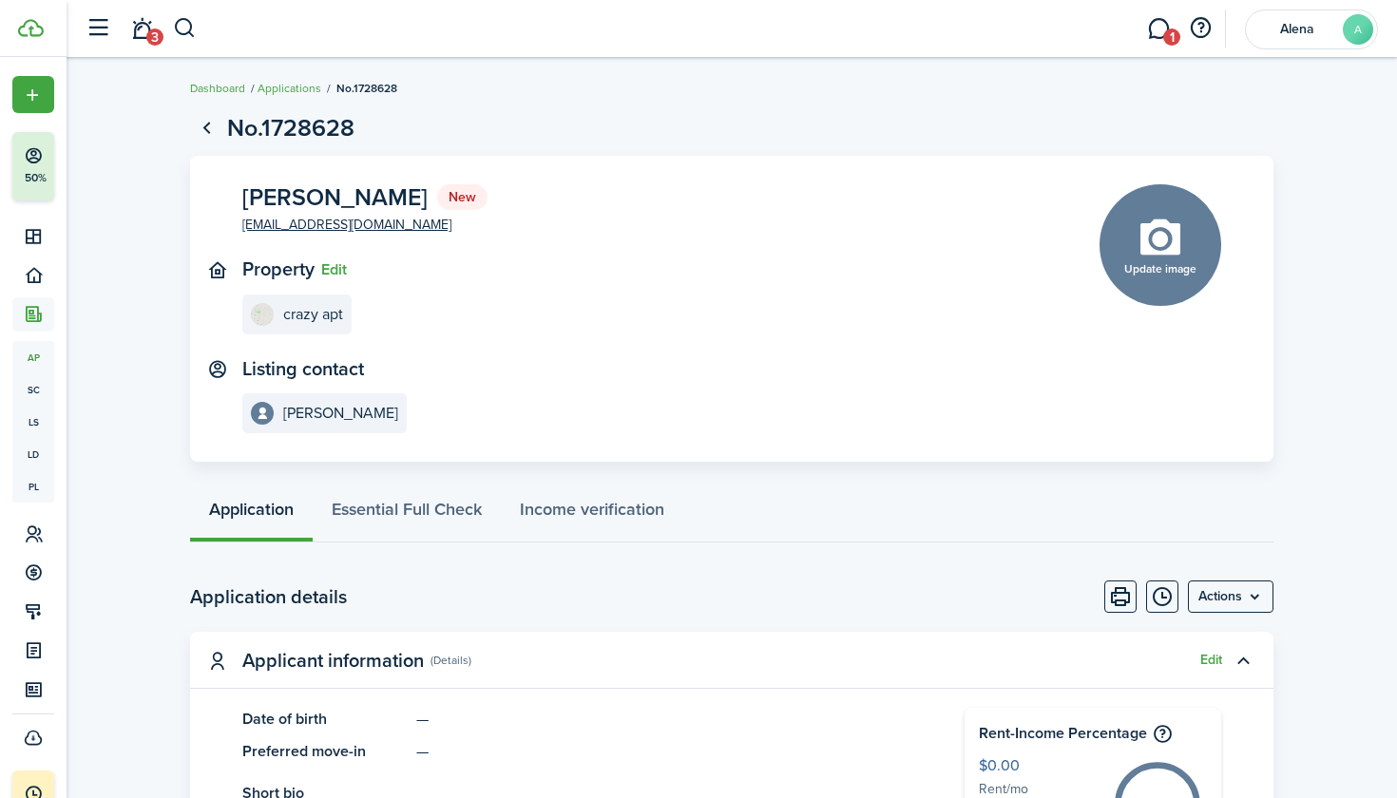
click at [149, 39] on span "3" at bounding box center [154, 37] width 17 height 17
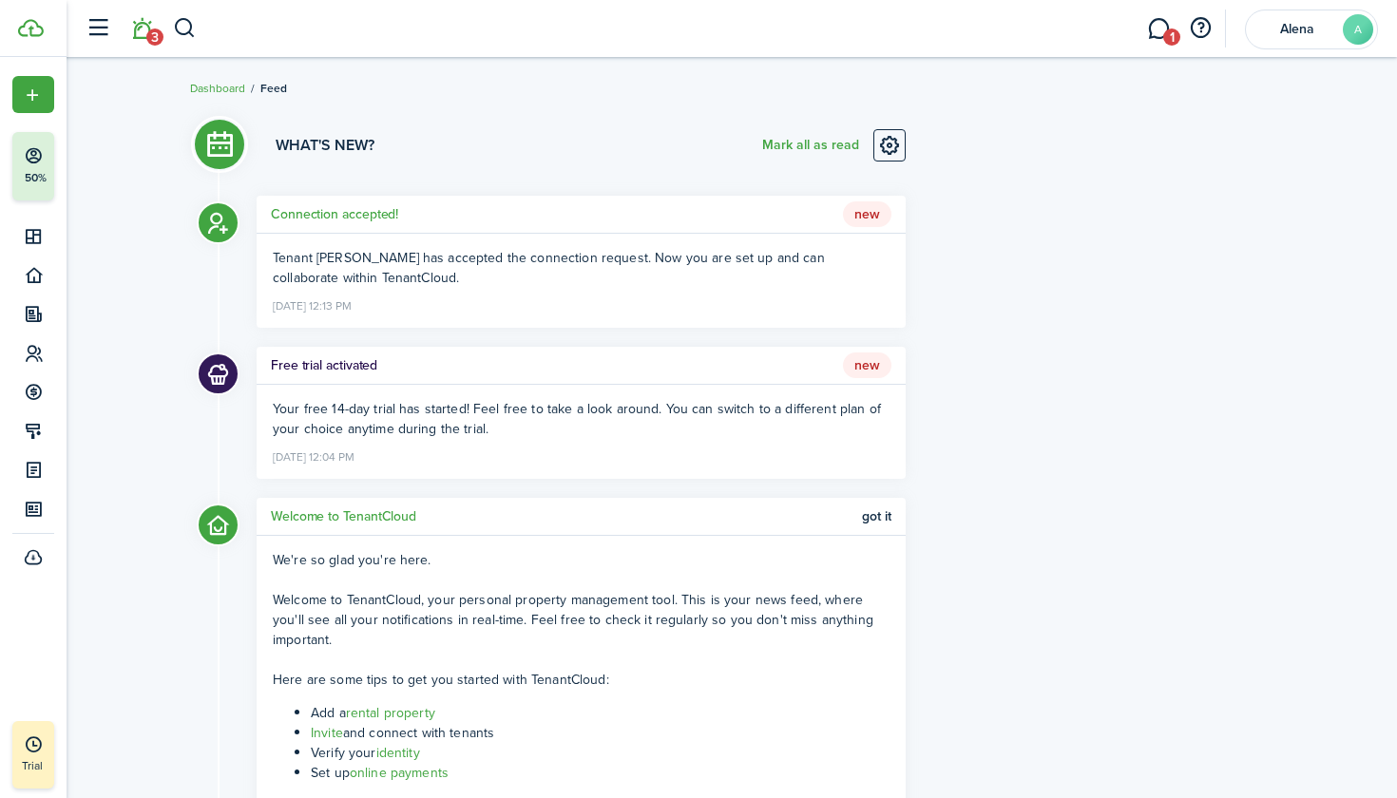
click at [473, 89] on breadcrumb "Dashboard Feed" at bounding box center [731, 79] width 1083 height 44
click at [89, 23] on button "button" at bounding box center [98, 28] width 36 height 36
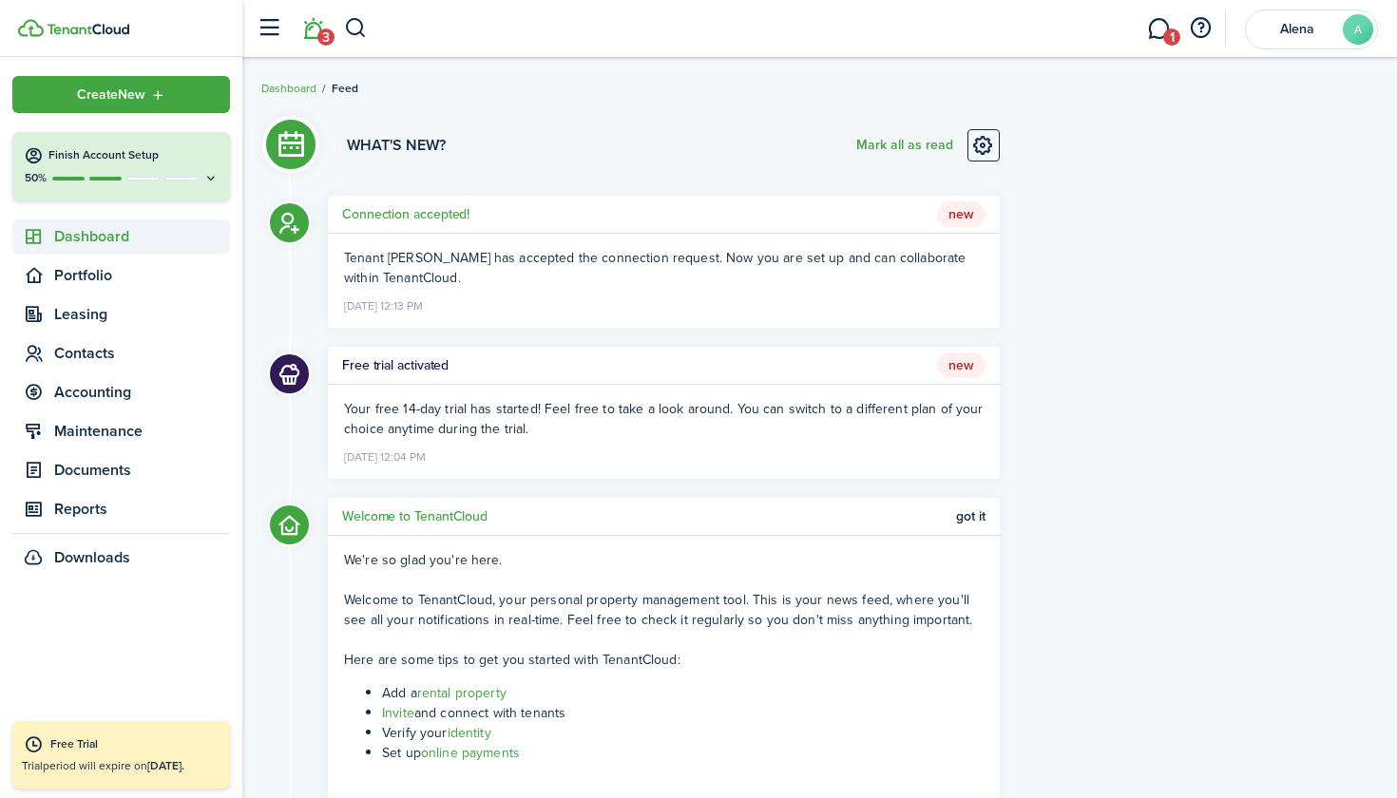
click at [134, 248] on span "Dashboard" at bounding box center [121, 237] width 218 height 34
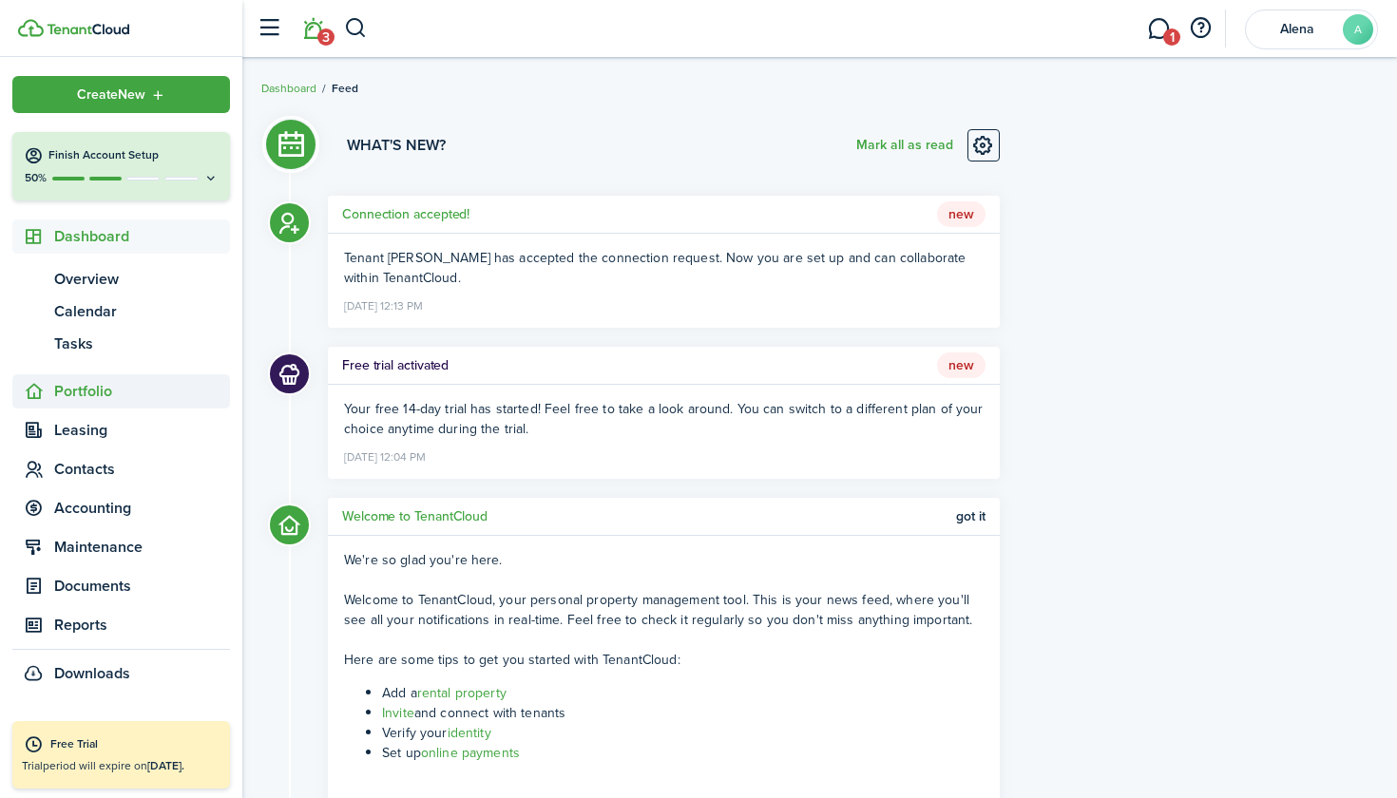
click at [96, 383] on span "Portfolio" at bounding box center [142, 391] width 176 height 23
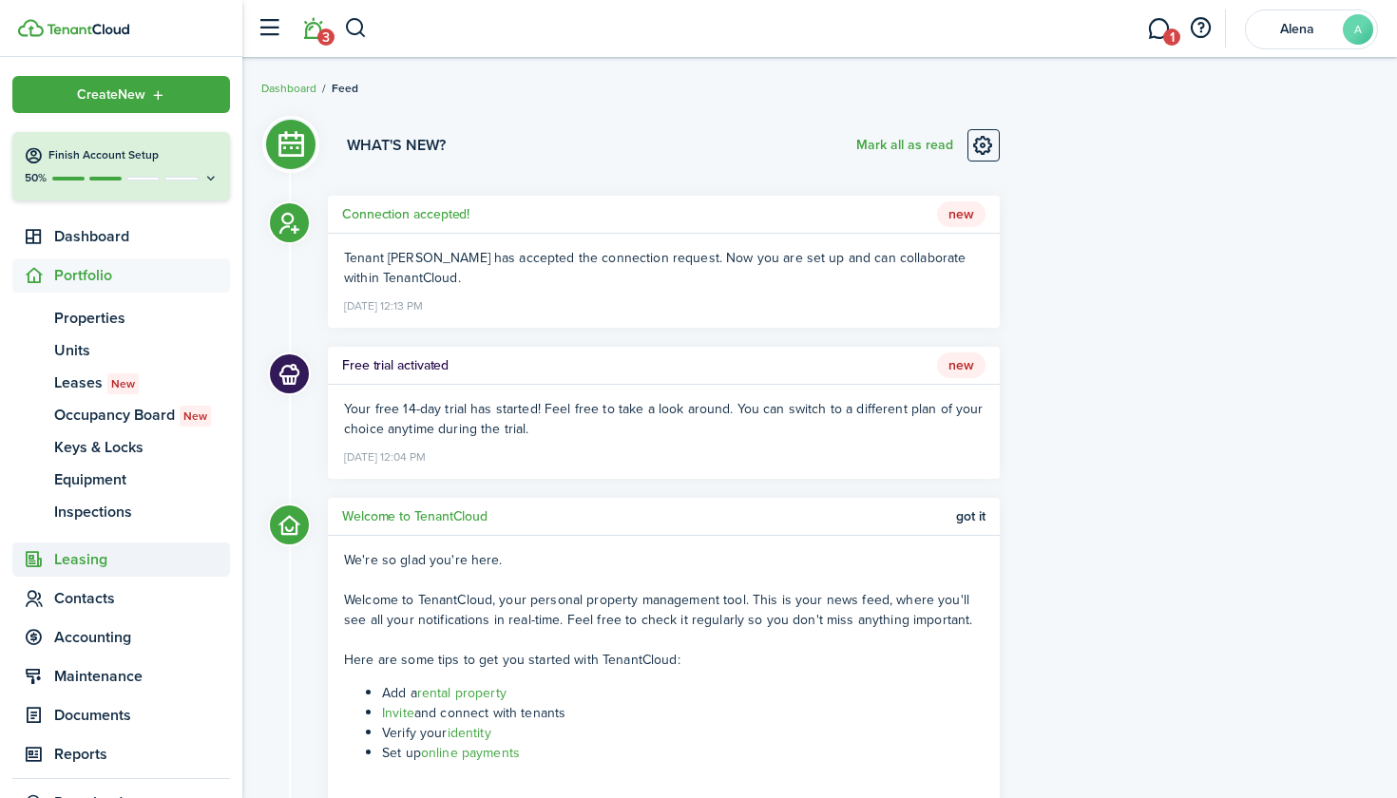
click at [61, 559] on span "Leasing" at bounding box center [142, 559] width 176 height 23
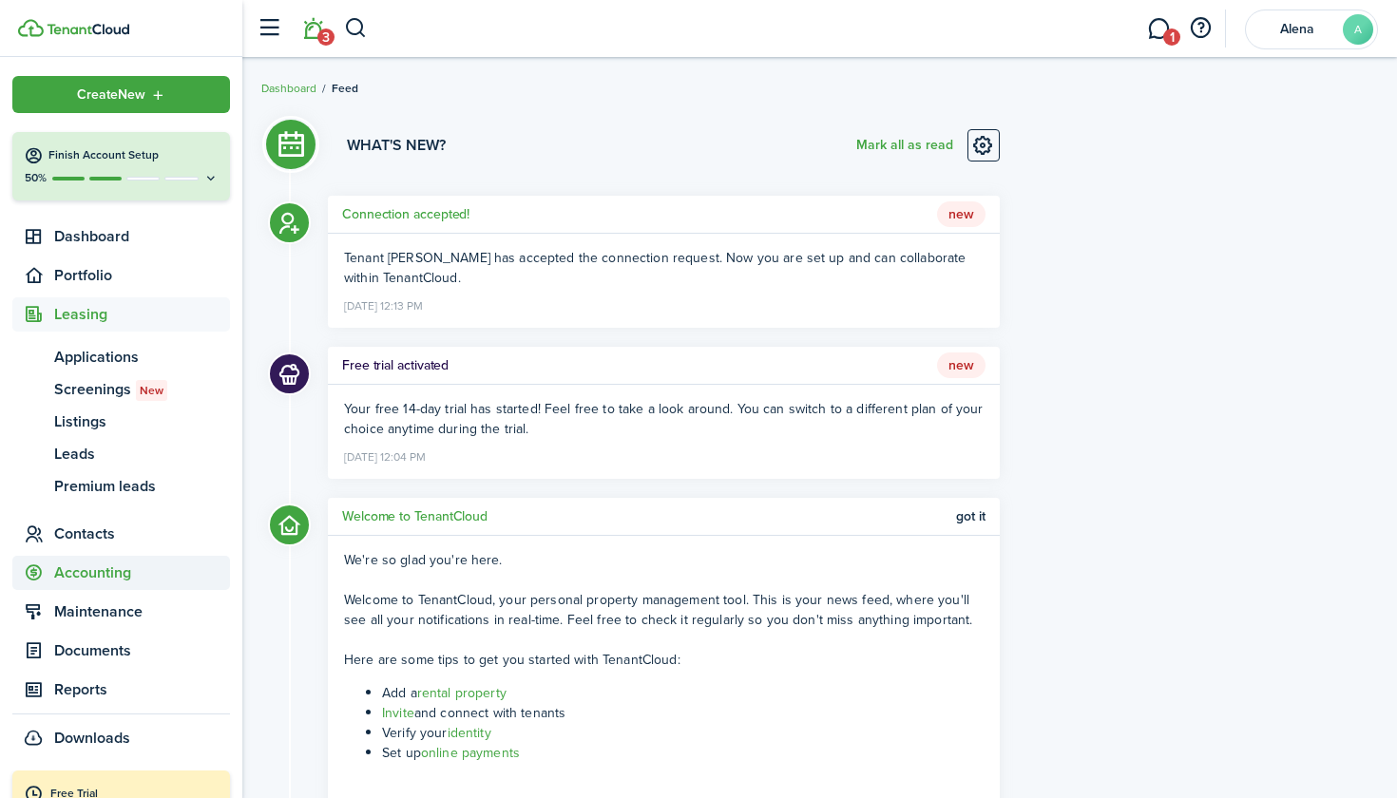
click at [90, 575] on span "Accounting" at bounding box center [142, 573] width 176 height 23
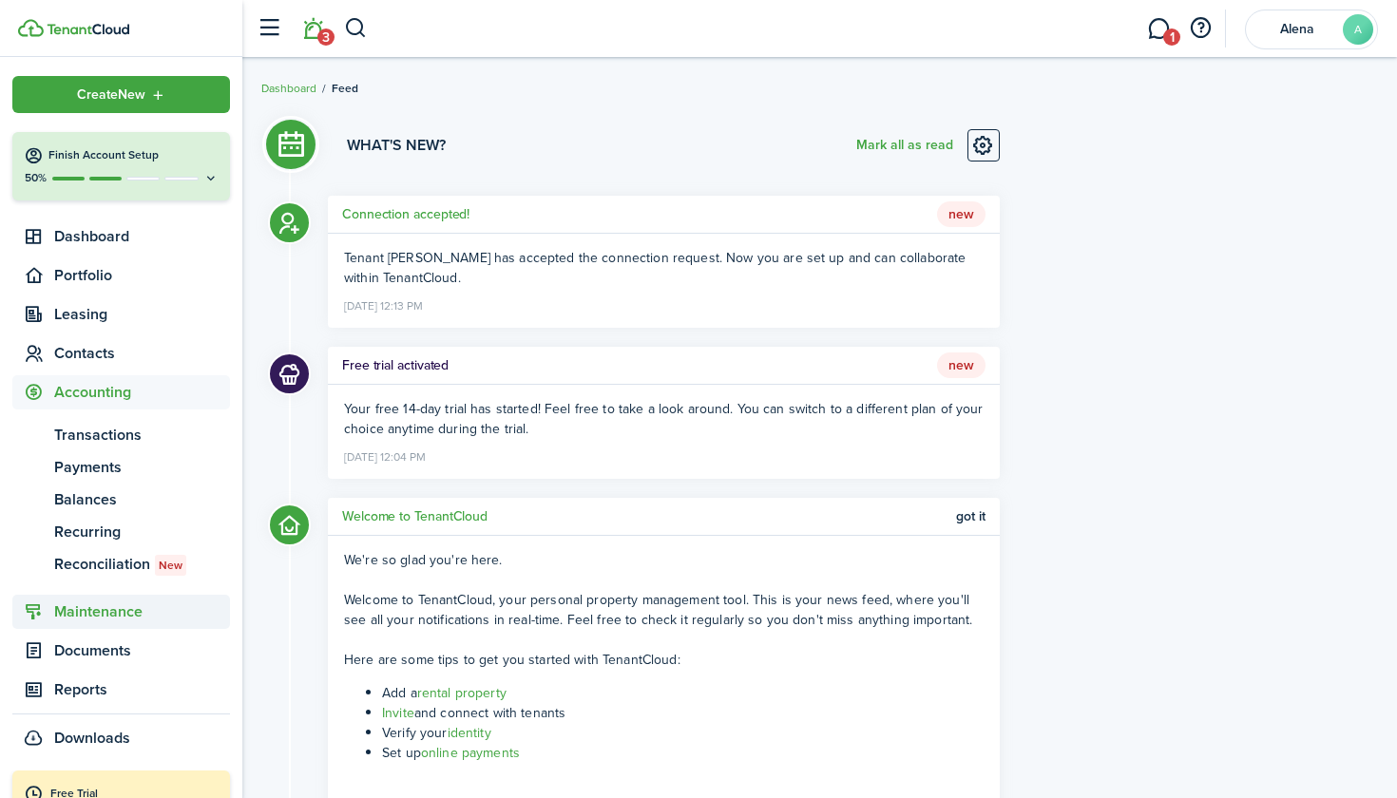
click at [94, 597] on span "Maintenance" at bounding box center [121, 612] width 218 height 34
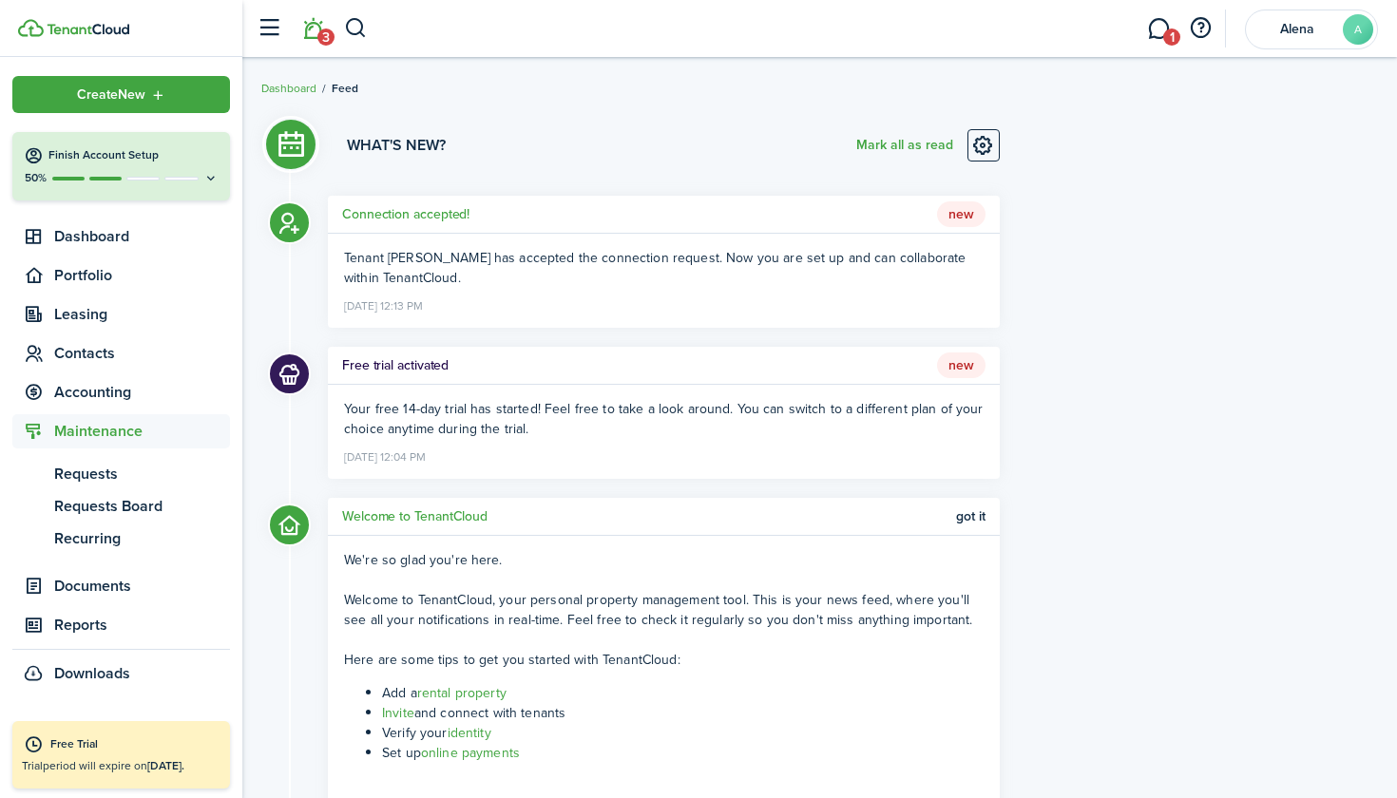
click at [94, 597] on span "Documents" at bounding box center [142, 586] width 176 height 23
